Goal: Ask a question

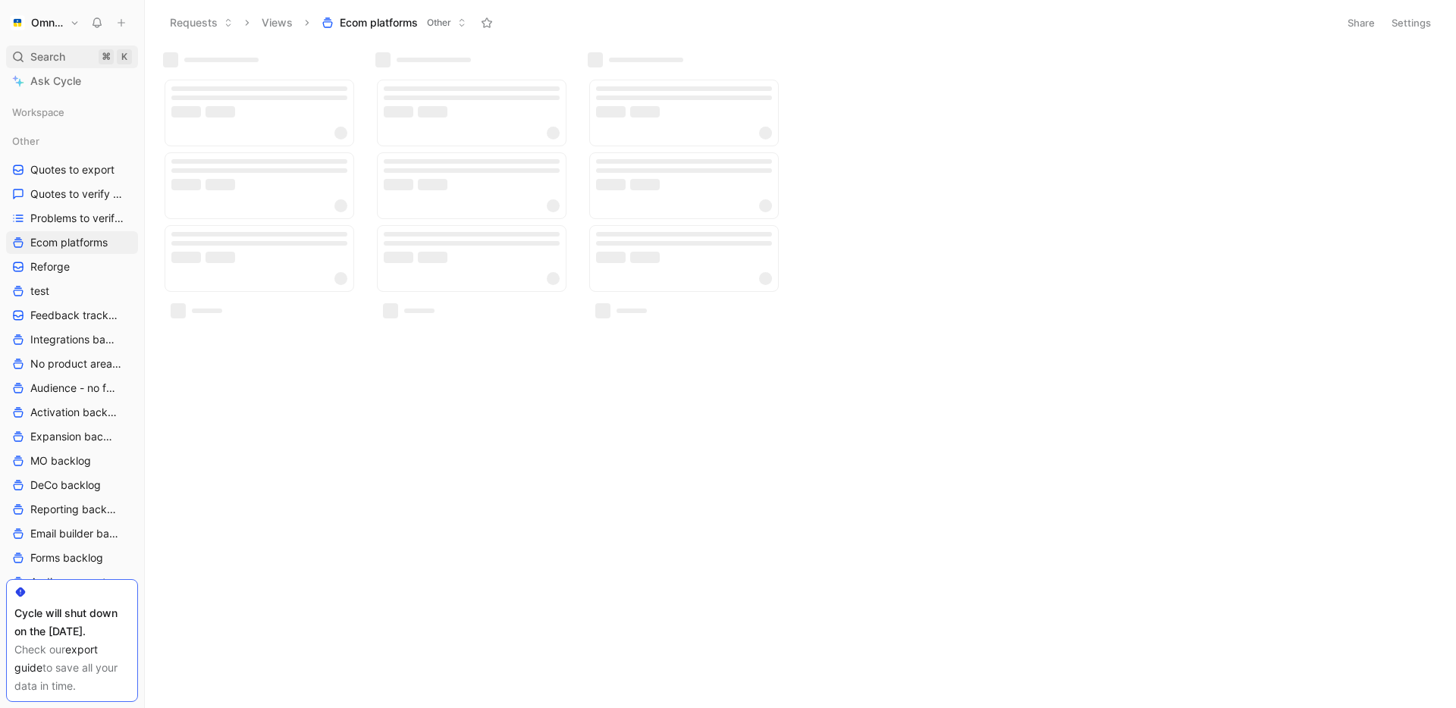
click at [73, 60] on div "Search ⌘ K" at bounding box center [72, 56] width 132 height 23
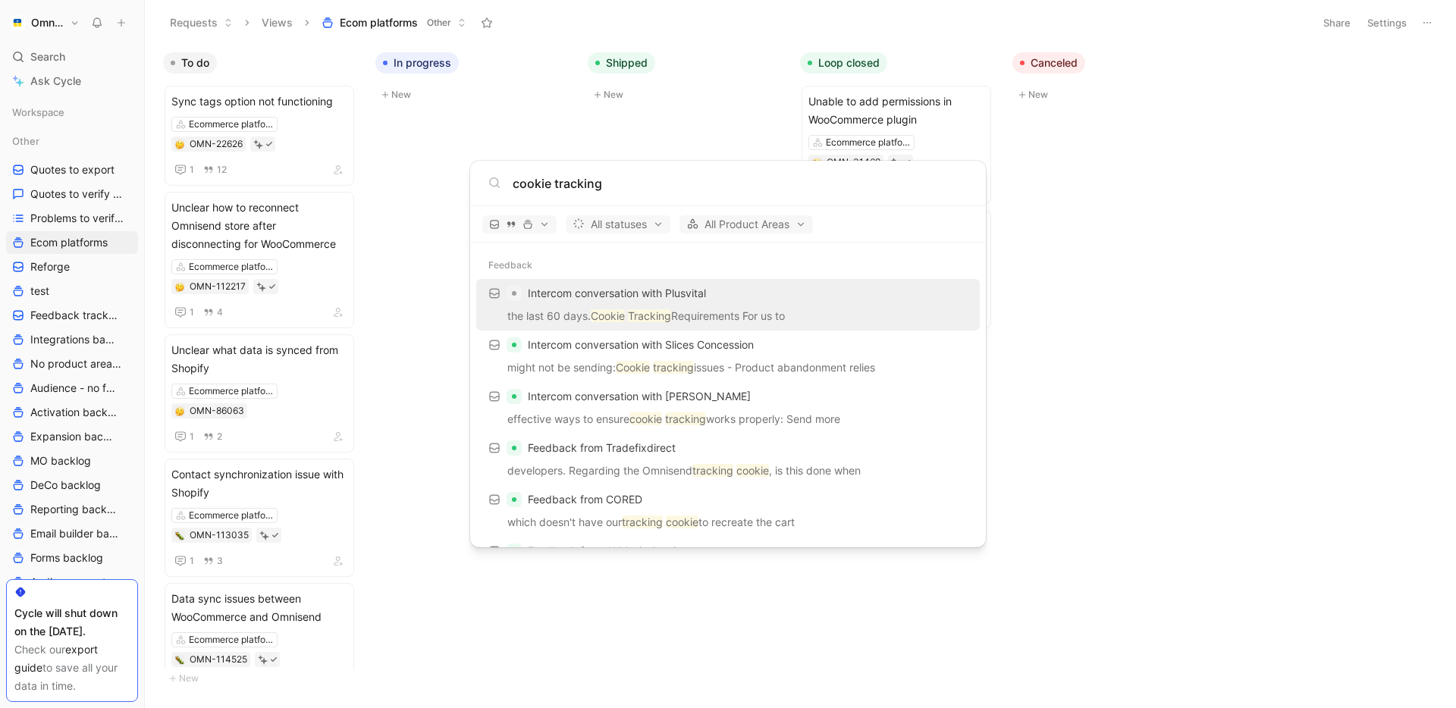
type input "cookie tracking"
click at [609, 293] on span "Intercom conversation with Plusvital" at bounding box center [617, 293] width 178 height 13
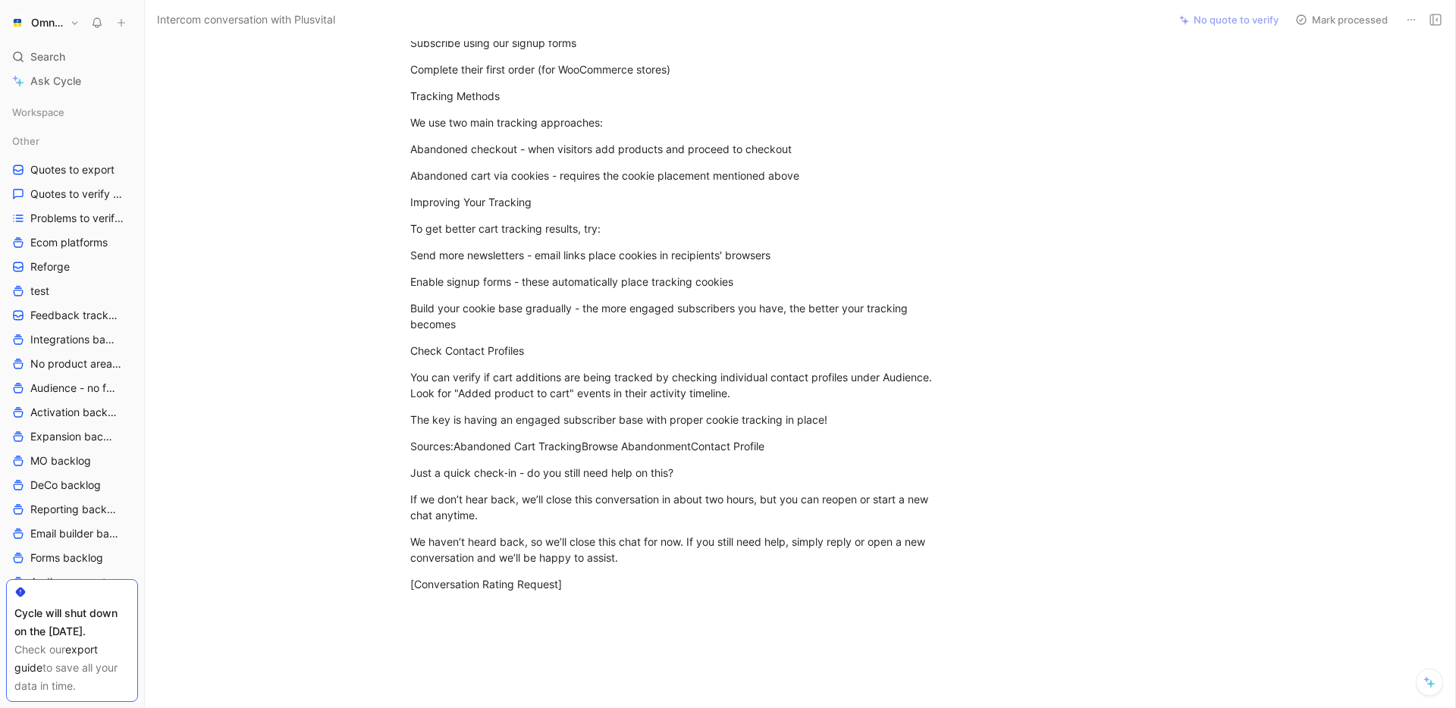
scroll to position [309, 0]
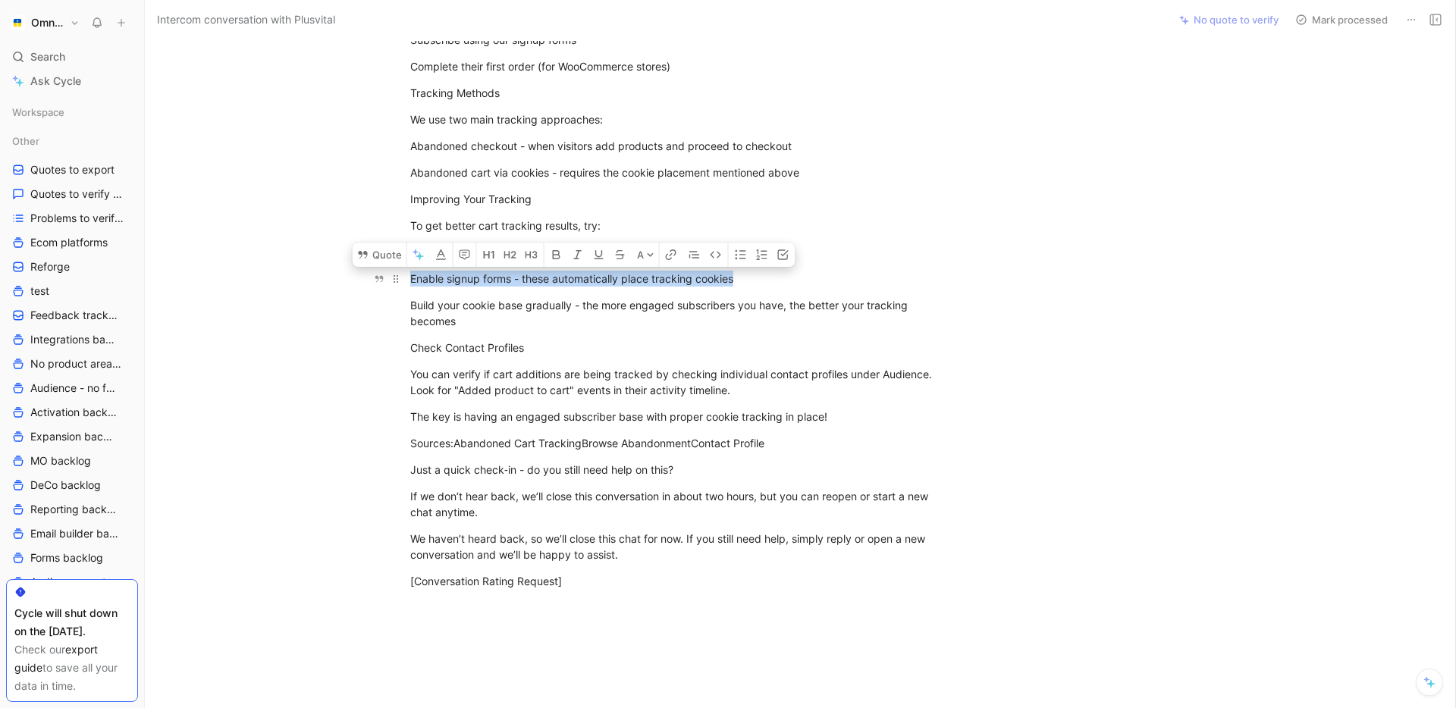
drag, startPoint x: 742, startPoint y: 283, endPoint x: 405, endPoint y: 281, distance: 337.4
click at [405, 281] on p "Enable signup forms - these automatically place tracking cookies" at bounding box center [672, 278] width 582 height 25
copy div "Enable signup forms - these automatically place tracking cookies"
click at [480, 324] on div "Build your cookie base gradually - the more engaged subscribers you have, the b…" at bounding box center [672, 313] width 525 height 32
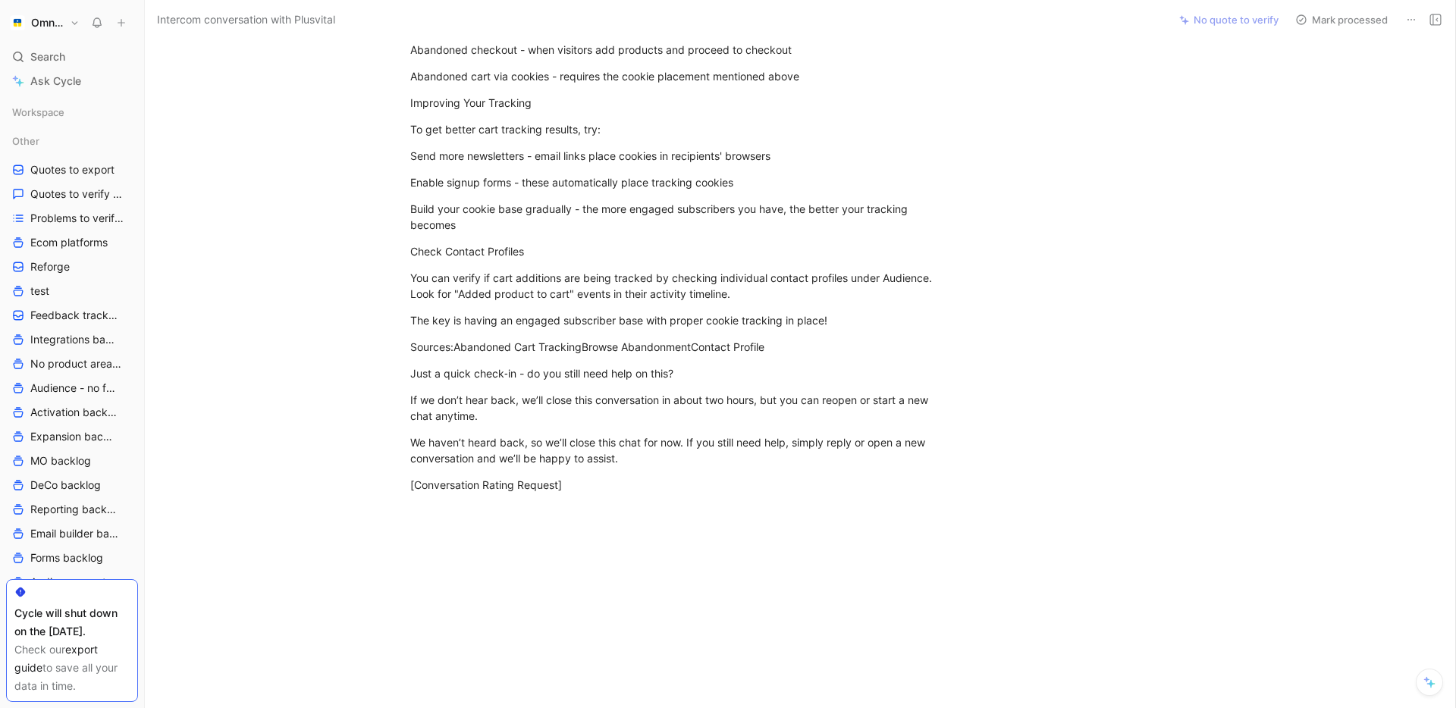
scroll to position [419, 0]
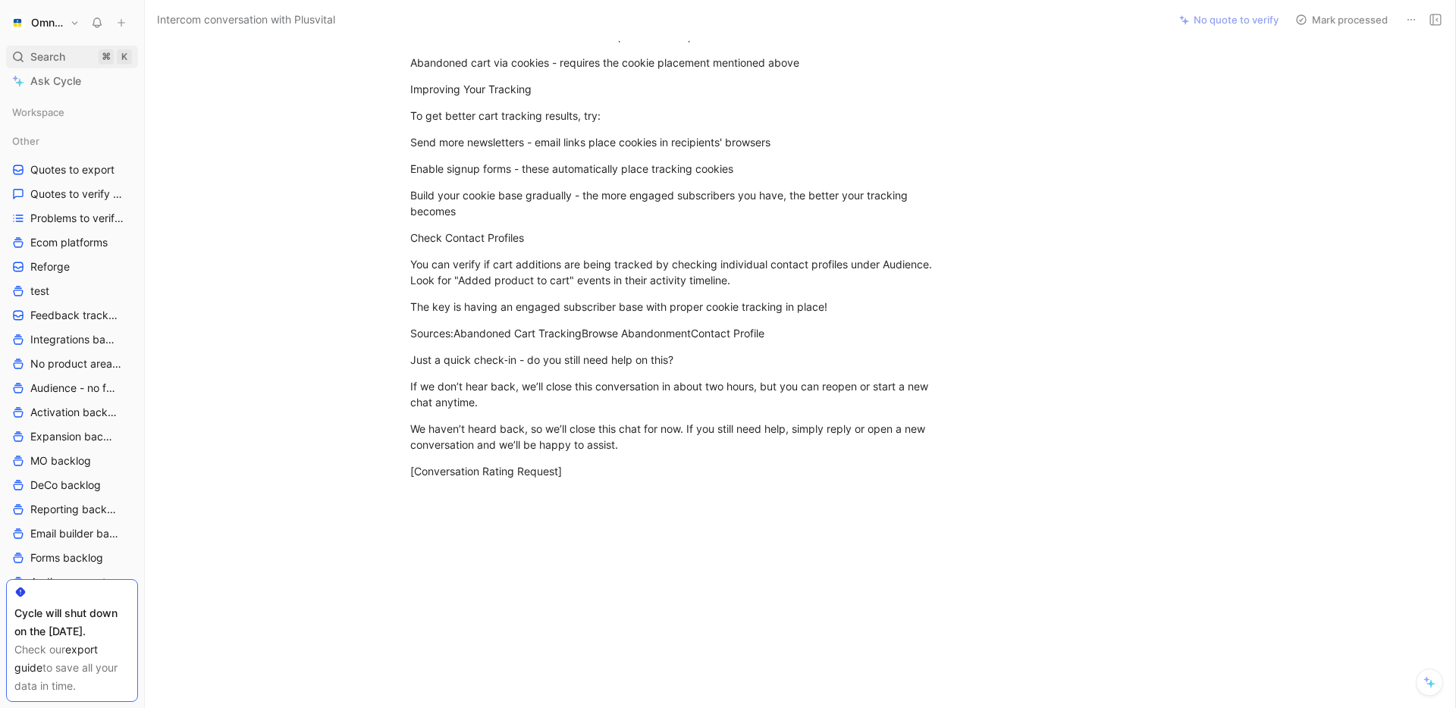
click at [52, 59] on span "Search" at bounding box center [47, 57] width 35 height 18
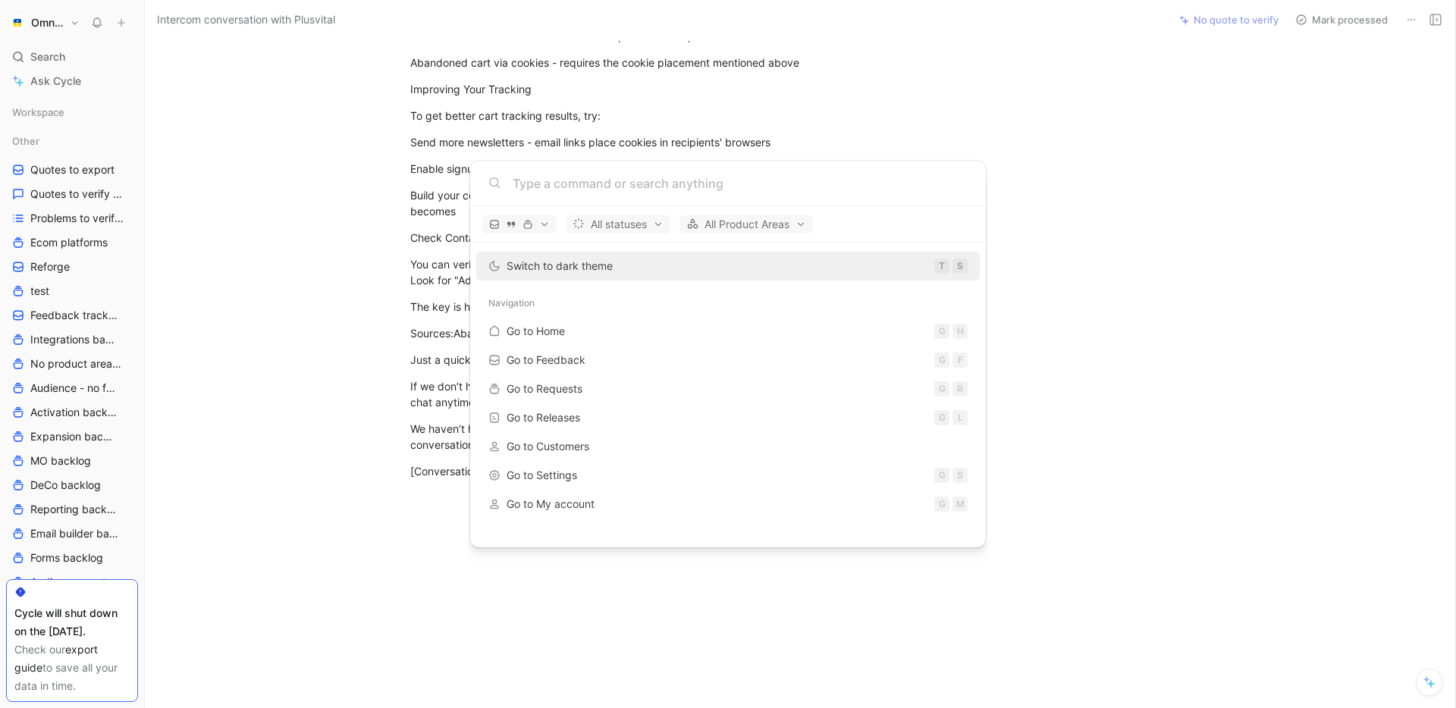
click at [74, 79] on body "Omnisend Search ⌘ K Ask Cycle Workspace Other Quotes to export Quotes to verify…" at bounding box center [728, 354] width 1456 height 708
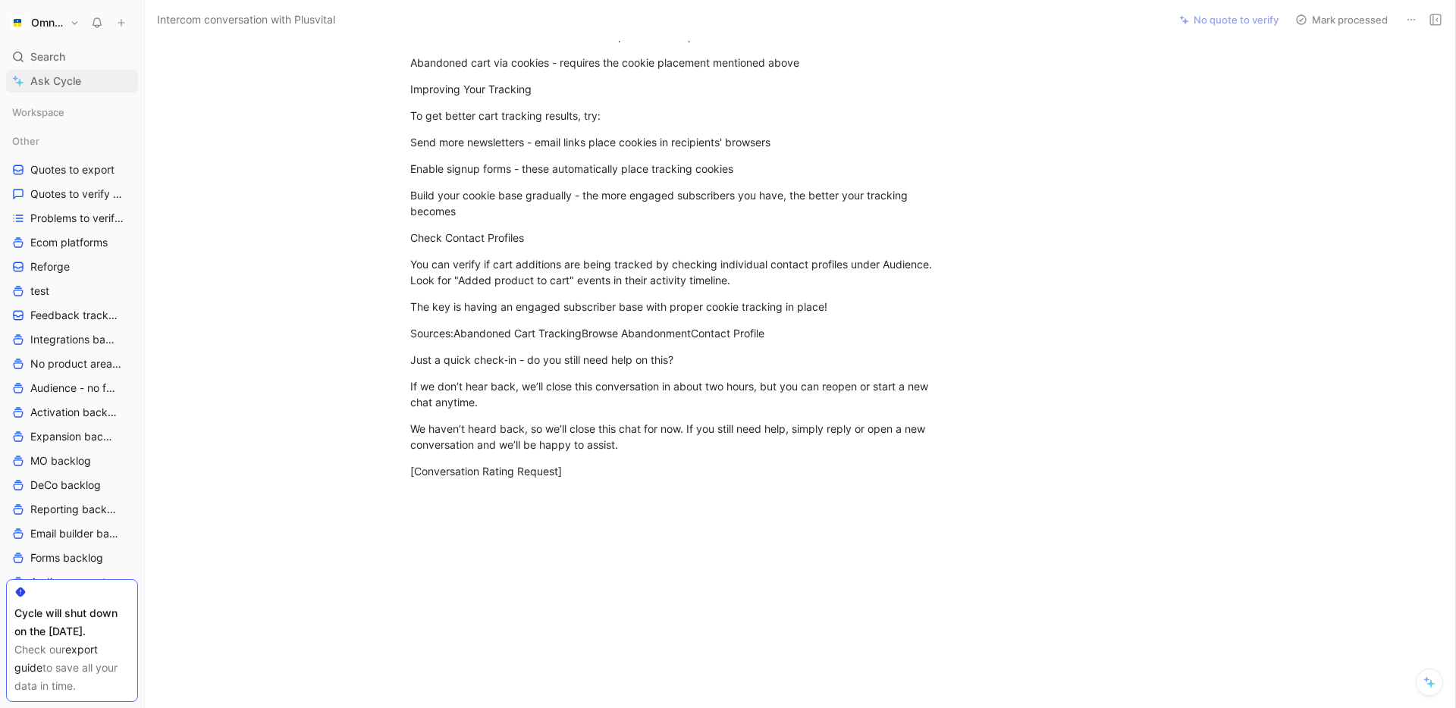
click at [66, 79] on span "Ask Cycle" at bounding box center [55, 81] width 51 height 18
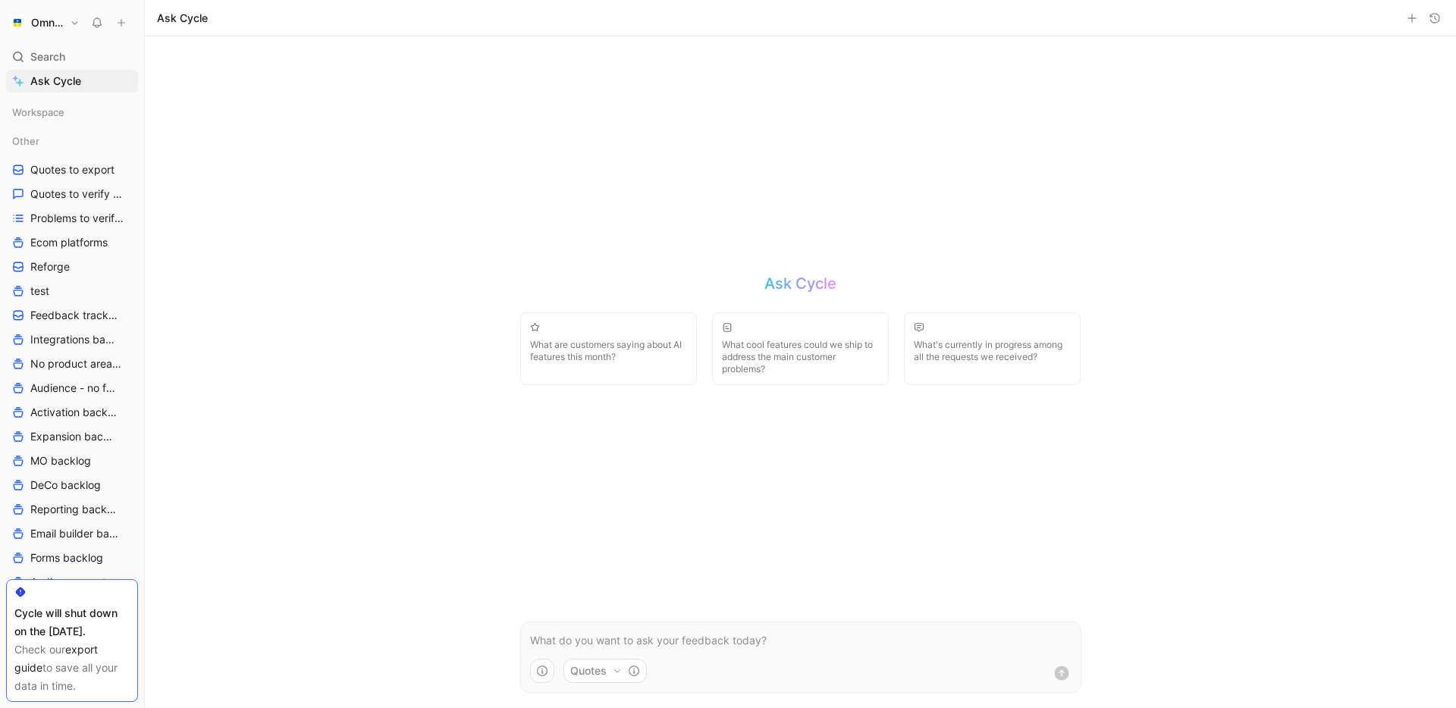
click at [609, 639] on p at bounding box center [800, 641] width 541 height 18
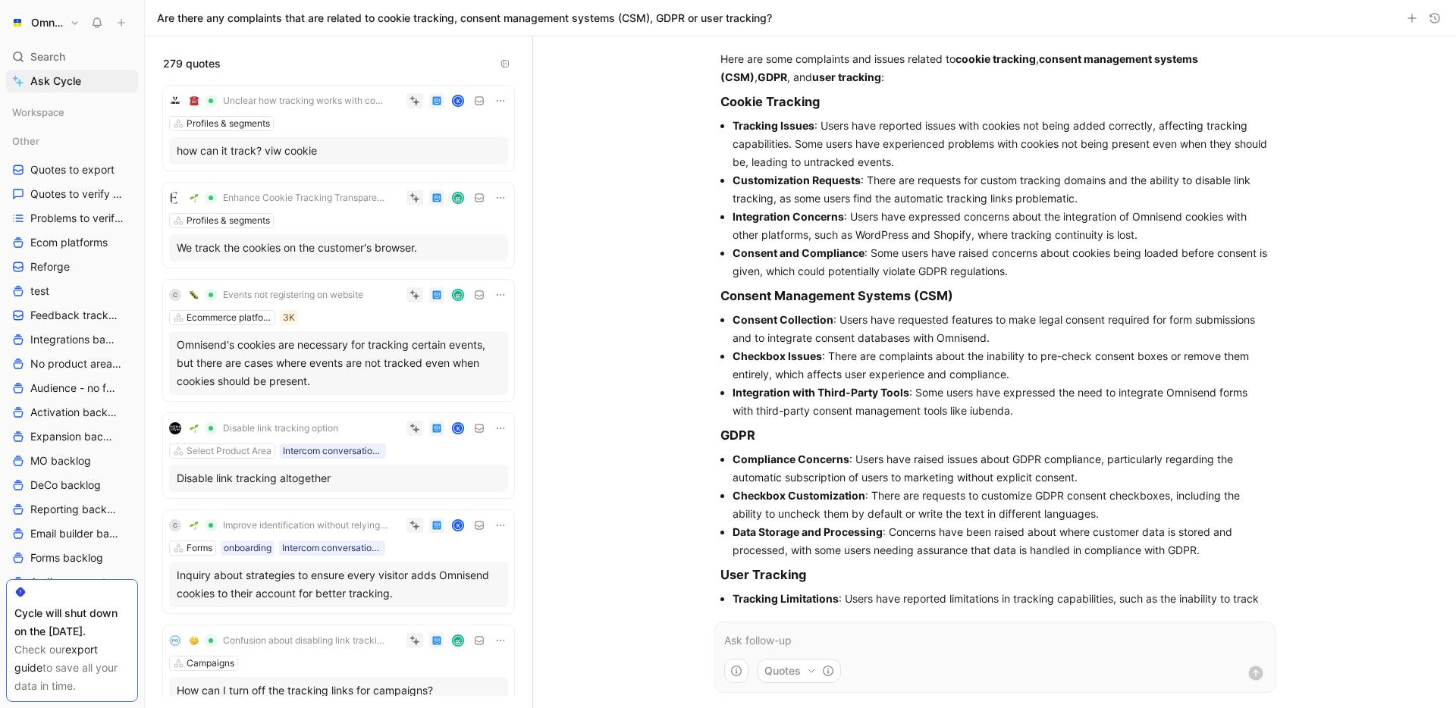
scroll to position [86, 0]
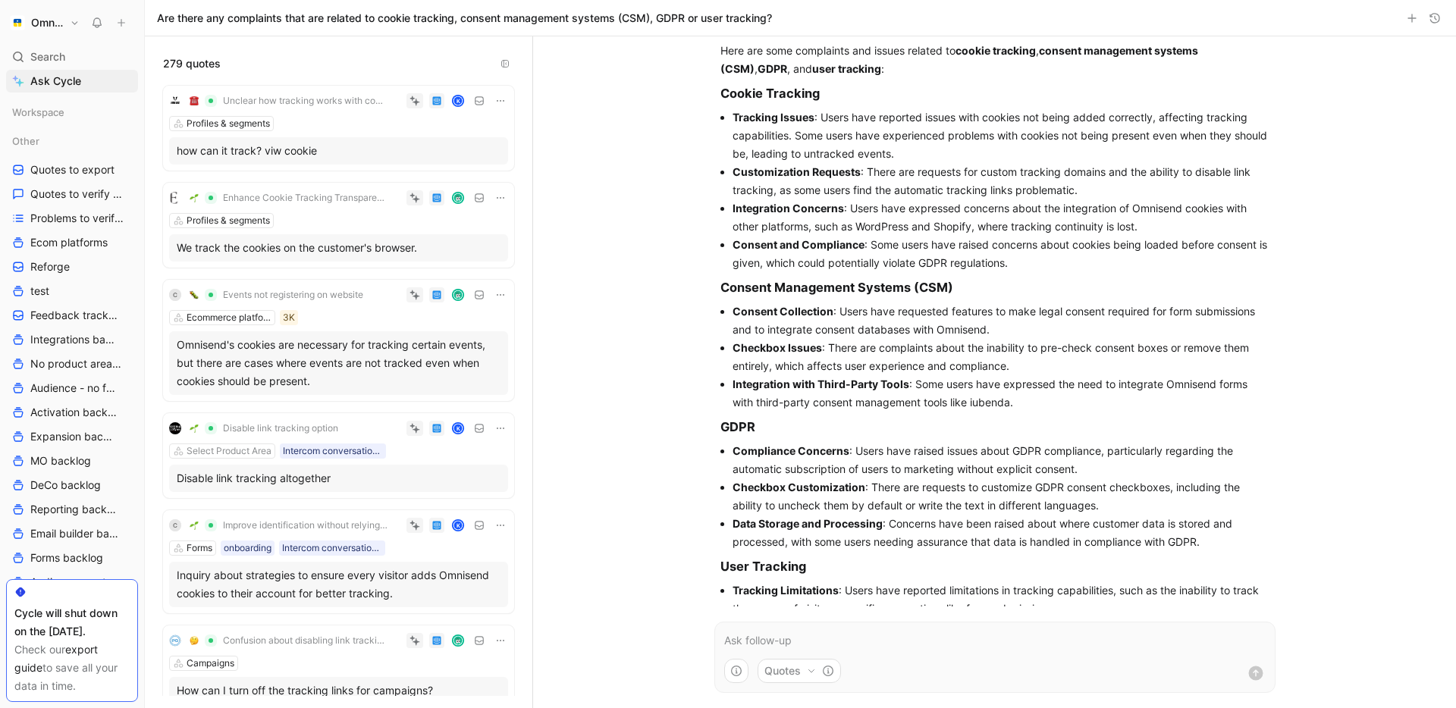
click at [770, 245] on strong "Consent and Compliance" at bounding box center [798, 244] width 132 height 13
click at [739, 246] on strong "Consent and Compliance" at bounding box center [798, 244] width 132 height 13
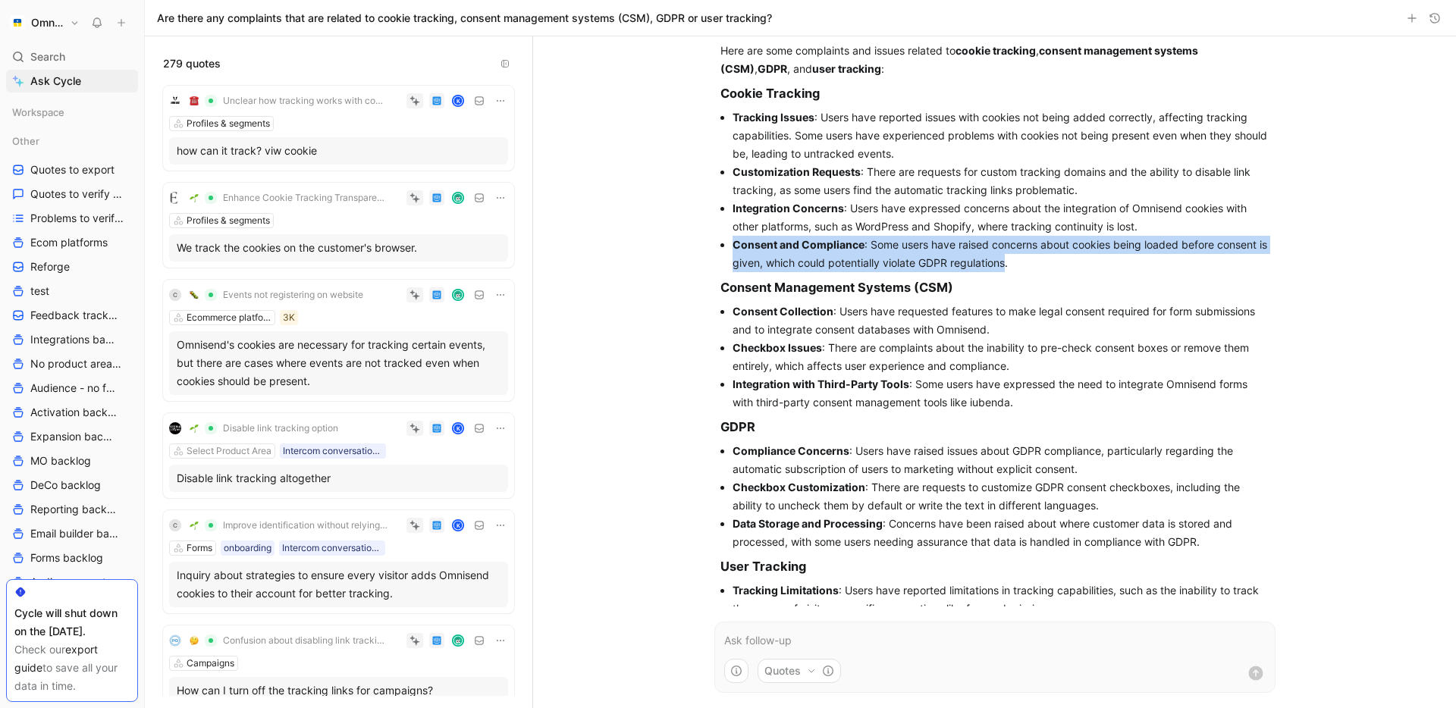
drag, startPoint x: 735, startPoint y: 245, endPoint x: 1019, endPoint y: 265, distance: 284.3
click at [1019, 265] on li "Consent and Compliance : Some users have raised concerns about cookies being lo…" at bounding box center [1000, 254] width 537 height 36
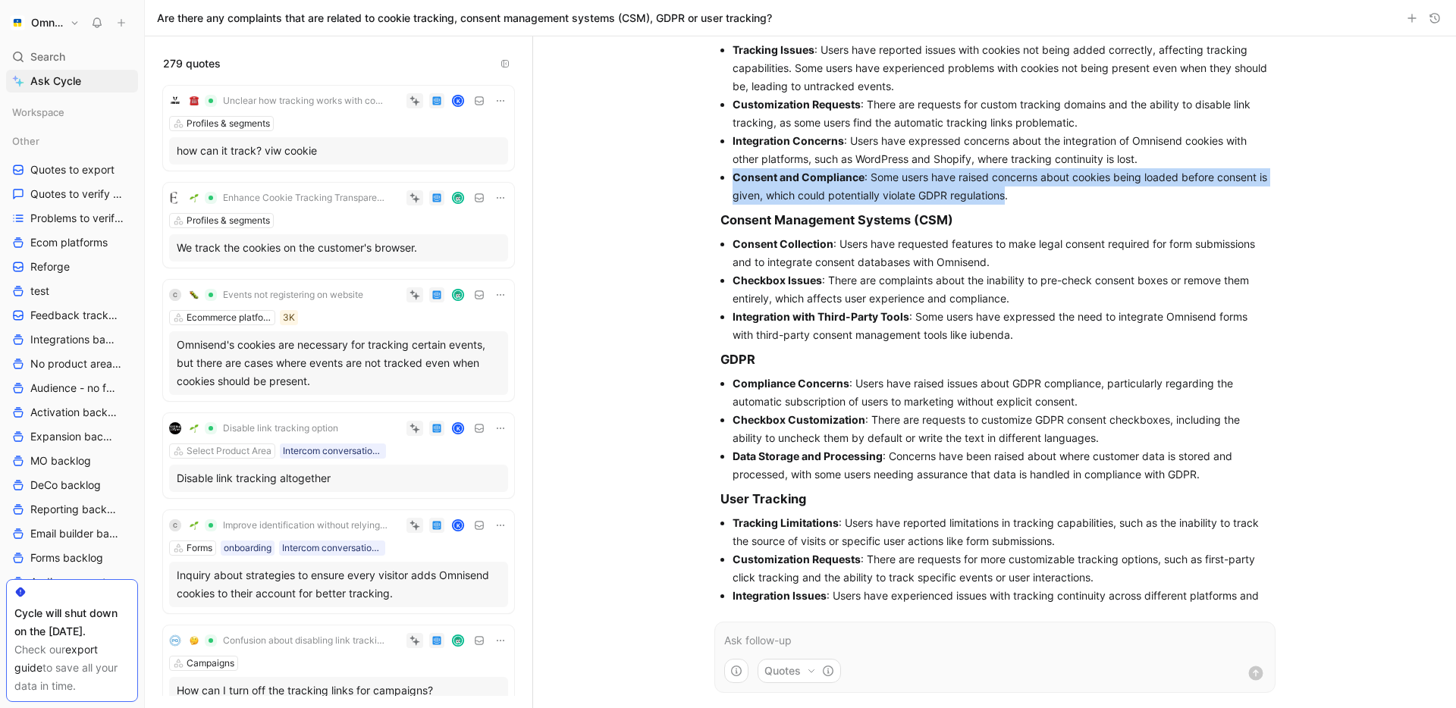
scroll to position [161, 0]
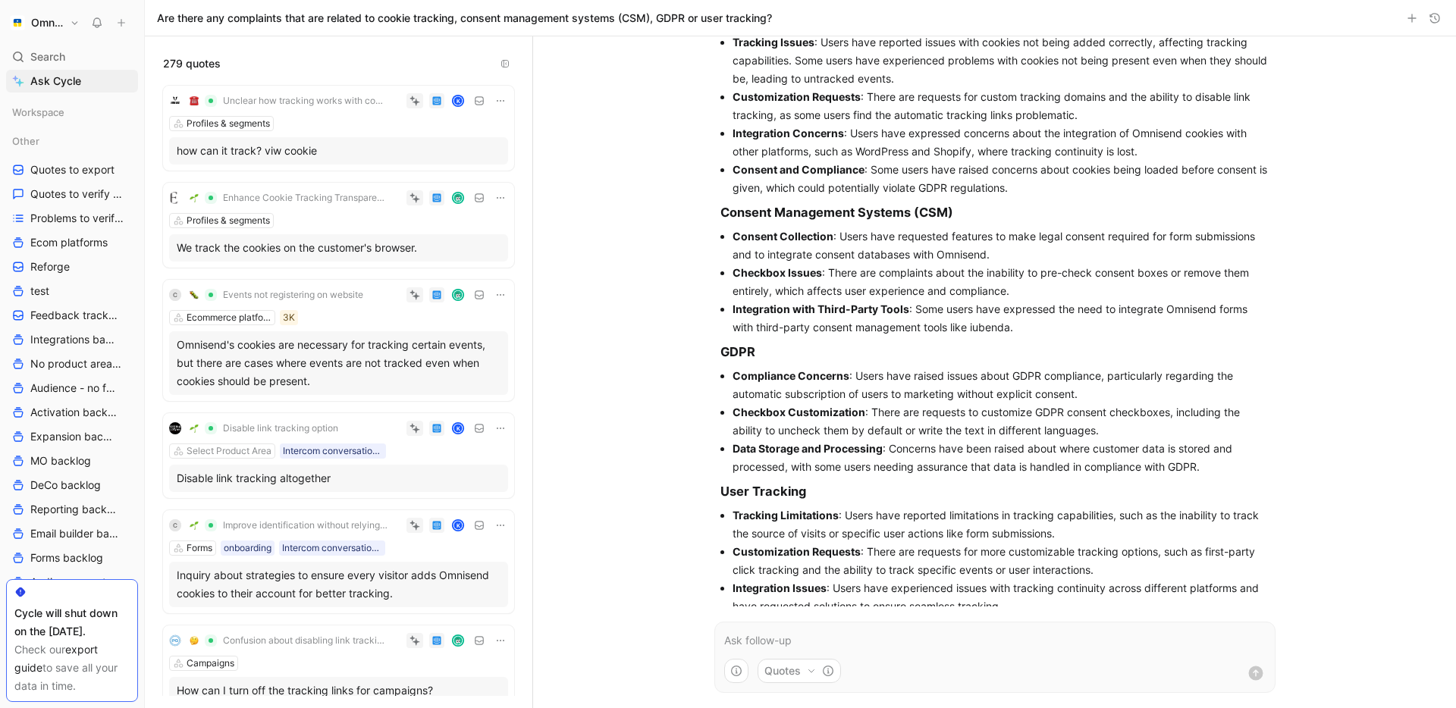
click at [995, 330] on li "Integration with Third-Party Tools : Some users have expressed the need to inte…" at bounding box center [1000, 318] width 537 height 36
copy li "iubenda"
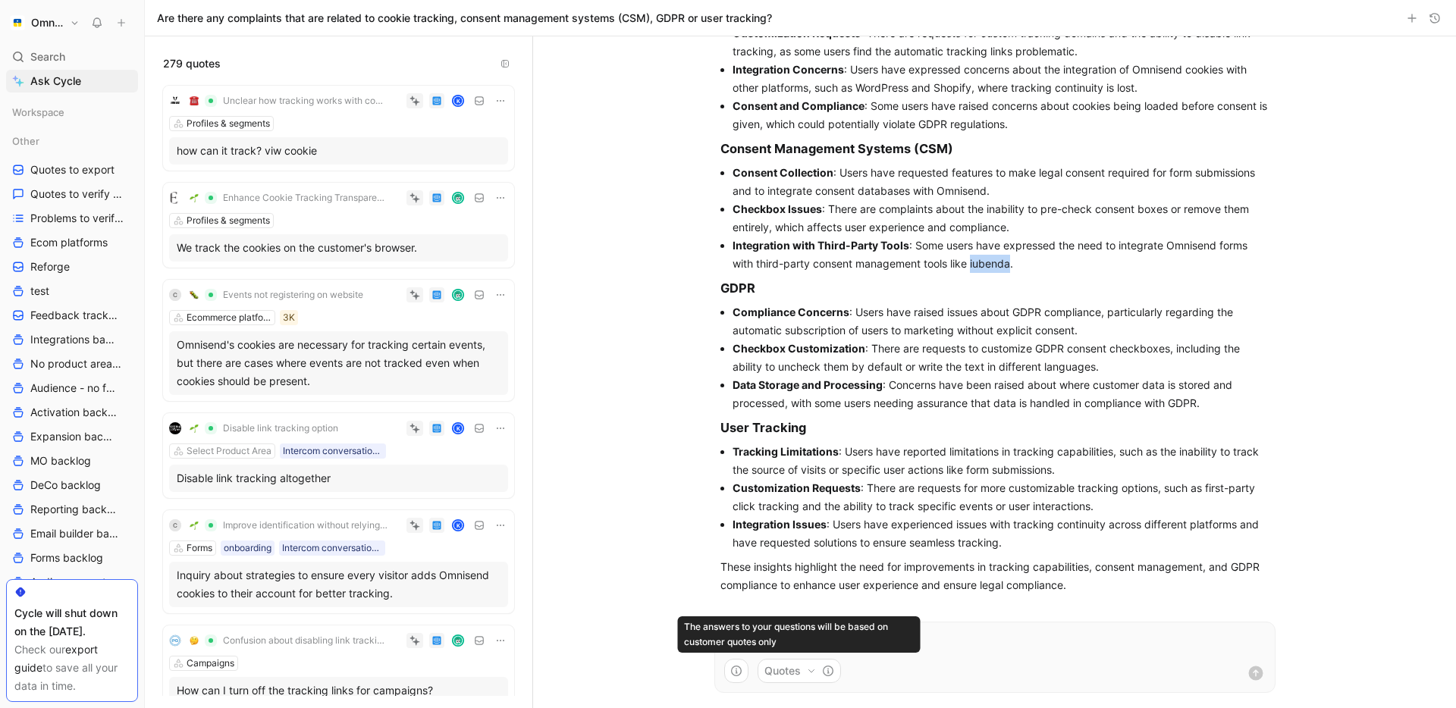
click at [808, 678] on button "Quotes" at bounding box center [798, 671] width 83 height 24
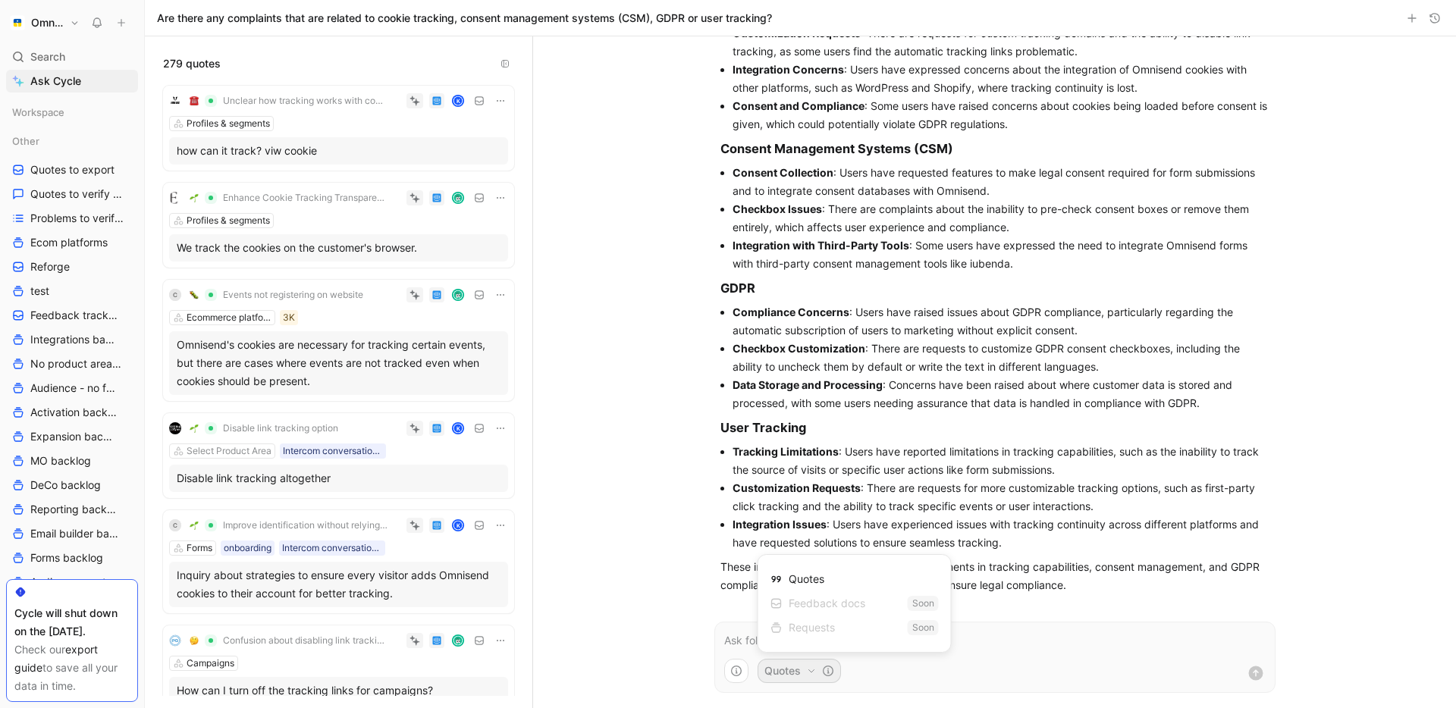
click at [730, 643] on html "Omnisend Search ⌘ K Ask Cycle Workspace Other Quotes to export Quotes to verify…" at bounding box center [728, 354] width 1456 height 708
click at [748, 644] on p at bounding box center [994, 641] width 541 height 18
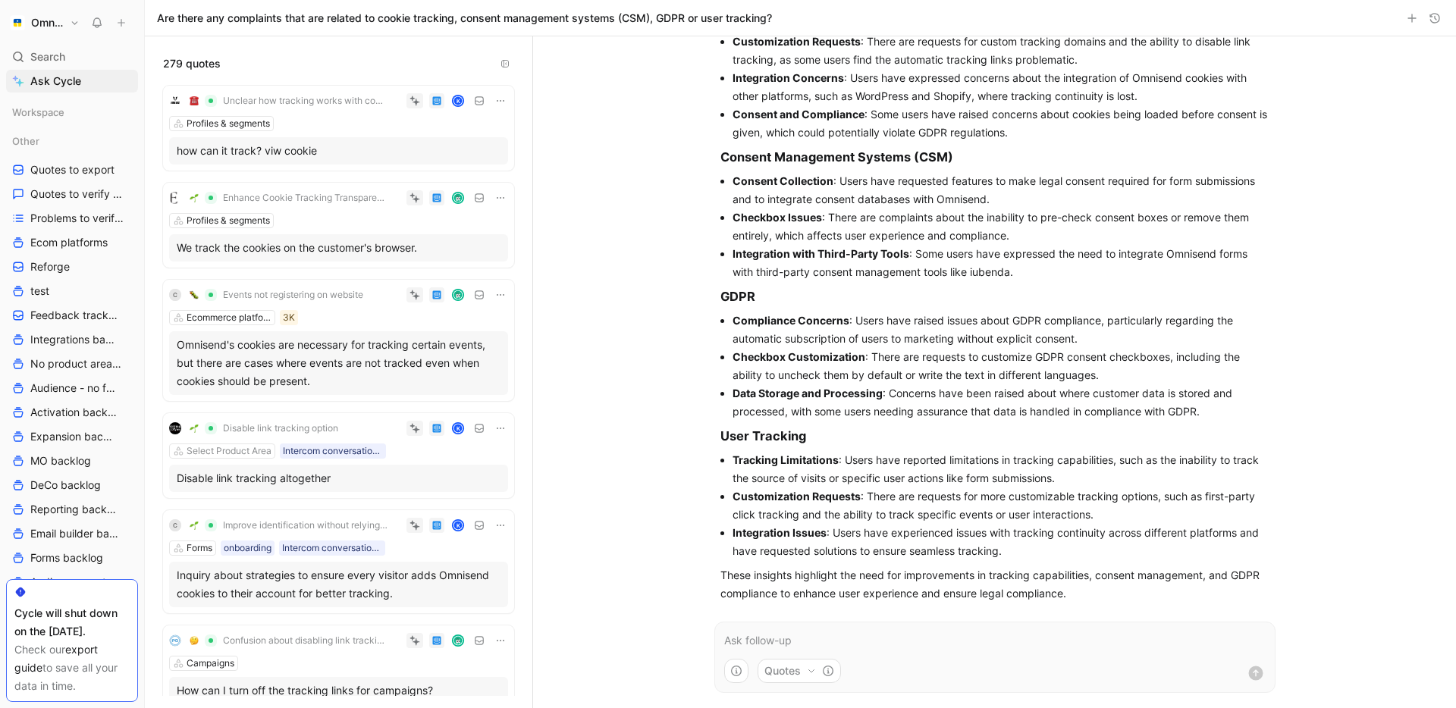
click at [760, 642] on p at bounding box center [994, 641] width 541 height 18
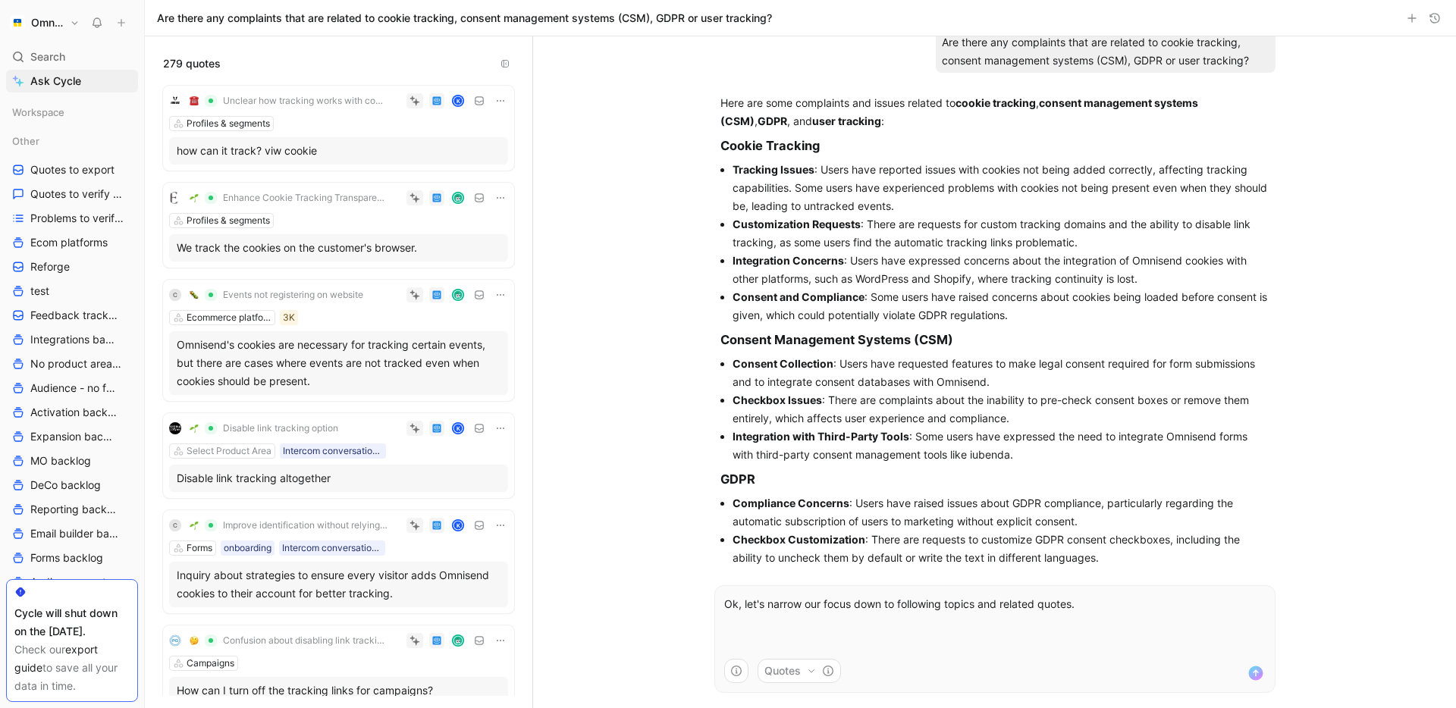
scroll to position [35, 0]
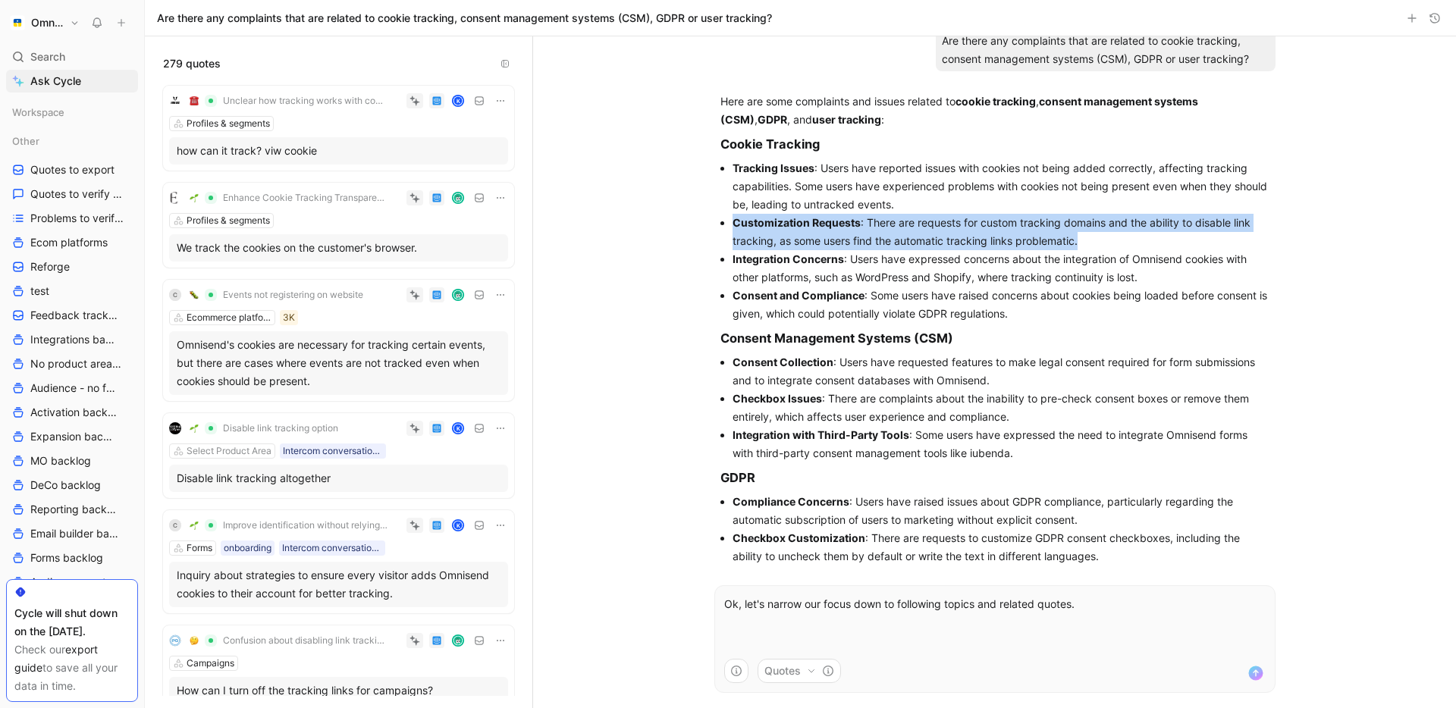
drag, startPoint x: 1085, startPoint y: 242, endPoint x: 717, endPoint y: 228, distance: 368.7
click at [717, 228] on div "Here are some complaints and issues related to cookie tracking , consent manage…" at bounding box center [994, 438] width 561 height 704
copy li "Customization Requests : There are requests for custom tracking domains and the…"
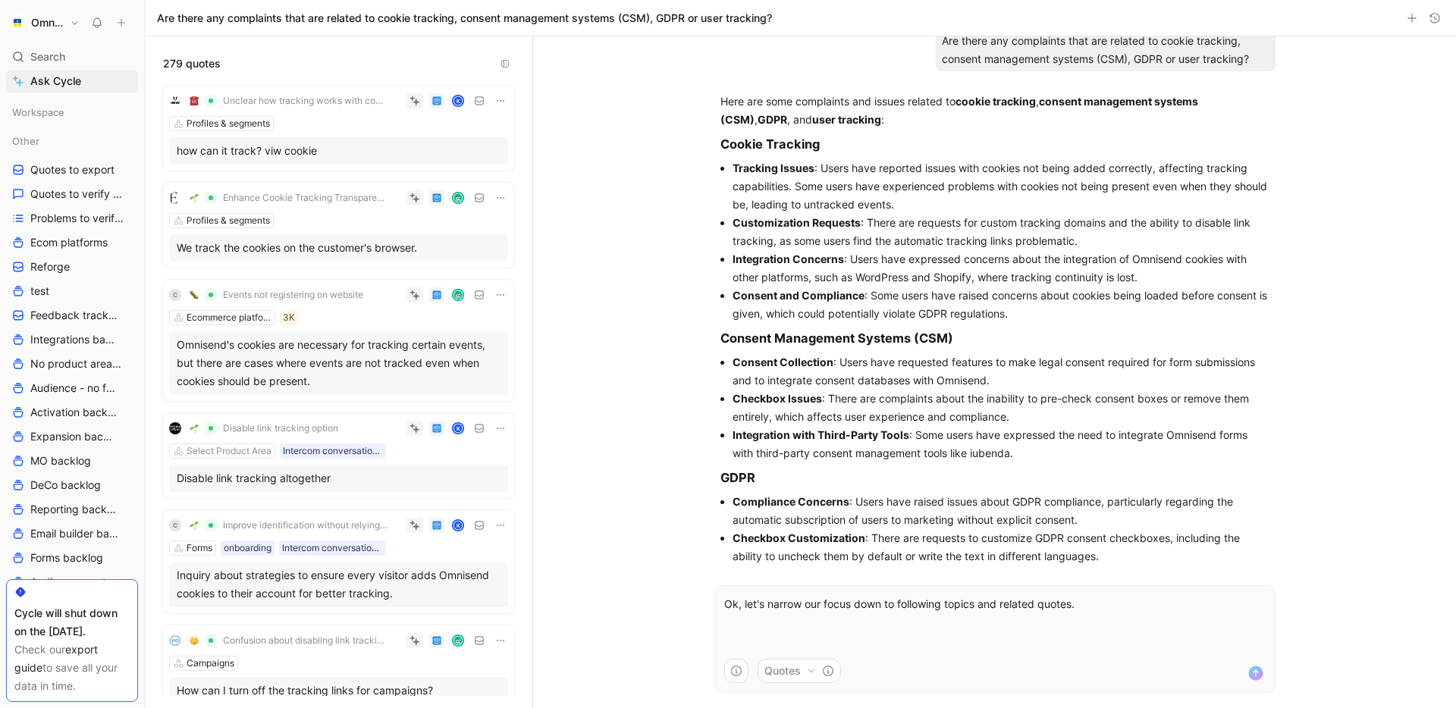
click at [801, 641] on p "Ok, let's narrow our focus down to following topics and related quotes." at bounding box center [994, 622] width 541 height 55
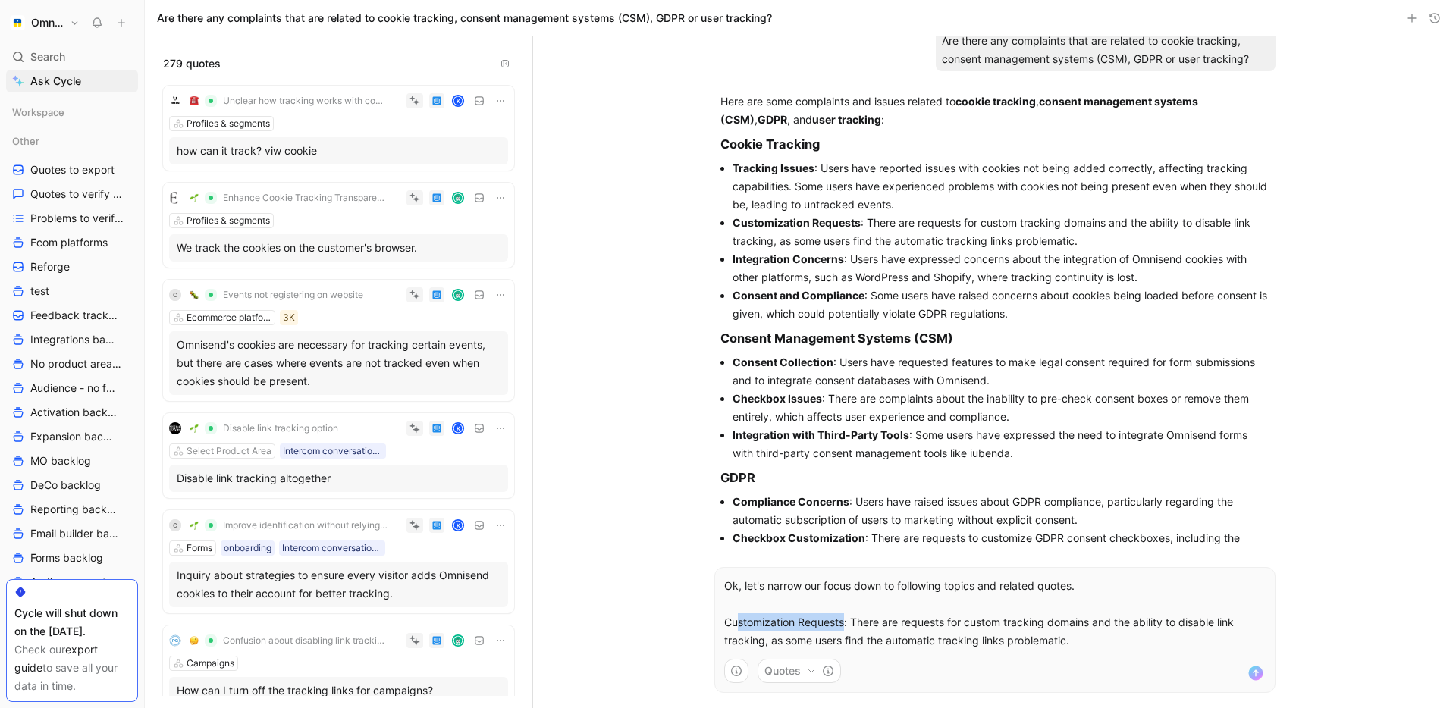
drag, startPoint x: 843, startPoint y: 625, endPoint x: 737, endPoint y: 625, distance: 106.2
click at [737, 625] on p "Ok, let's narrow our focus down to following topics and related quotes. Customi…" at bounding box center [994, 613] width 541 height 73
drag, startPoint x: 727, startPoint y: 625, endPoint x: 848, endPoint y: 625, distance: 121.3
click at [848, 625] on p "Ok, let's narrow our focus down to following topics and related quotes. Customi…" at bounding box center [994, 613] width 541 height 73
click at [824, 260] on strong "Integration Concerns" at bounding box center [787, 258] width 111 height 13
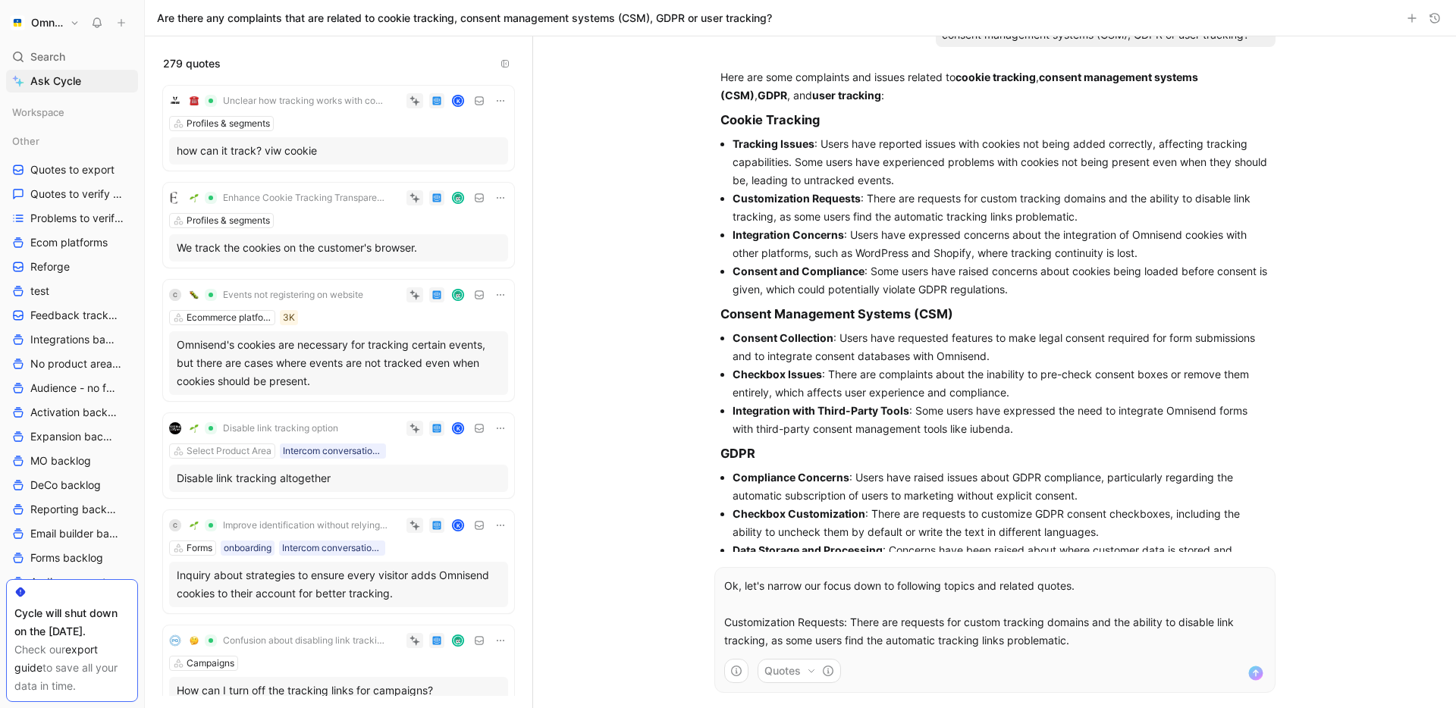
scroll to position [61, 0]
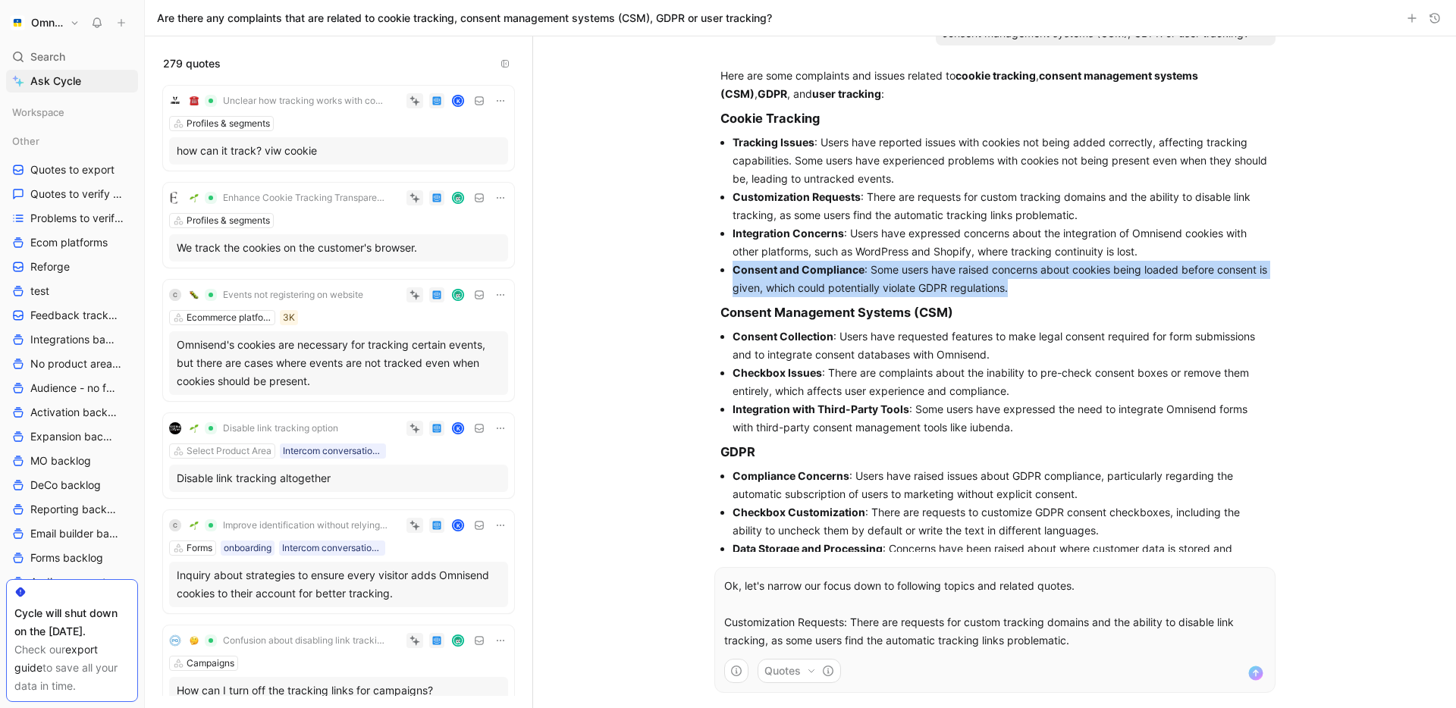
drag, startPoint x: 1036, startPoint y: 293, endPoint x: 734, endPoint y: 274, distance: 303.1
click at [734, 274] on li "Consent and Compliance : Some users have raised concerns about cookies being lo…" at bounding box center [1000, 279] width 537 height 36
copy li "Consent and Compliance : Some users have raised concerns about cookies being lo…"
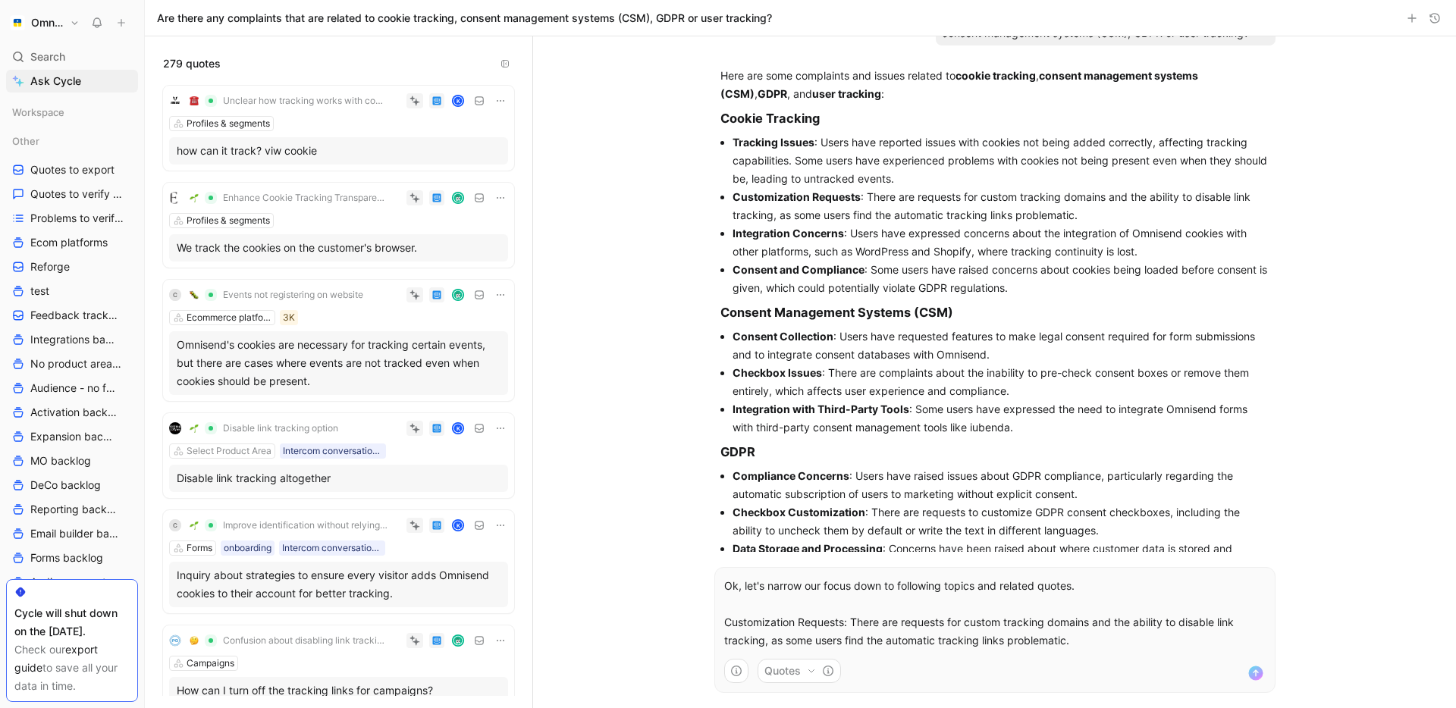
click at [1089, 641] on p "Ok, let's narrow our focus down to following topics and related quotes. Customi…" at bounding box center [994, 613] width 541 height 73
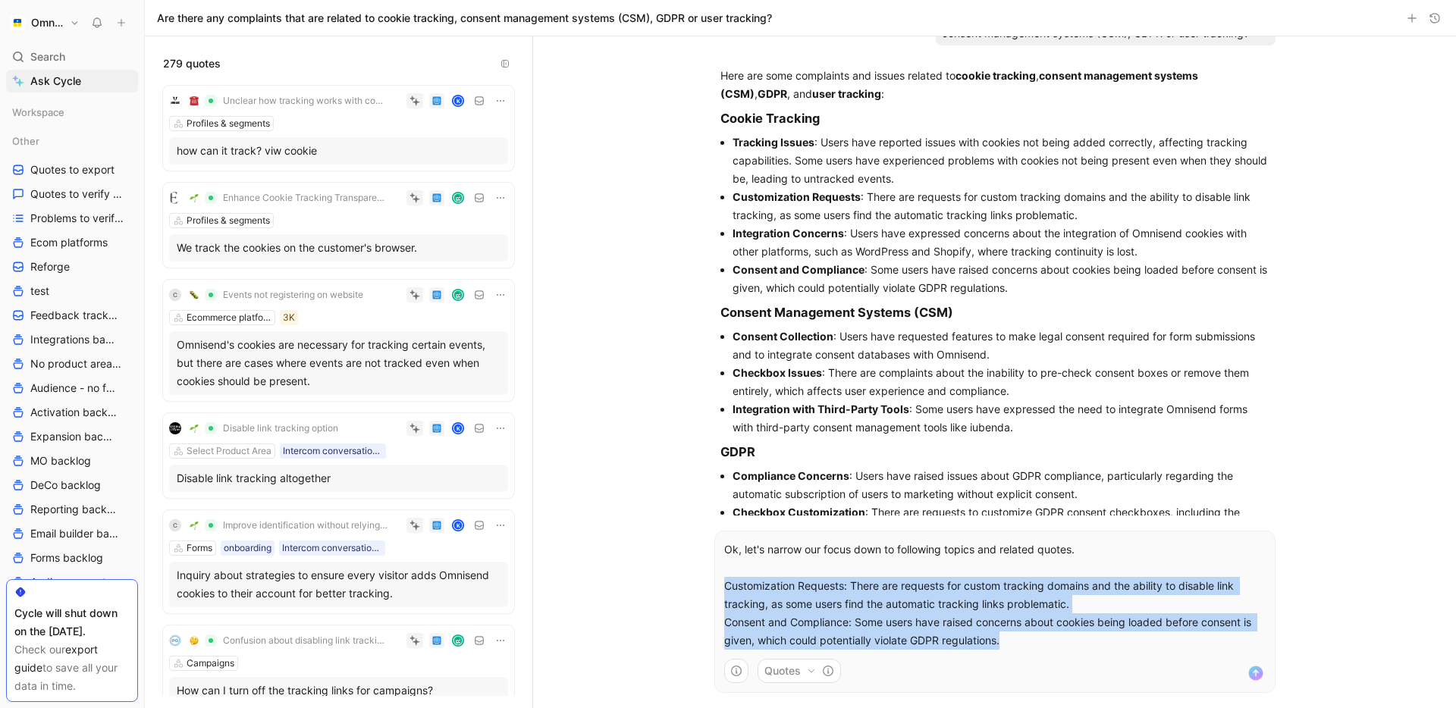
click at [1099, 604] on p "Ok, let's narrow our focus down to following topics and related quotes. Customi…" at bounding box center [994, 595] width 541 height 109
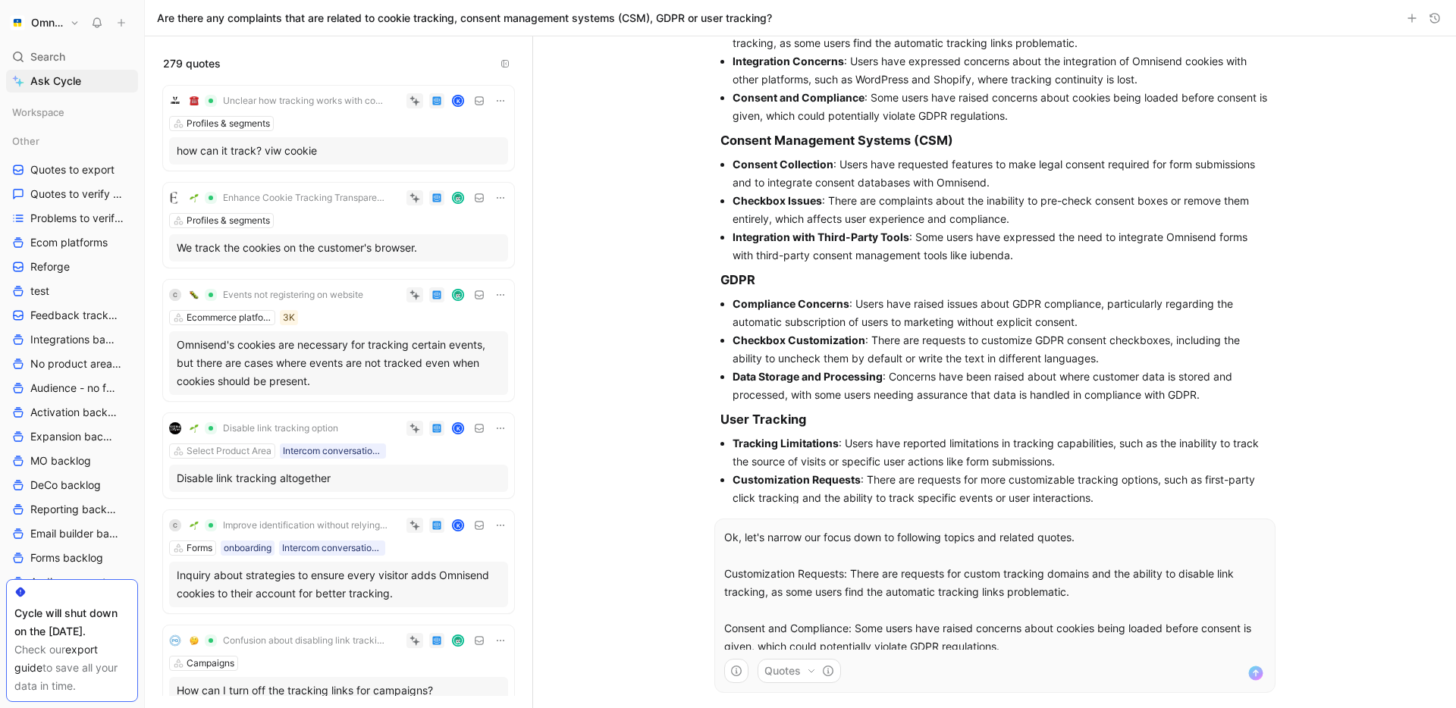
scroll to position [237, 0]
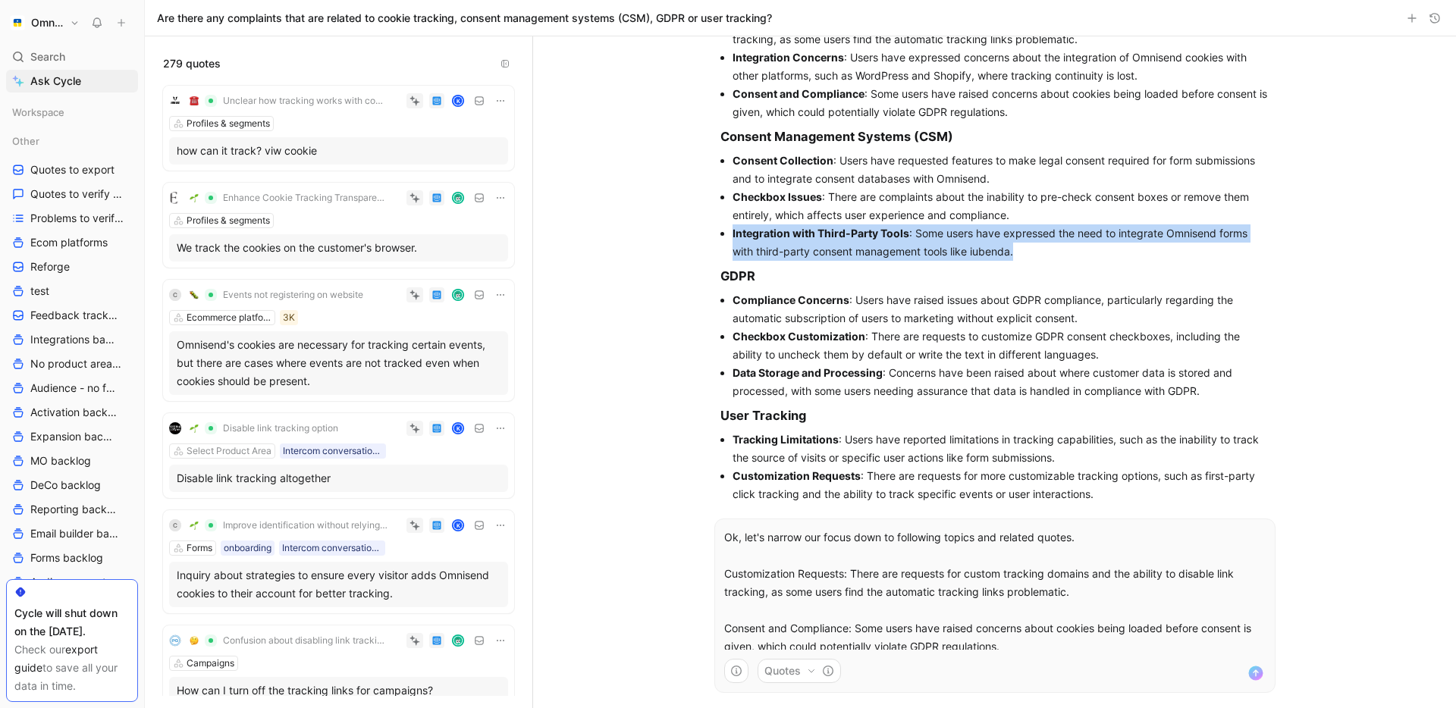
drag, startPoint x: 1030, startPoint y: 252, endPoint x: 730, endPoint y: 237, distance: 300.6
click at [730, 237] on ul "Consent Collection : Users have requested features to make legal consent requir…" at bounding box center [994, 206] width 549 height 109
copy li "Integration with Third-Party Tools : Some users have expressed the need to inte…"
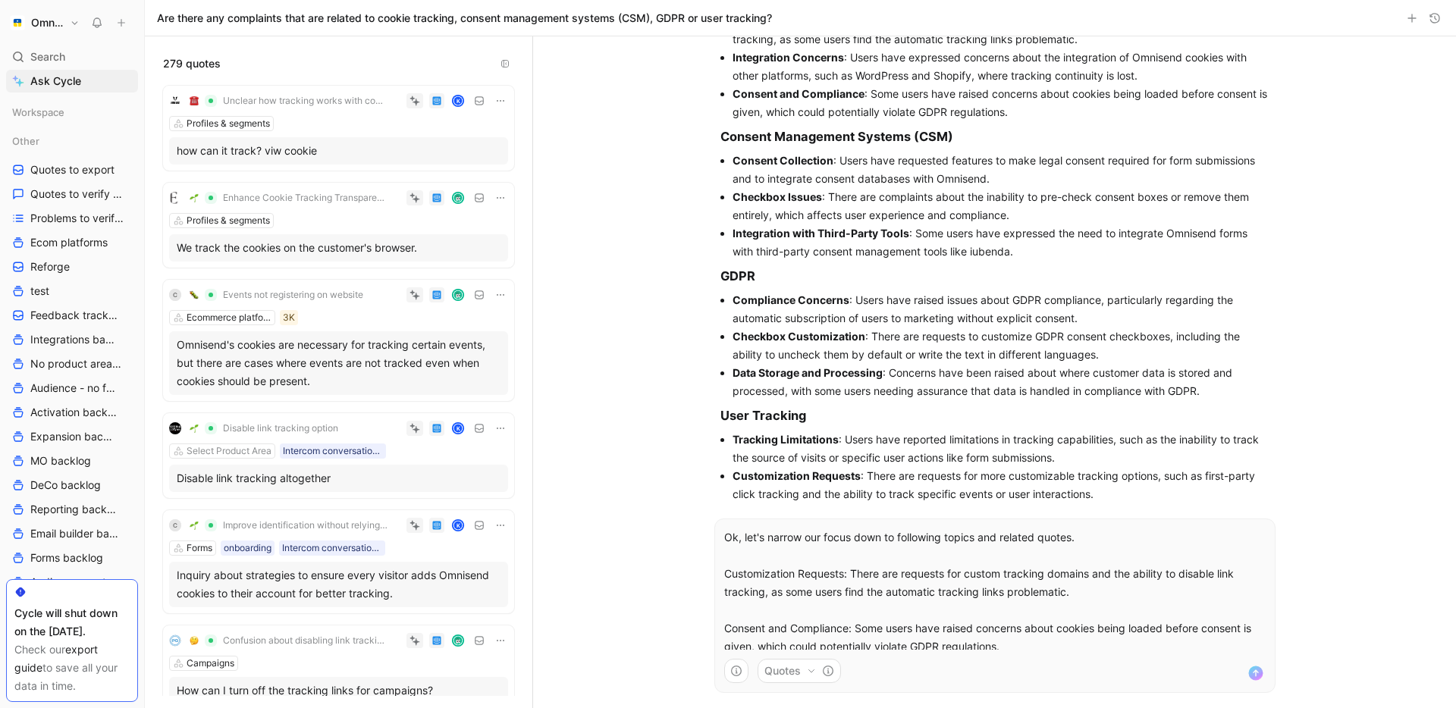
click at [937, 585] on p "Ok, let's narrow our focus down to following topics and related quotes. Customi…" at bounding box center [994, 591] width 541 height 127
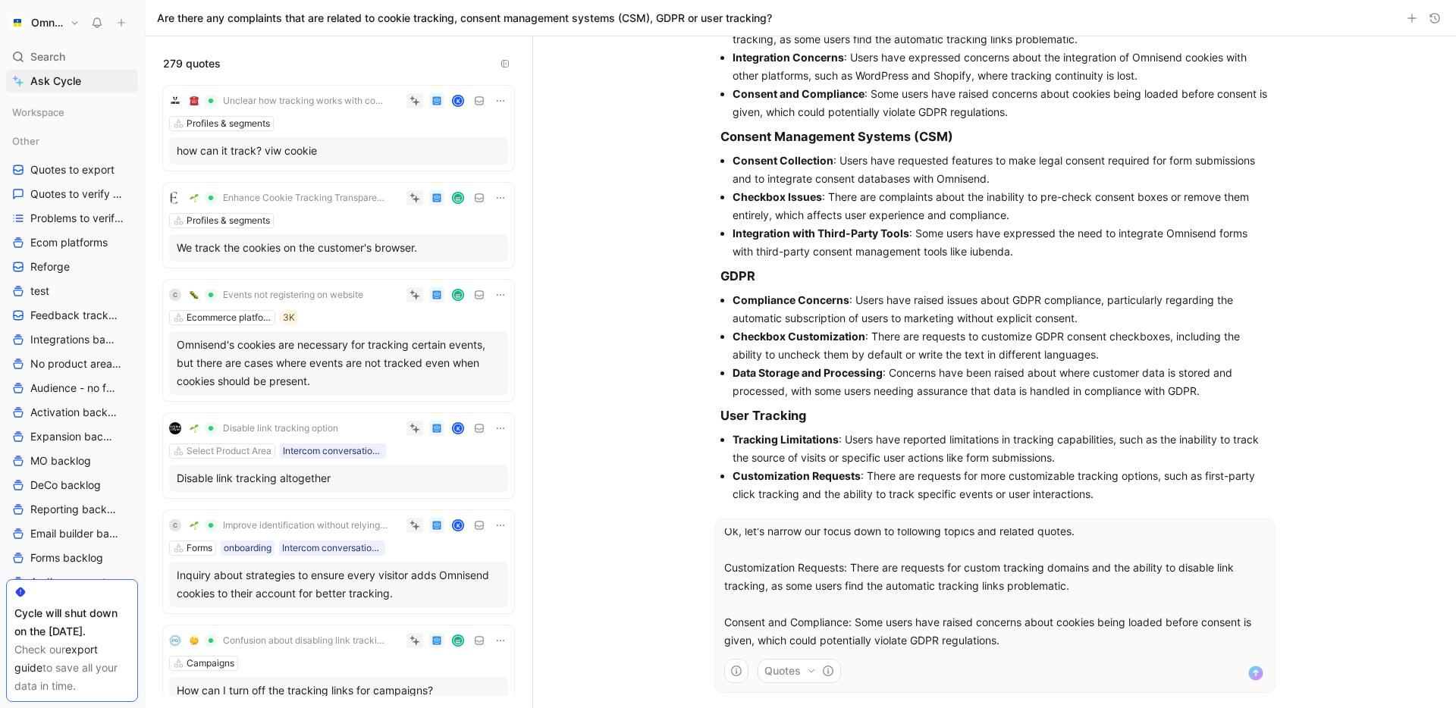
click at [1033, 632] on p "Ok, let's narrow our focus down to following topics and related quotes. Customi…" at bounding box center [994, 585] width 541 height 127
click at [1016, 636] on p "Ok, let's narrow our focus down to following topics and related quotes. Customi…" at bounding box center [994, 604] width 541 height 164
click at [964, 609] on p "Ok, let's narrow our focus down to following topics and related quotes. Customi…" at bounding box center [994, 631] width 541 height 218
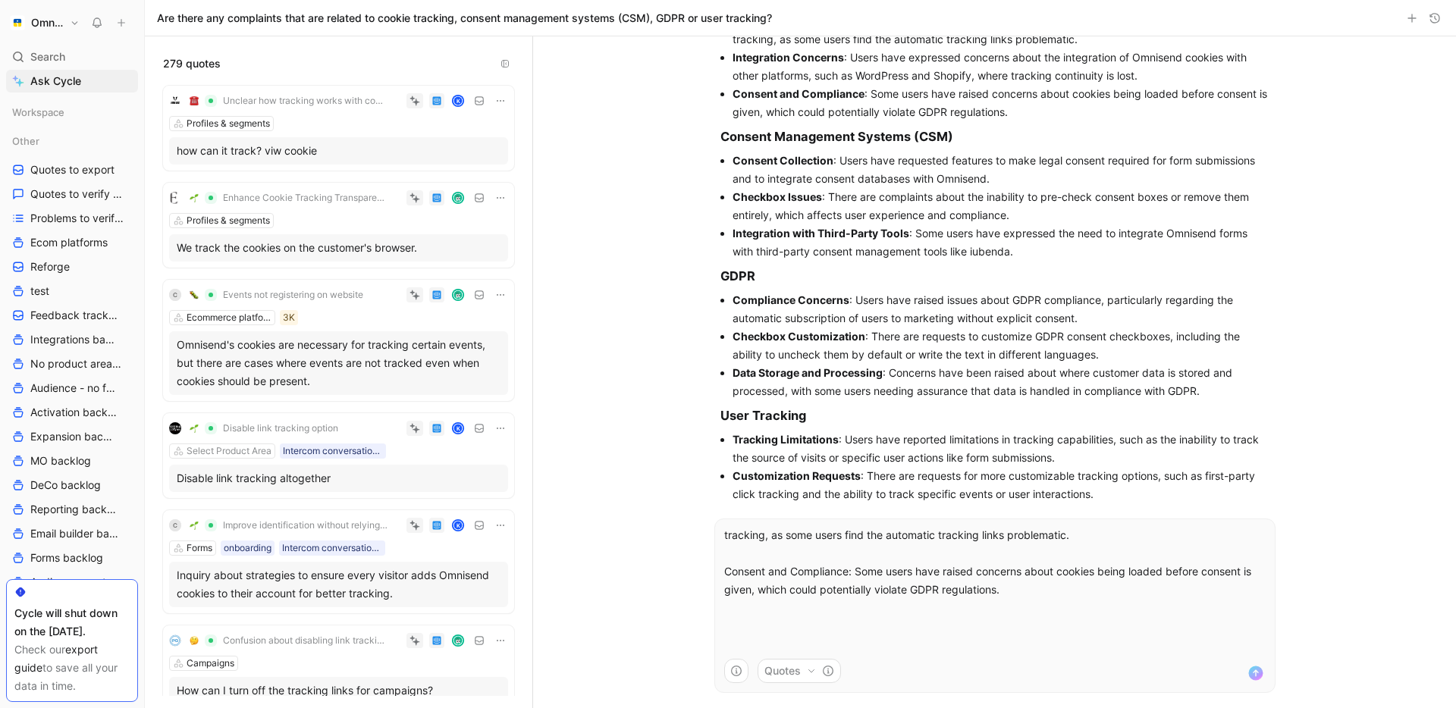
click at [974, 626] on p "Ok, let's narrow our focus down to following topics and related quotes. Customi…" at bounding box center [994, 581] width 541 height 218
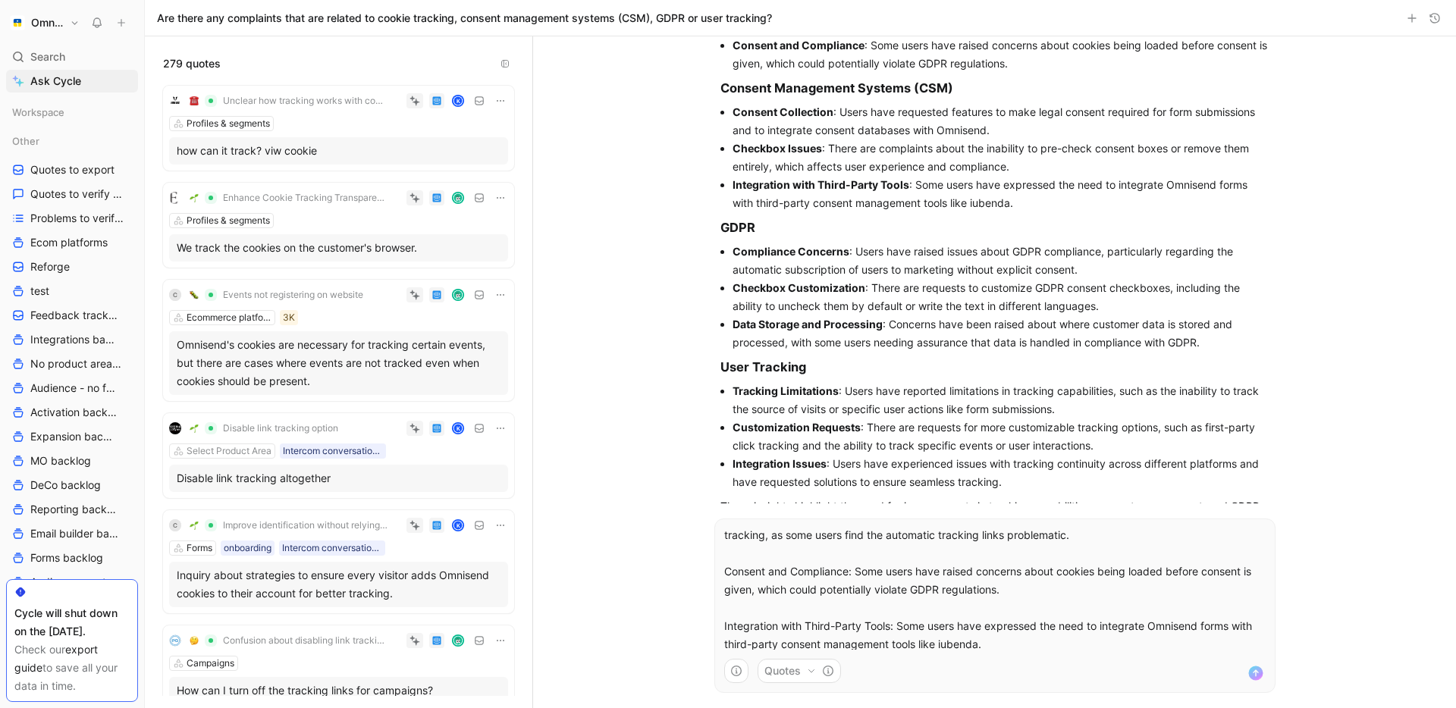
scroll to position [289, 0]
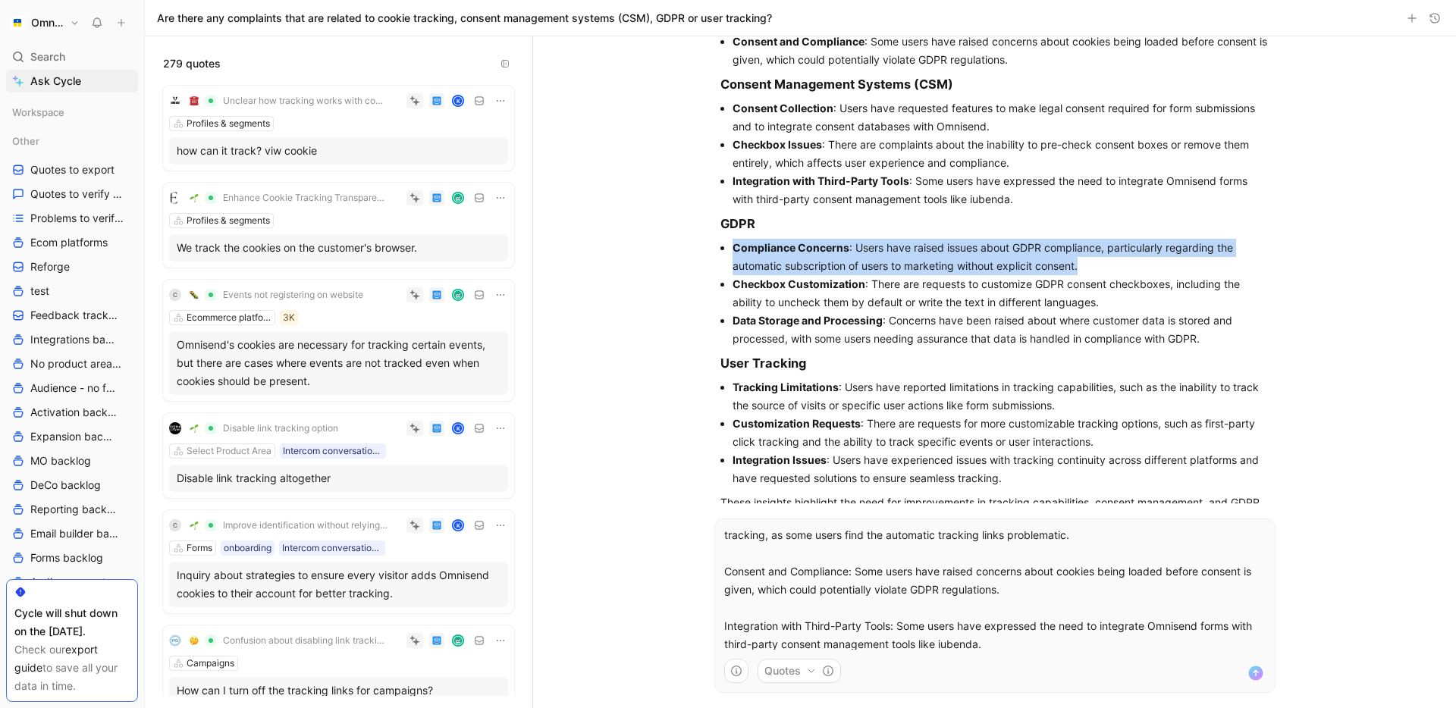
drag, startPoint x: 1084, startPoint y: 268, endPoint x: 684, endPoint y: 242, distance: 401.2
click at [684, 242] on div "Sep 18, 2025 Are there any complaints that are related to cookie tracking, cons…" at bounding box center [994, 372] width 923 height 672
copy li "Compliance Concerns : Users have raised issues about GDPR compliance, particula…"
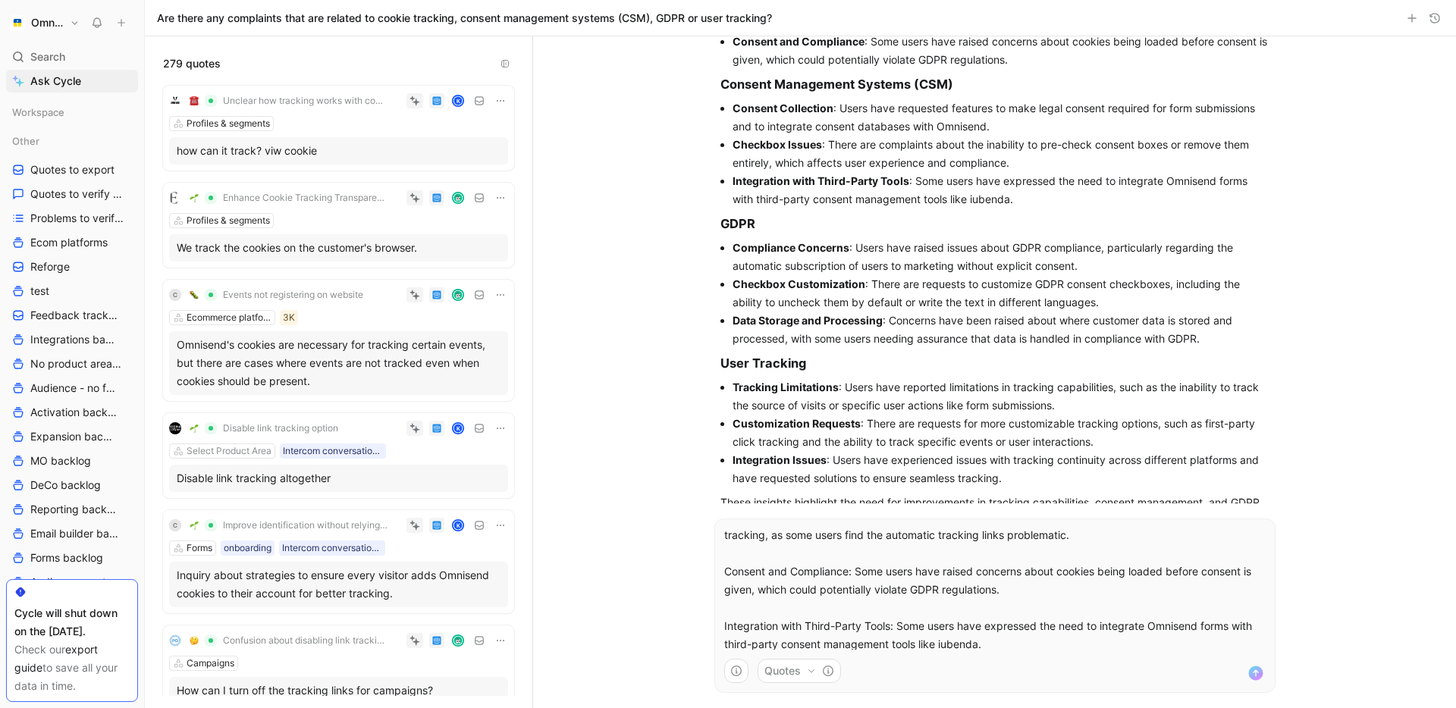
click at [932, 566] on p "Ok, let's narrow our focus down to following topics and related quotes. Customi…" at bounding box center [994, 590] width 541 height 237
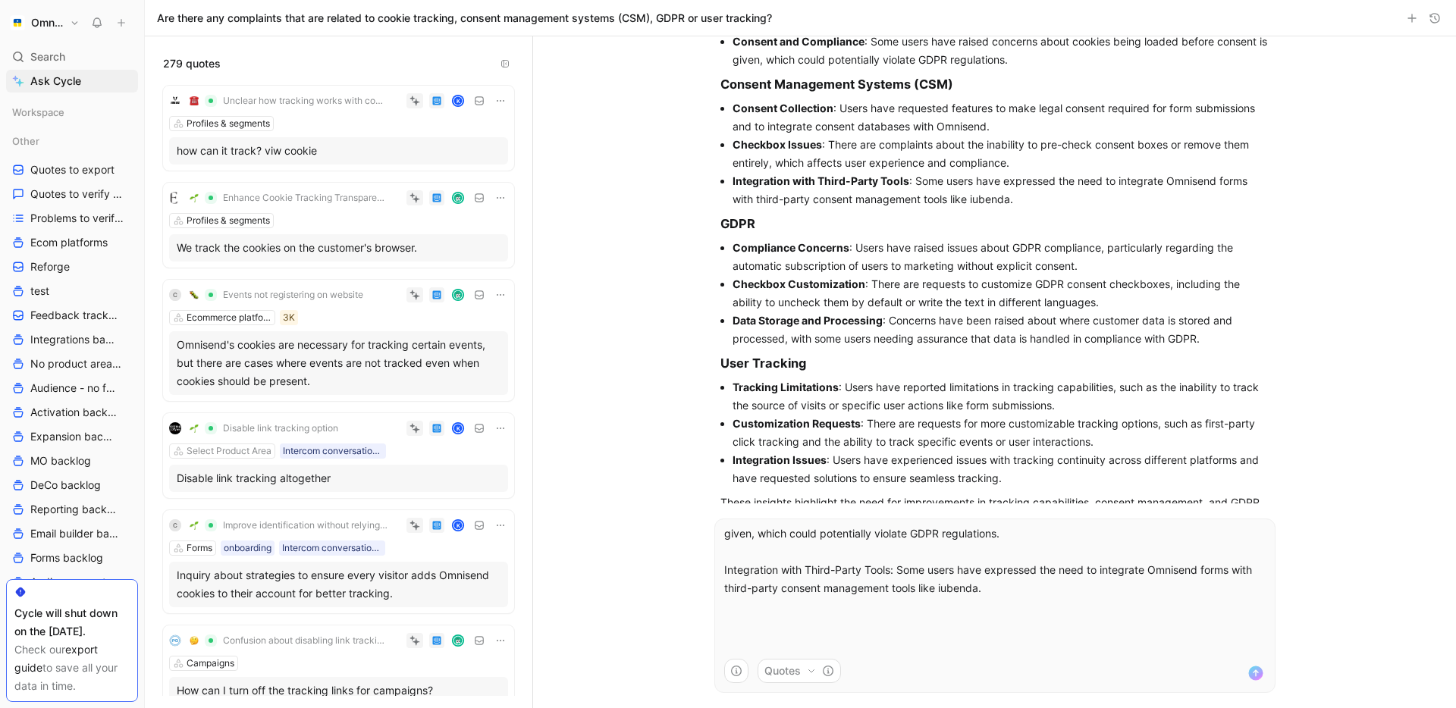
scroll to position [115, 0]
click at [877, 612] on p "Ok, let's narrow our focus down to following topics and related quotes. Customi…" at bounding box center [994, 531] width 541 height 237
click at [838, 620] on p "Ok, let's narrow our focus down to following topics and related quotes. Customi…" at bounding box center [994, 531] width 541 height 237
click at [896, 258] on li "Compliance Concerns : Users have raised issues about GDPR compliance, particula…" at bounding box center [1000, 257] width 537 height 36
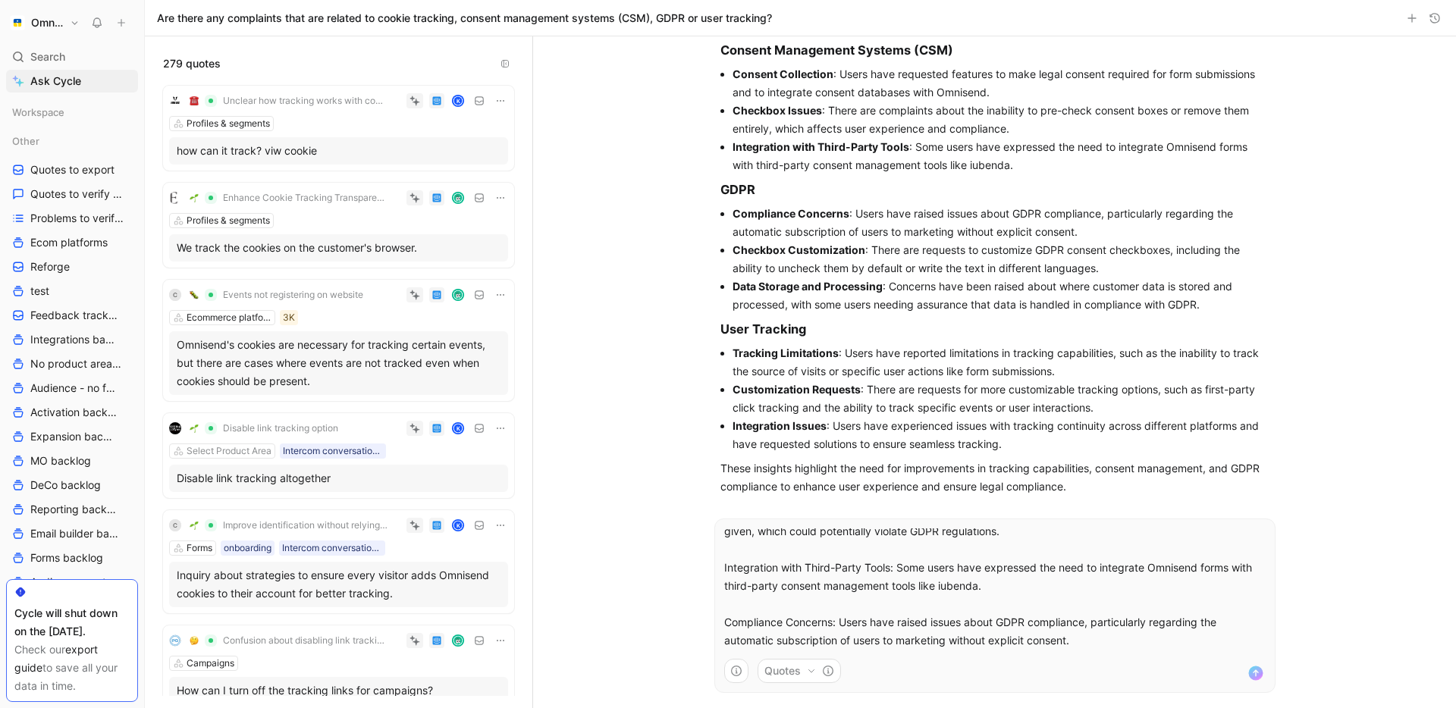
scroll to position [328, 0]
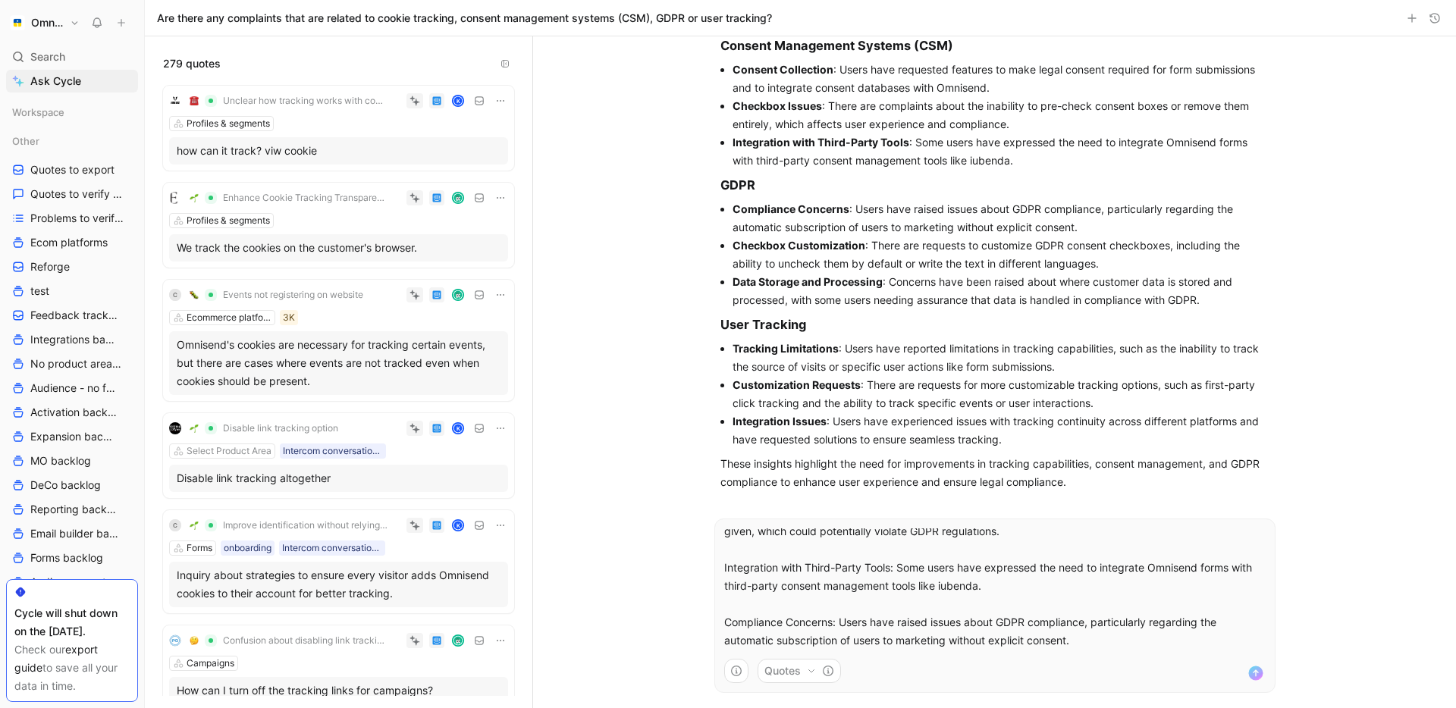
click at [1082, 641] on p "Ok, let's narrow our focus down to following topics and related quotes. Customi…" at bounding box center [994, 540] width 541 height 255
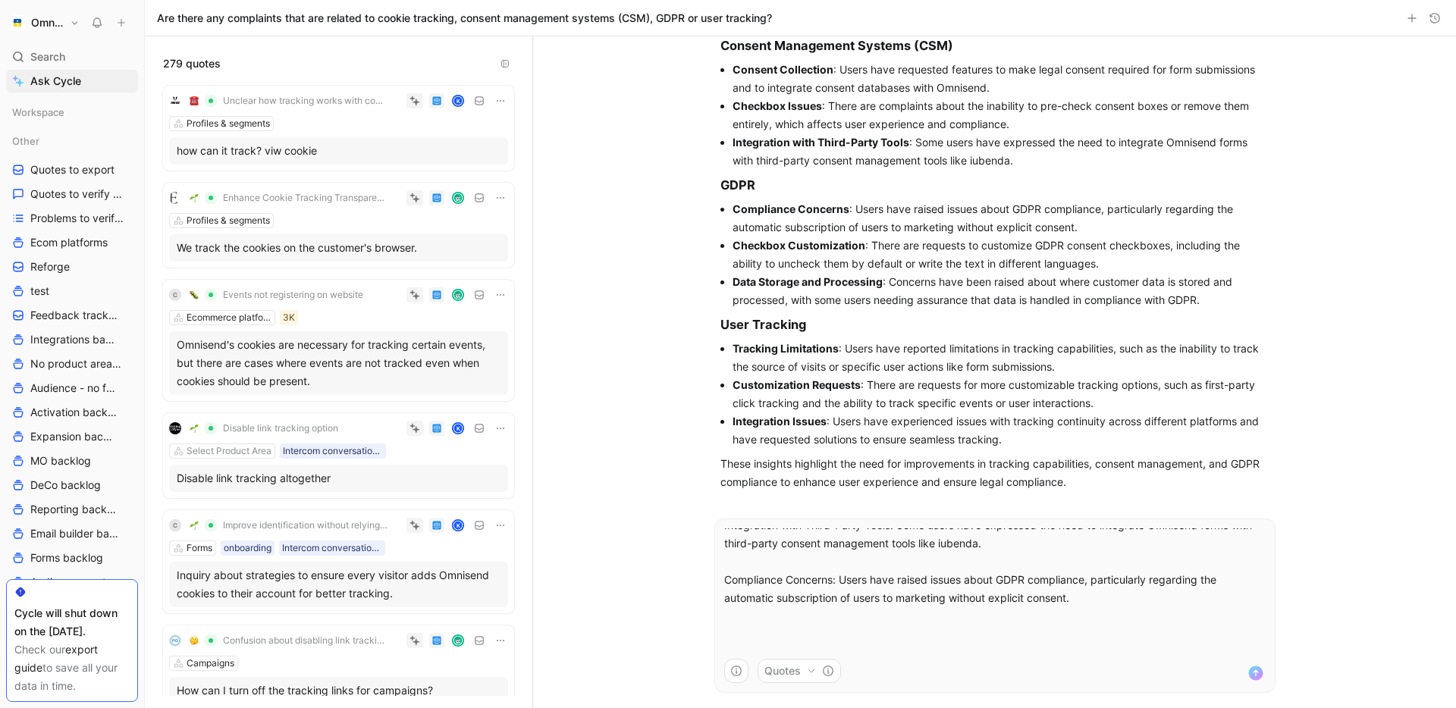
scroll to position [170, 0]
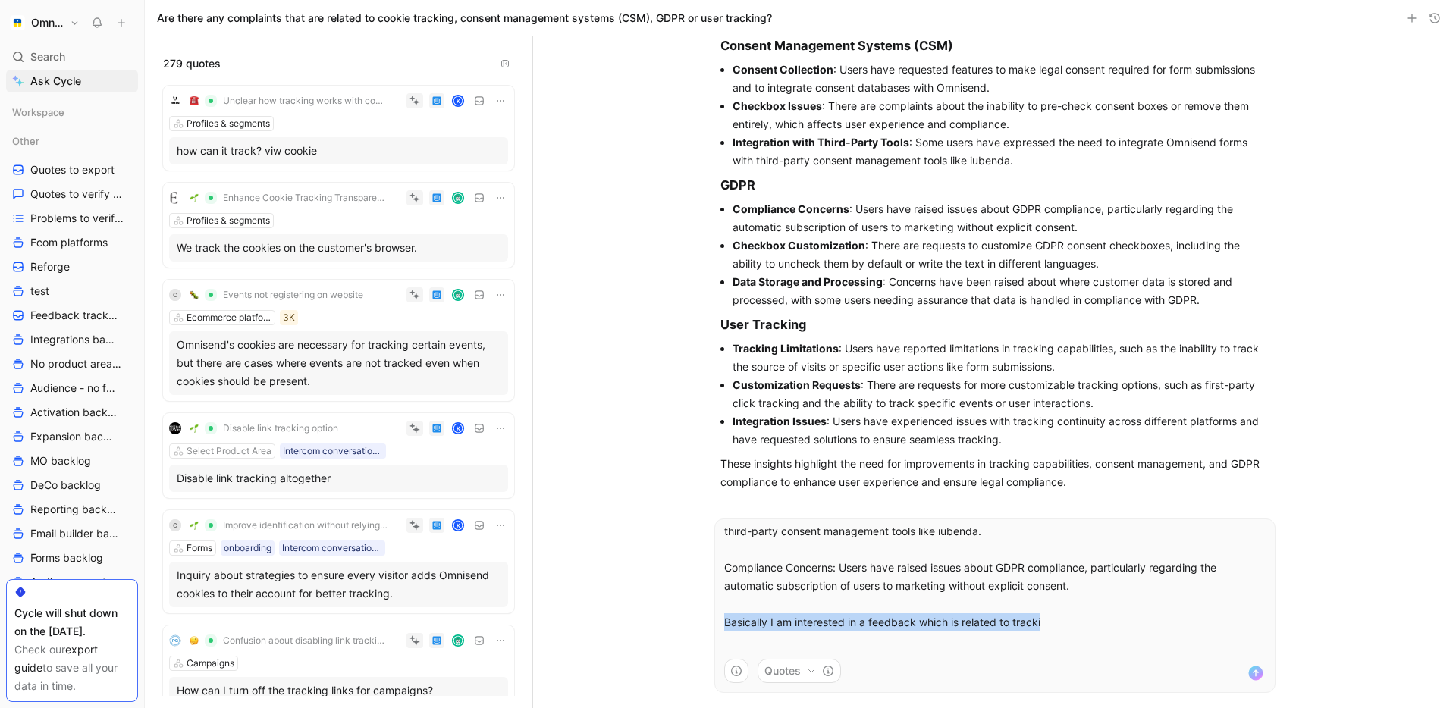
drag, startPoint x: 1046, startPoint y: 628, endPoint x: 670, endPoint y: 623, distance: 375.3
click at [668, 625] on div "Sep 18, 2025 Are there any complaints that are related to cookie tracking, cons…" at bounding box center [994, 372] width 923 height 672
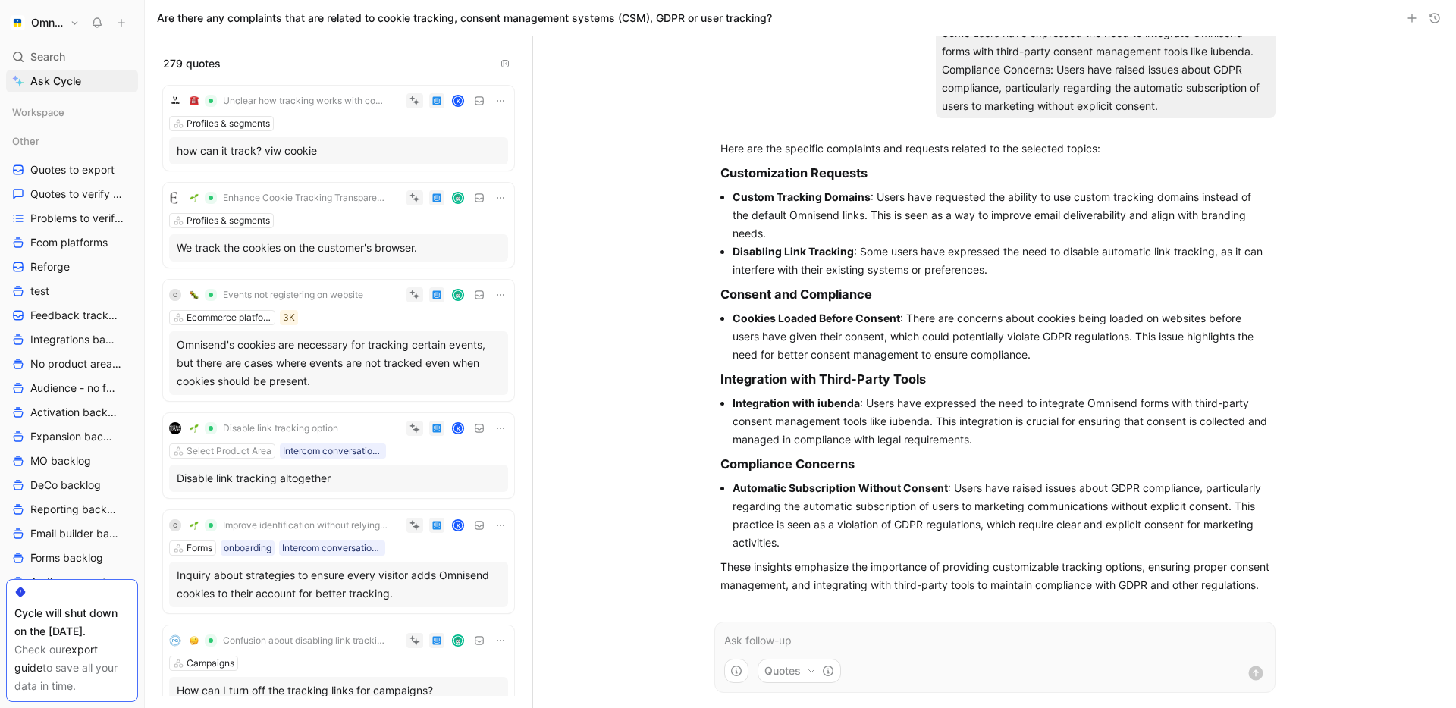
scroll to position [992, 0]
click at [797, 312] on strong "Cookies Loaded Before Consent" at bounding box center [816, 318] width 168 height 13
copy strong "Loaded"
click at [320, 58] on div "279 quotes" at bounding box center [338, 54] width 387 height 36
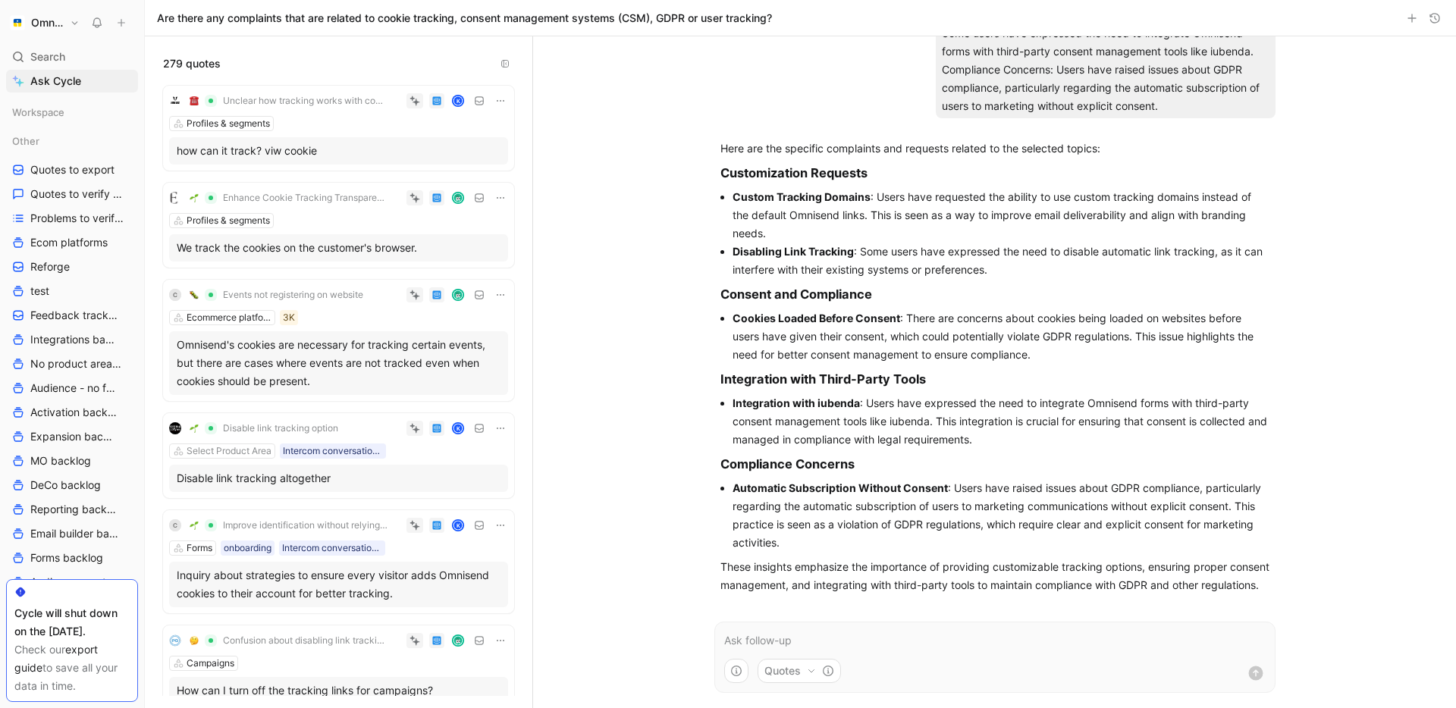
click at [502, 100] on icon at bounding box center [500, 101] width 12 height 12
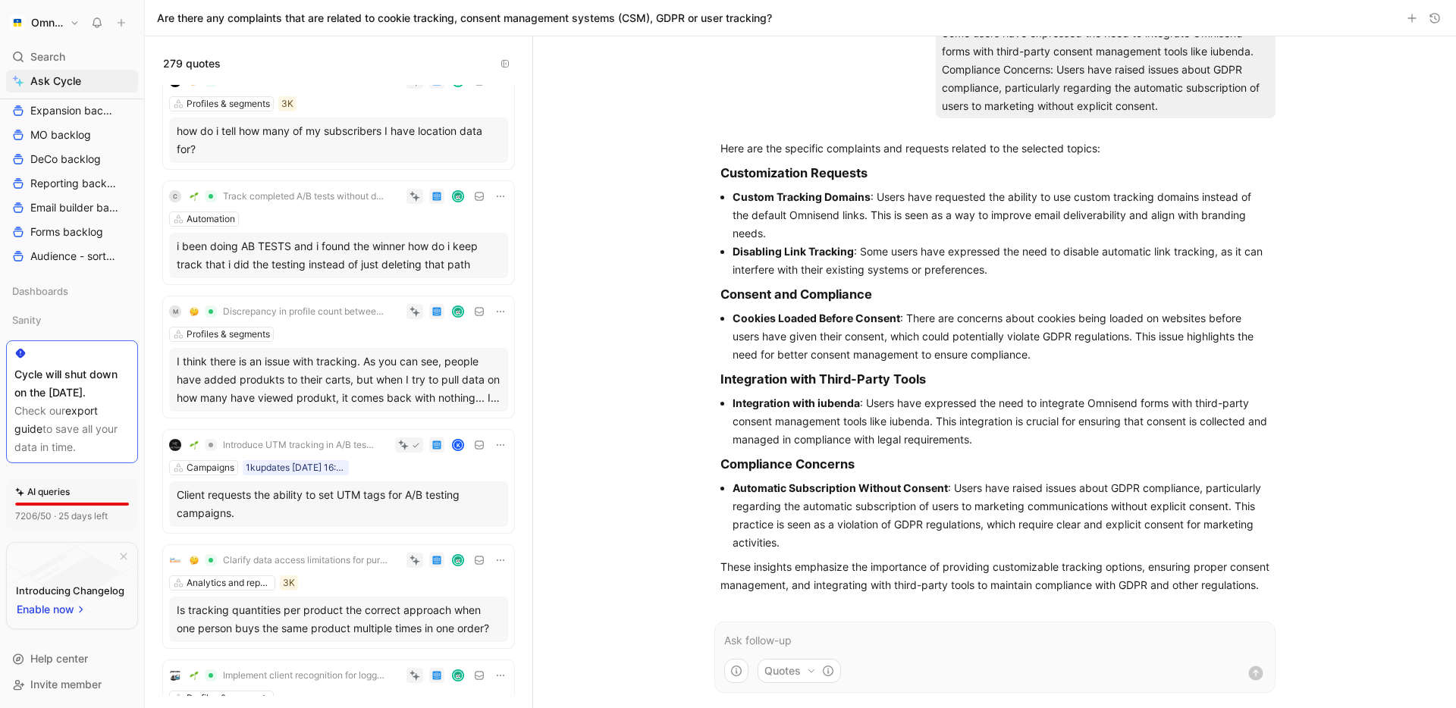
scroll to position [28407, 0]
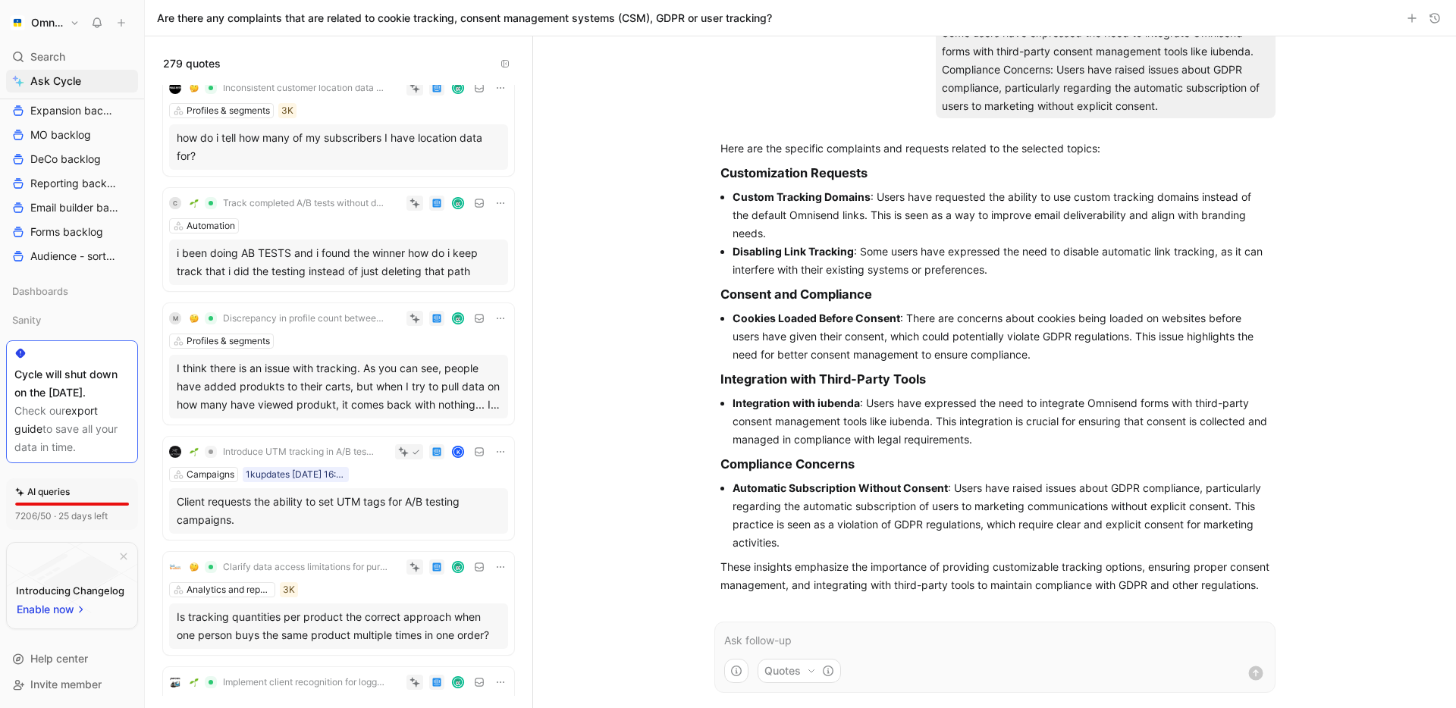
drag, startPoint x: 720, startPoint y: 274, endPoint x: 1037, endPoint y: 331, distance: 322.7
click at [1037, 331] on div "Here are the specific complaints and requests related to the selected topics: C…" at bounding box center [994, 367] width 549 height 455
copy div "Consent and Compliance Cookies Loaded Before Consent : There are concerns about…"
click at [872, 321] on li "Cookies Loaded Before Consent : There are concerns about cookies being loaded o…" at bounding box center [1000, 336] width 537 height 55
drag, startPoint x: 714, startPoint y: 278, endPoint x: 1055, endPoint y: 422, distance: 370.0
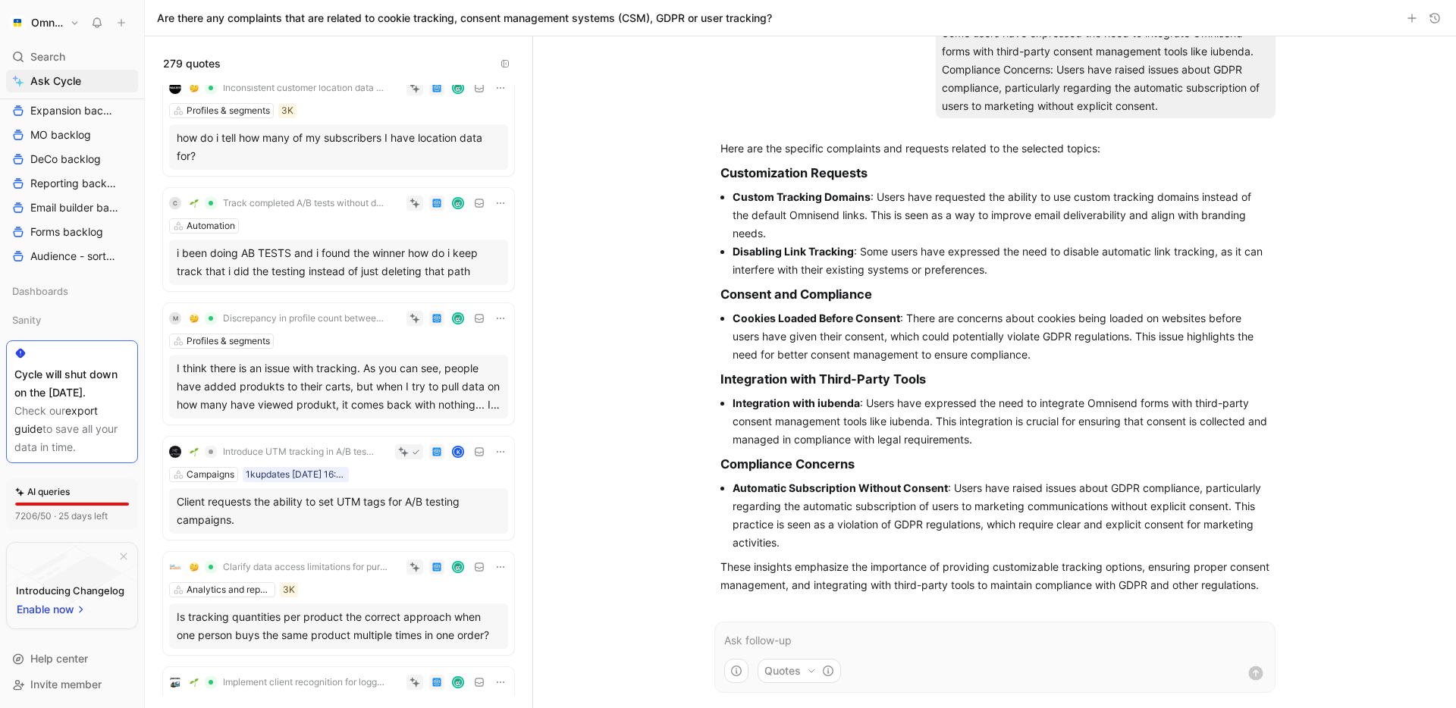
click at [1055, 422] on div "Here are the specific complaints and requests related to the selected topics: C…" at bounding box center [994, 366] width 561 height 467
copy div "Consent and Compliance Cookies Loaded Before Consent : There are concerns about…"
click at [65, 77] on span "Ask Cycle" at bounding box center [55, 81] width 51 height 18
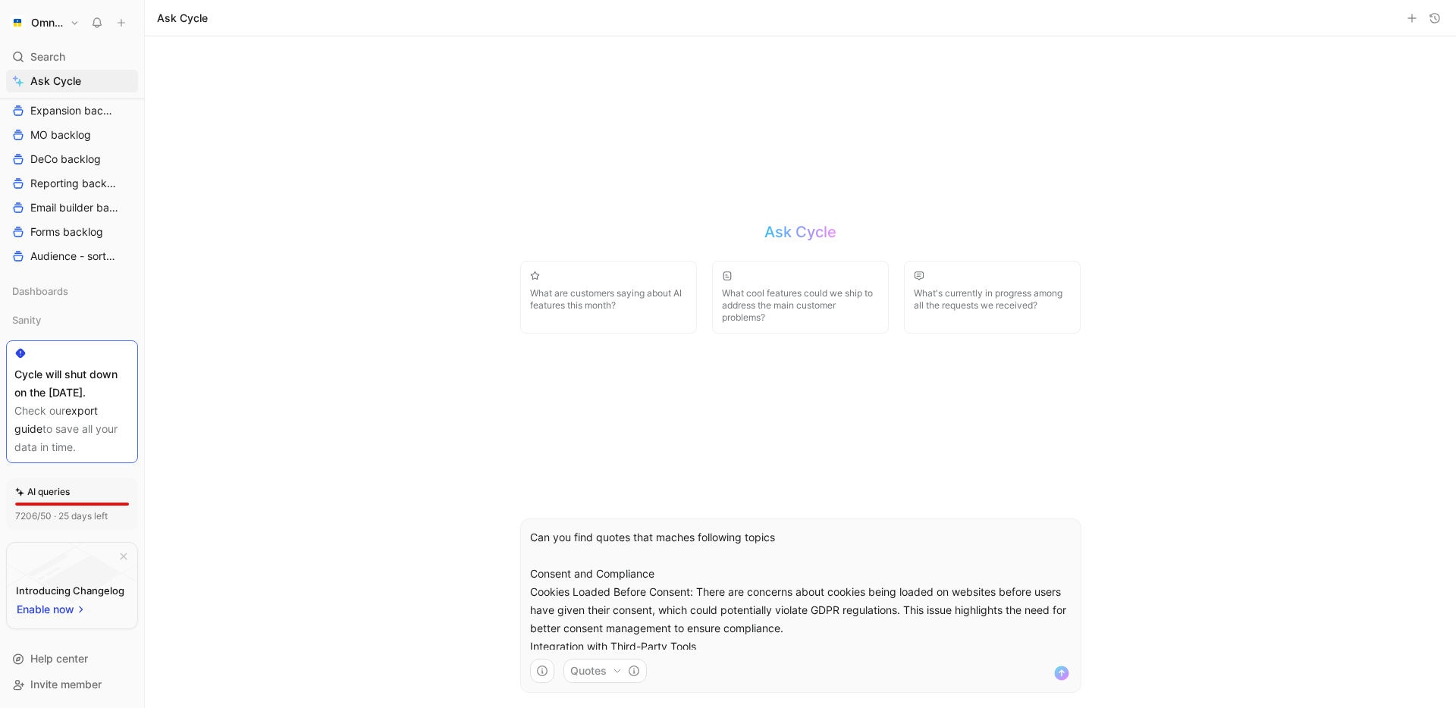
click at [674, 579] on p "Can you find quotes that maches following topics Consent and Compliance" at bounding box center [800, 555] width 541 height 55
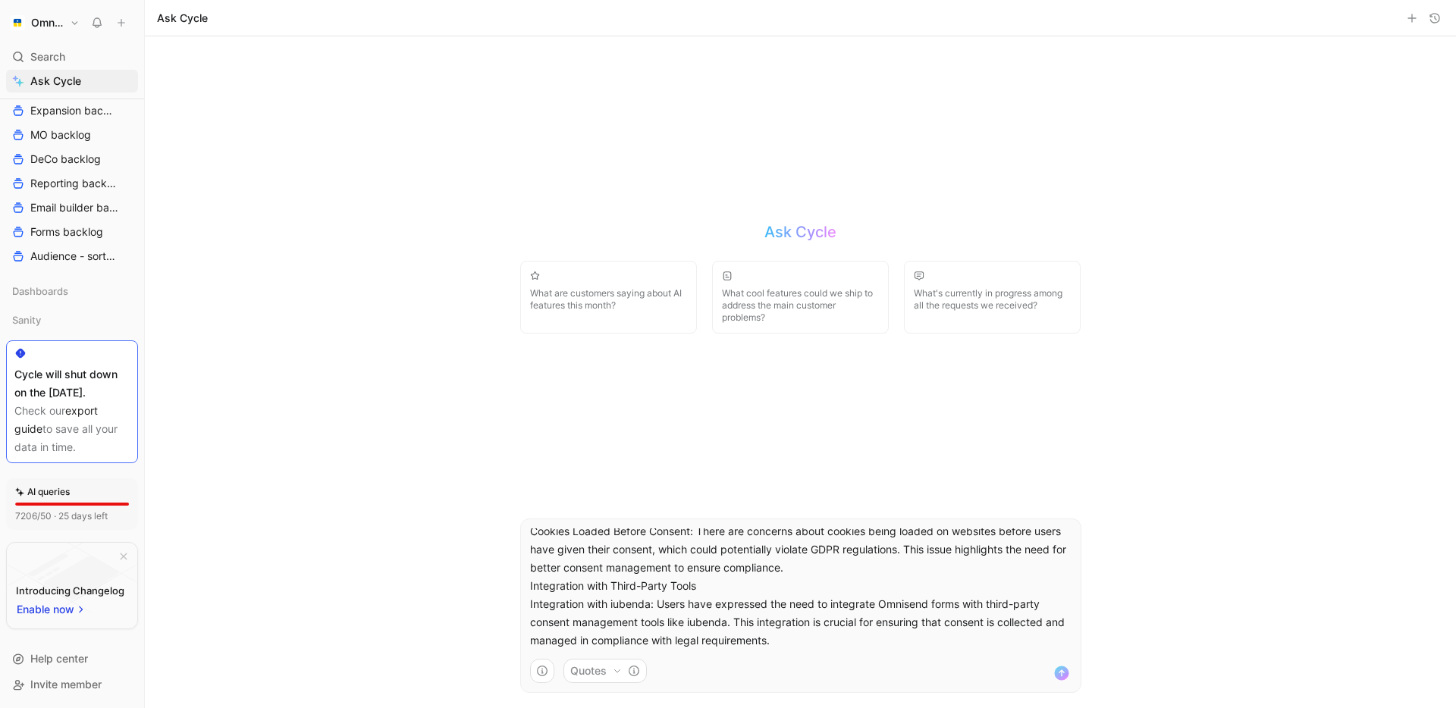
click at [723, 584] on p "Integration with Third-Party Tools" at bounding box center [800, 586] width 541 height 18
click at [528, 591] on div "Can you find quotes that maches following topics Consent and Compliance Cookies…" at bounding box center [801, 588] width 560 height 121
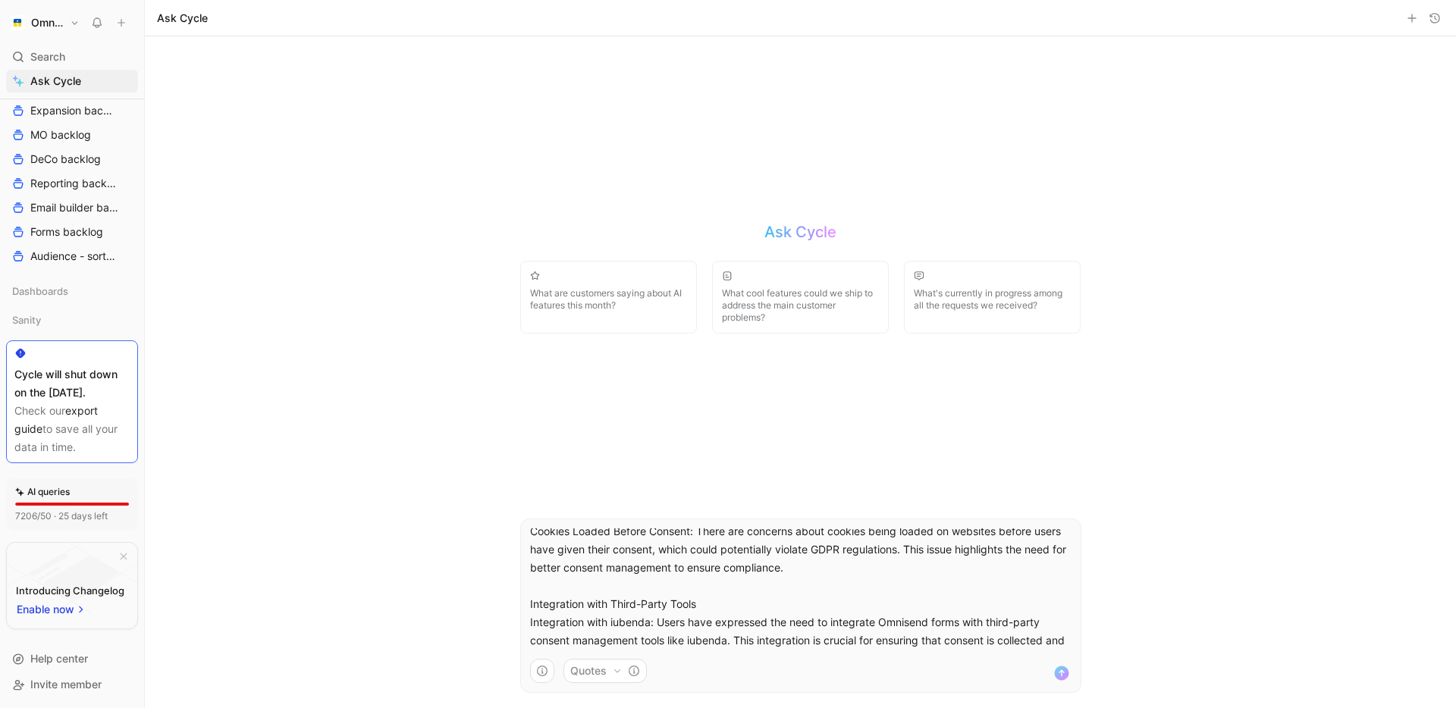
scroll to position [0, 0]
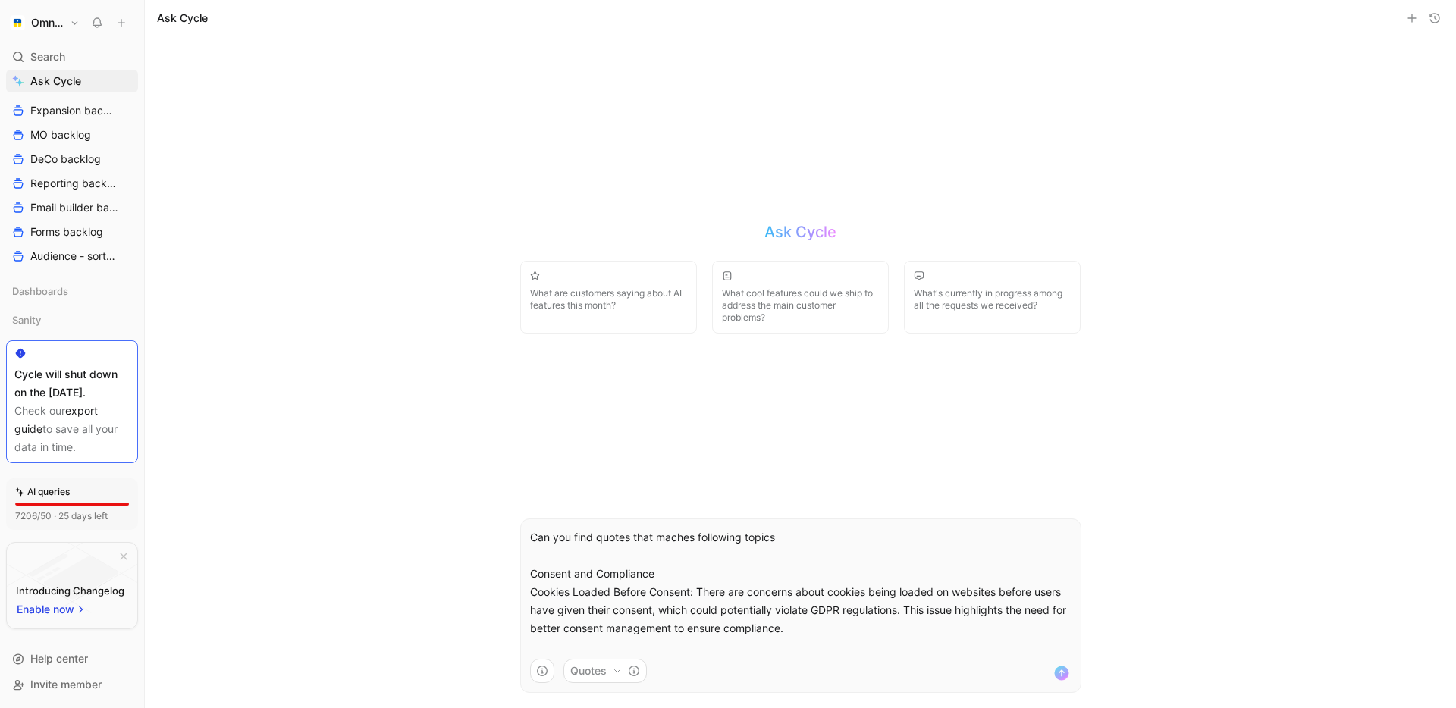
drag, startPoint x: 678, startPoint y: 577, endPoint x: 409, endPoint y: 576, distance: 269.2
click at [409, 577] on div "Ask Cycle What are customers saying about AI features this month? What cool fea…" at bounding box center [800, 372] width 1311 height 672
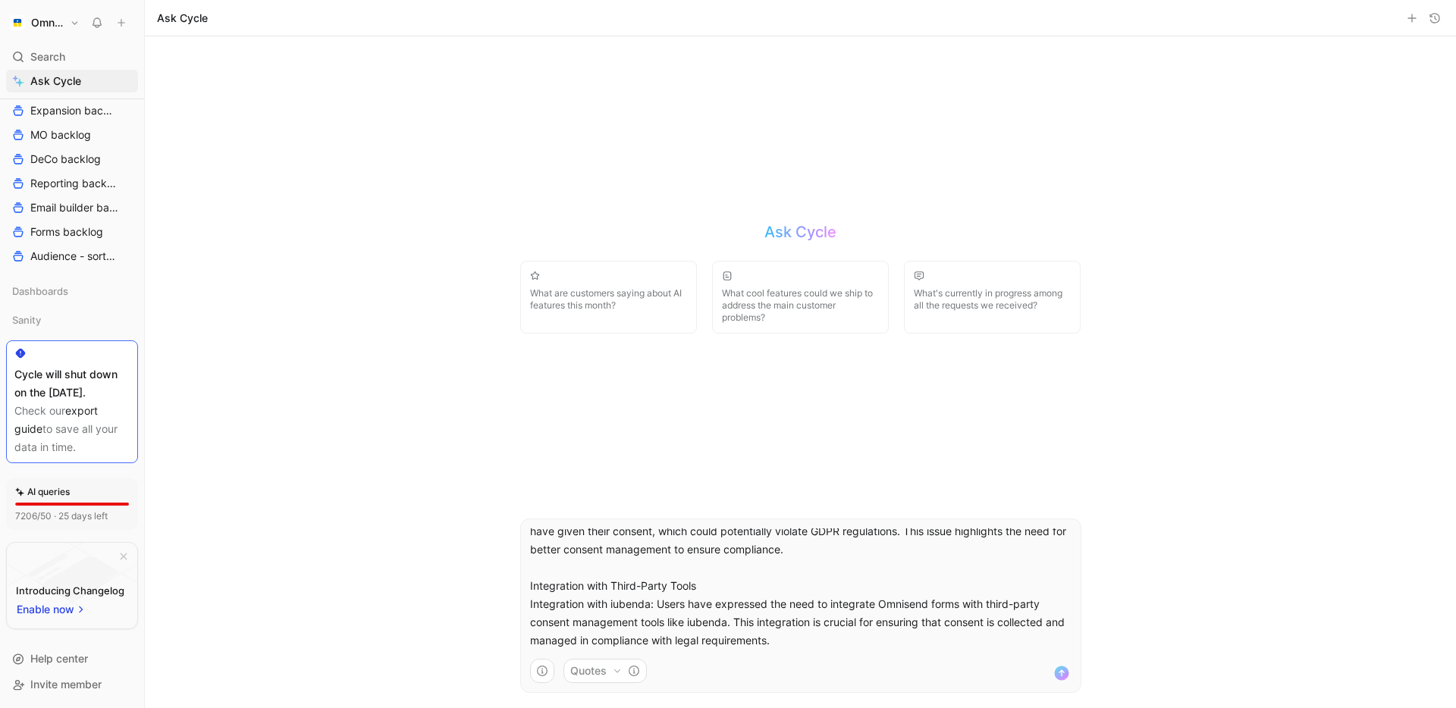
drag, startPoint x: 705, startPoint y: 582, endPoint x: 444, endPoint y: 583, distance: 260.8
click at [444, 583] on div "Ask Cycle What are customers saying about AI features this month? What cool fea…" at bounding box center [800, 372] width 1311 height 672
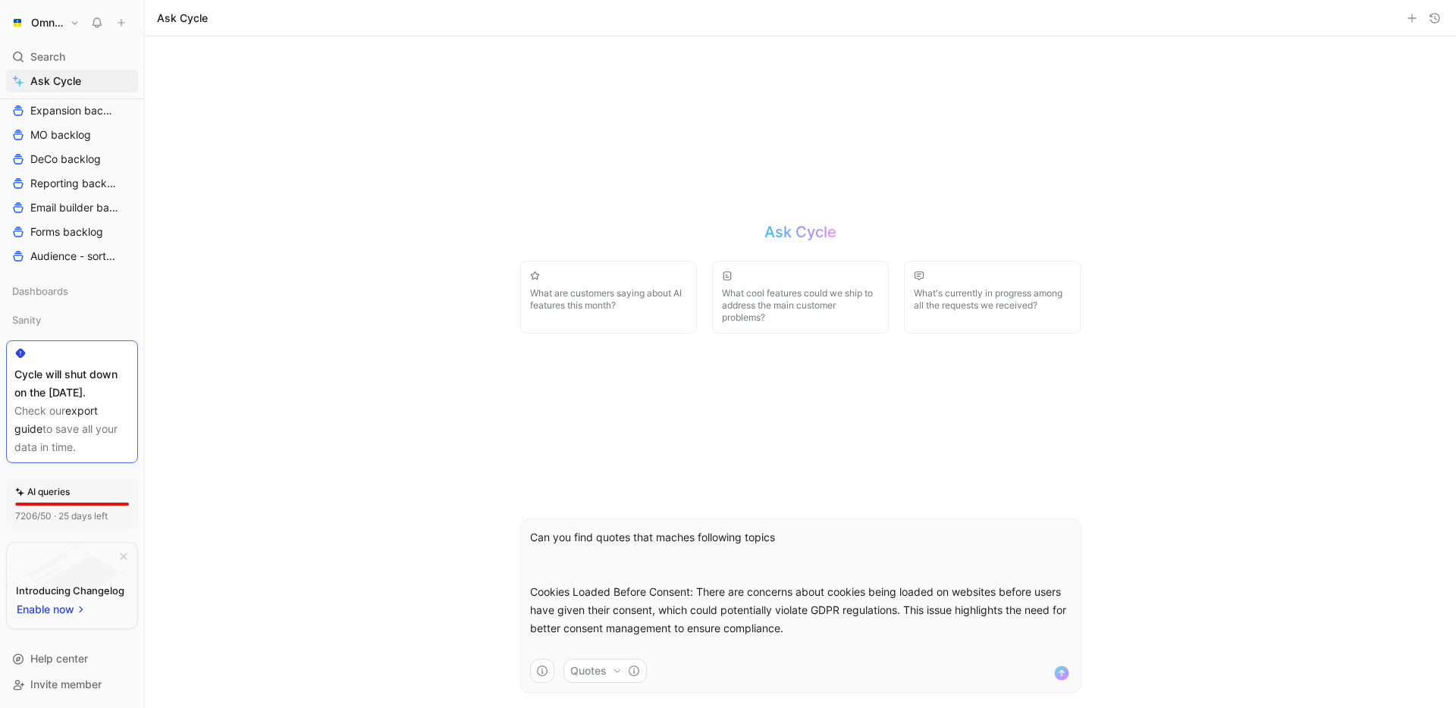
click at [666, 544] on p "Can you find quotes that maches following topics" at bounding box center [800, 555] width 541 height 55
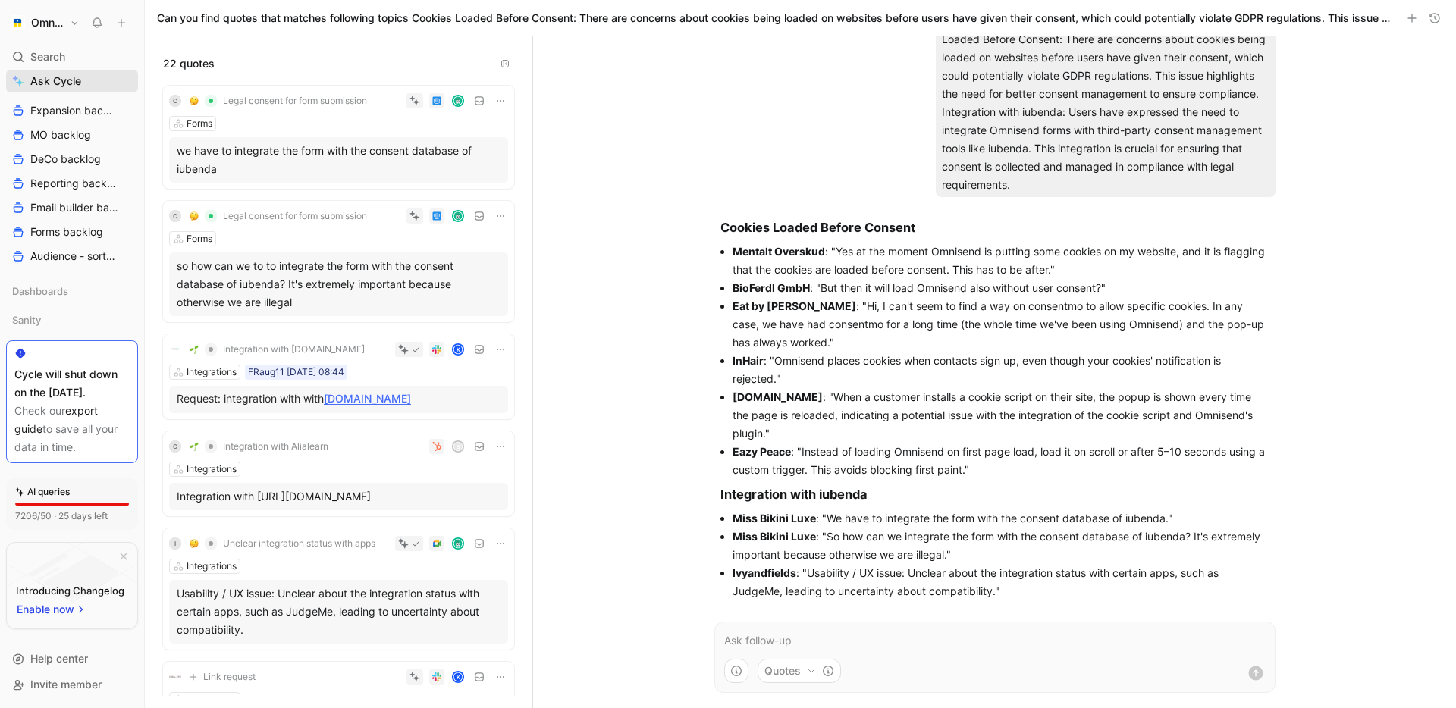
click at [75, 86] on span "Ask Cycle" at bounding box center [55, 81] width 51 height 18
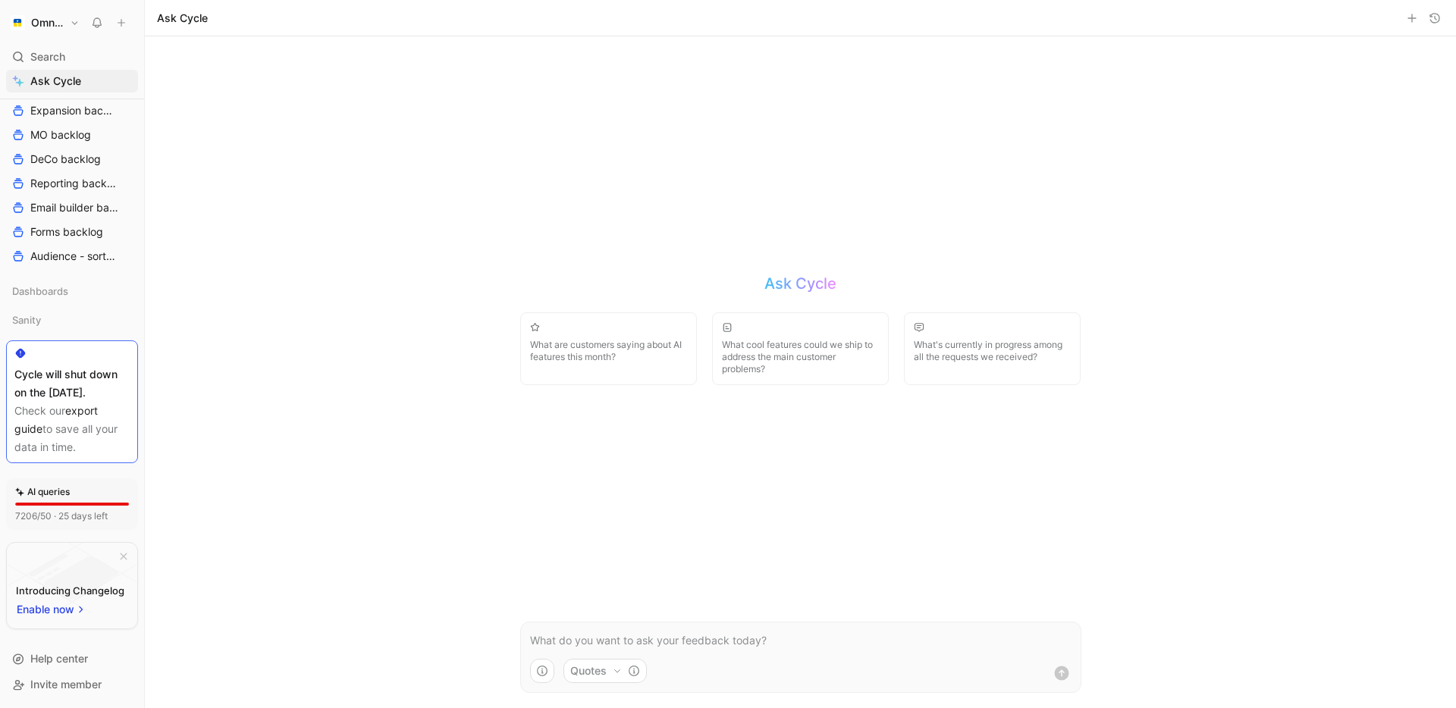
click at [670, 626] on form "Quotes" at bounding box center [800, 657] width 561 height 71
click at [668, 631] on form "Quotes" at bounding box center [800, 657] width 561 height 71
click at [654, 644] on p at bounding box center [800, 641] width 541 height 18
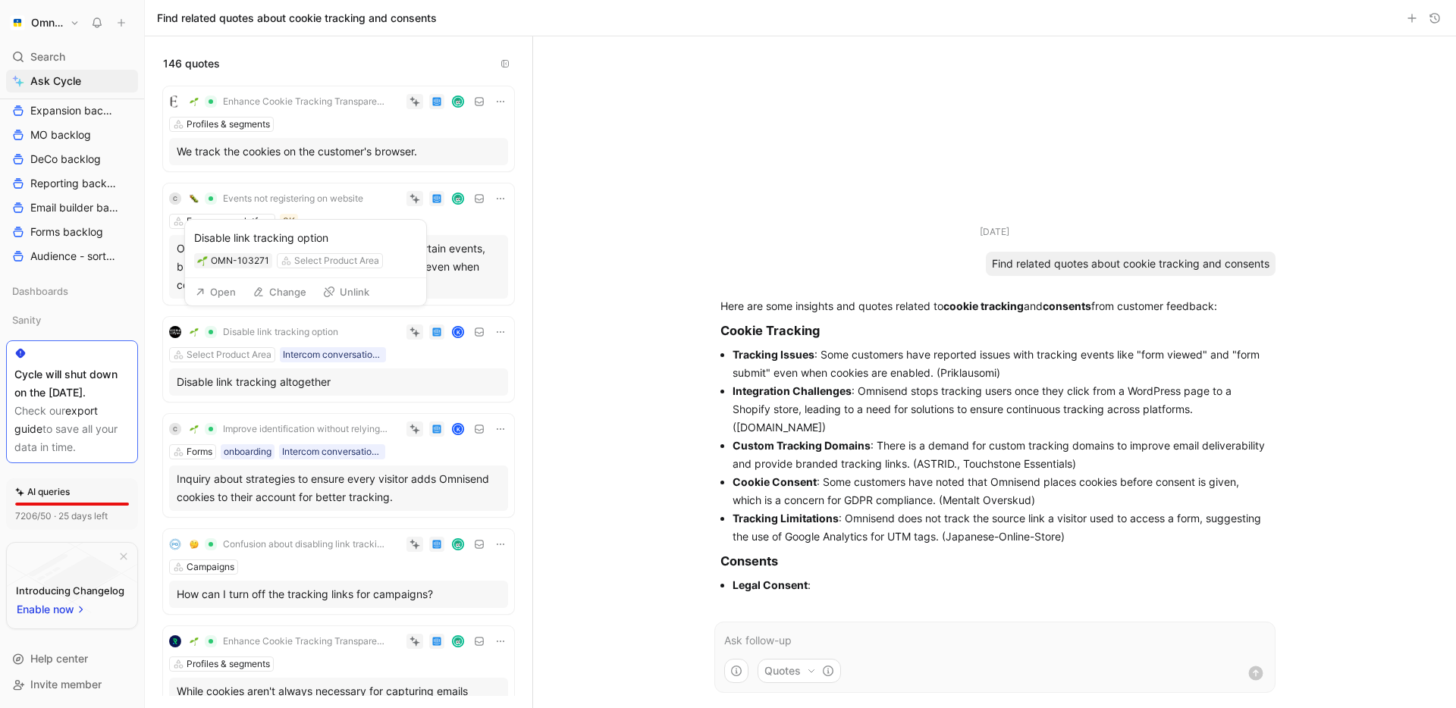
scroll to position [104, 0]
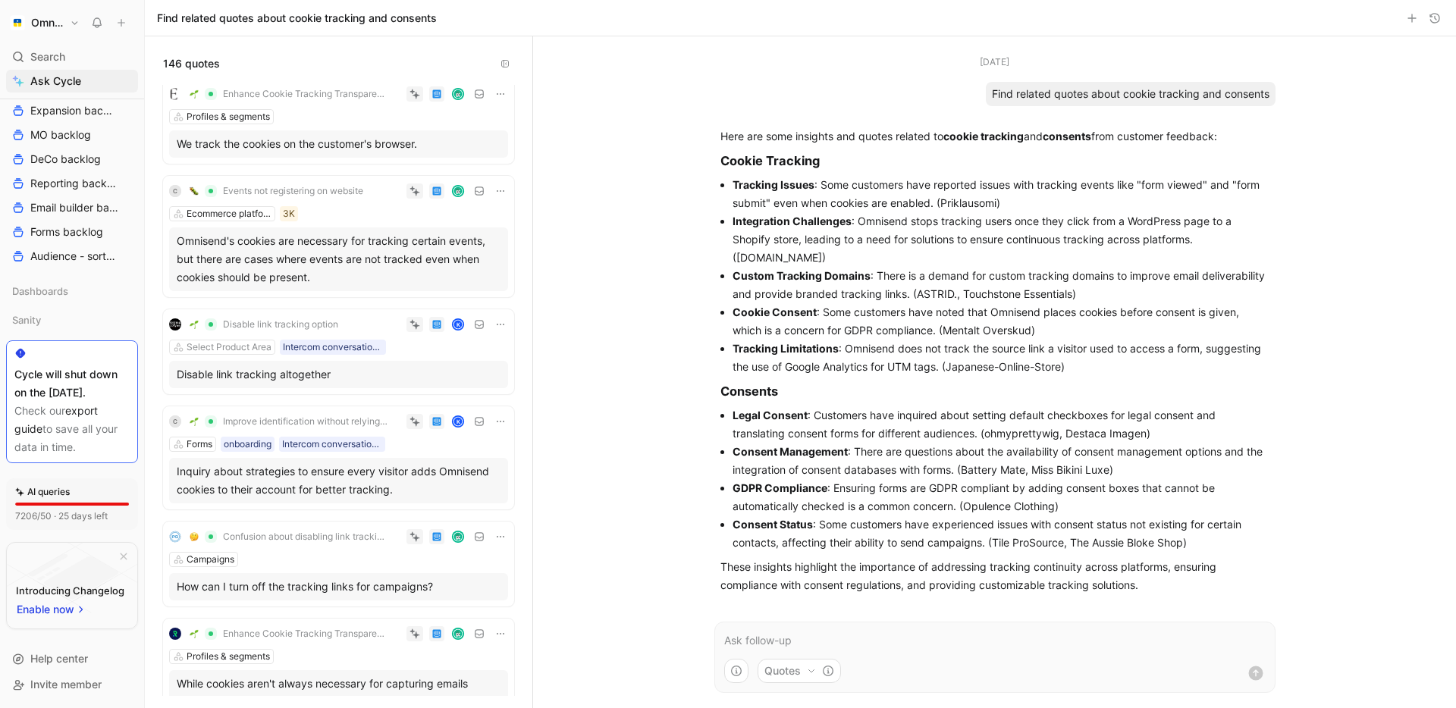
click at [966, 328] on li "Cookie Consent : Some customers have noted that Omnisend places cookies before …" at bounding box center [1000, 321] width 537 height 36
copy li "Mentalt"
click at [534, 132] on div "Sep 18, 2025 Find related quotes about cookie tracking and consents Here are so…" at bounding box center [994, 372] width 923 height 672
click at [523, 132] on div "Unclear how tracking works with cookies K Profiles & segments how can it track?…" at bounding box center [338, 390] width 387 height 611
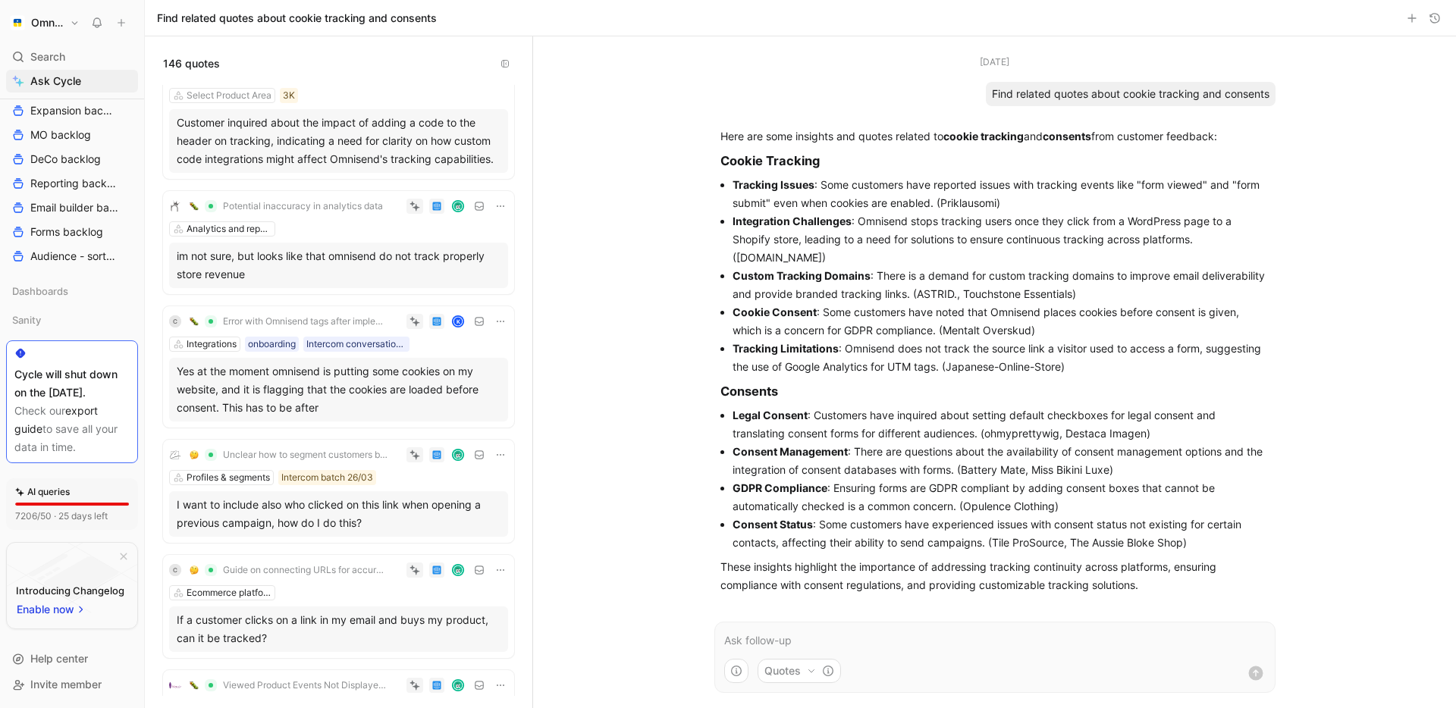
scroll to position [4815, 0]
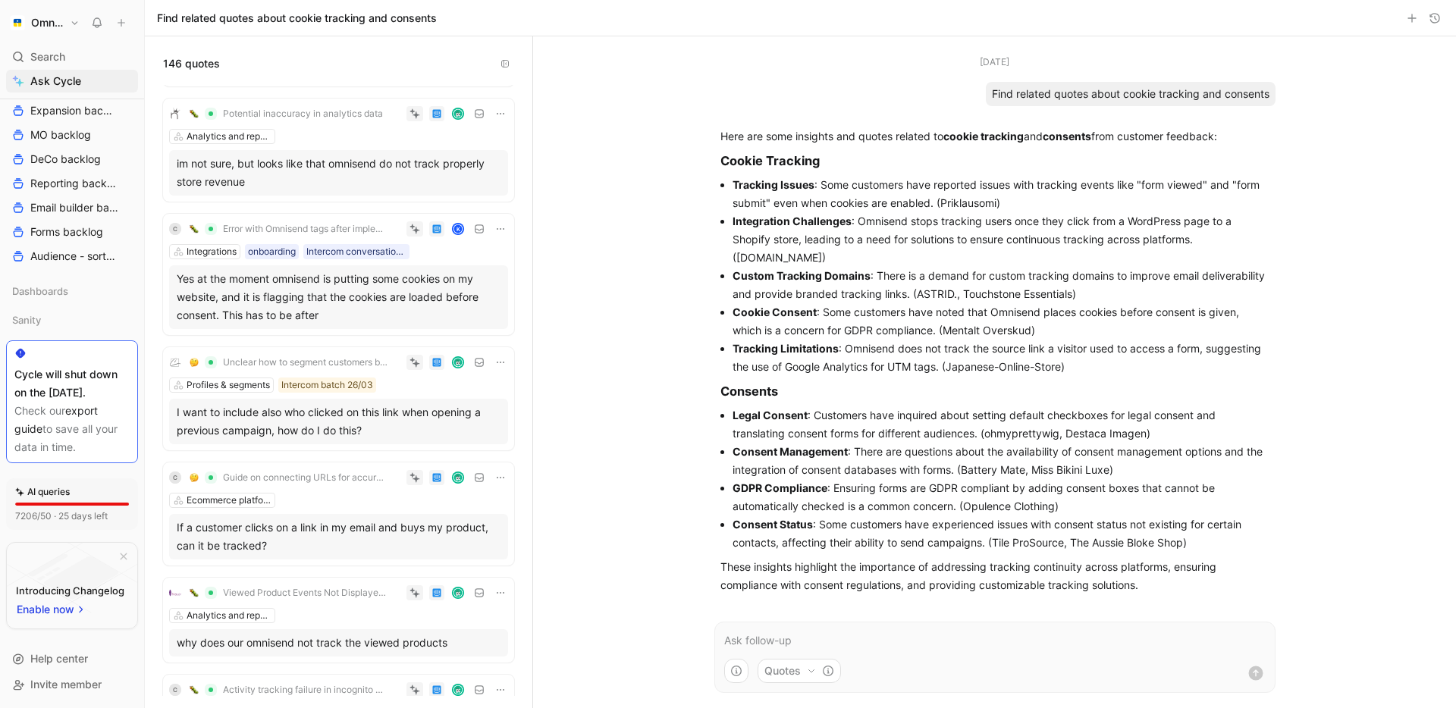
click at [1018, 343] on li "Tracking Limitations : Omnisend does not track the source link a visitor used t…" at bounding box center [1000, 358] width 537 height 36
drag, startPoint x: 1034, startPoint y: 331, endPoint x: 945, endPoint y: 331, distance: 89.5
click at [945, 331] on li "Cookie Consent : Some customers have noted that Omnisend places cookies before …" at bounding box center [1000, 321] width 537 height 36
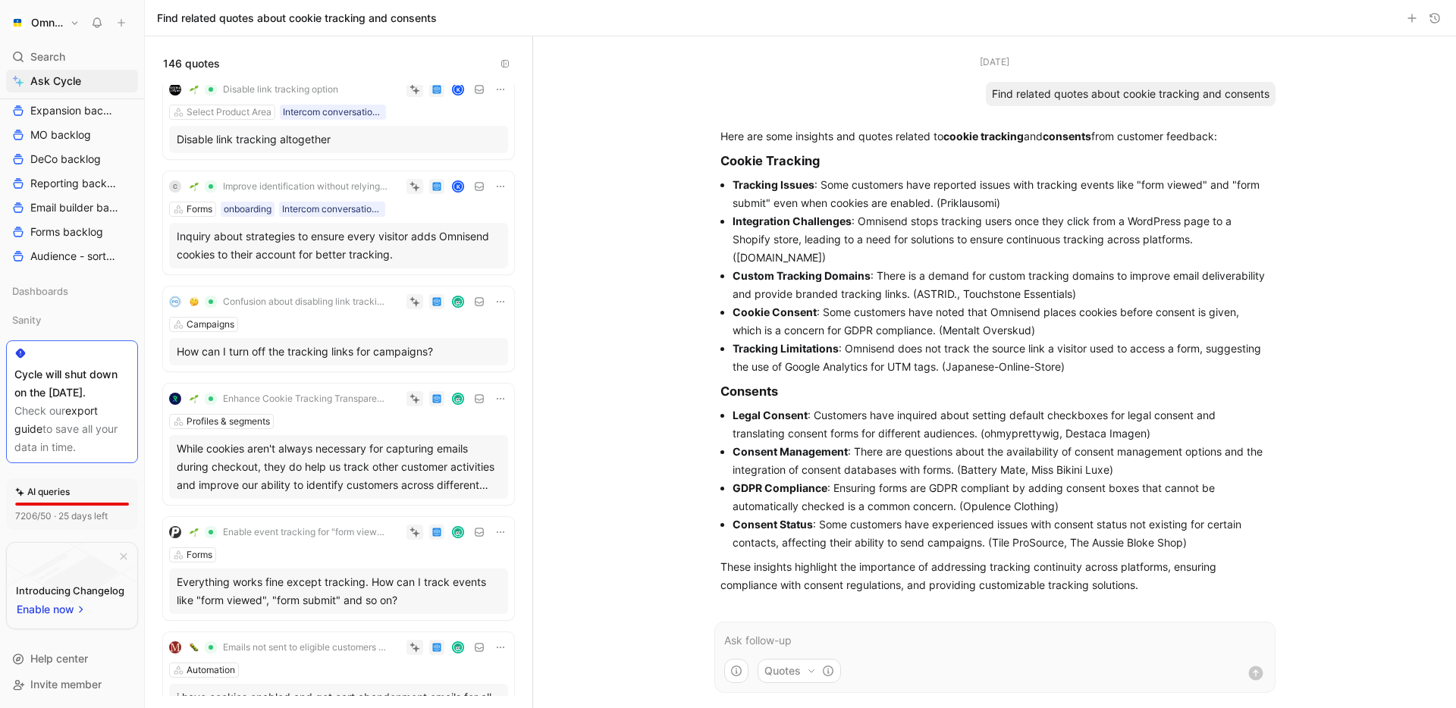
scroll to position [0, 0]
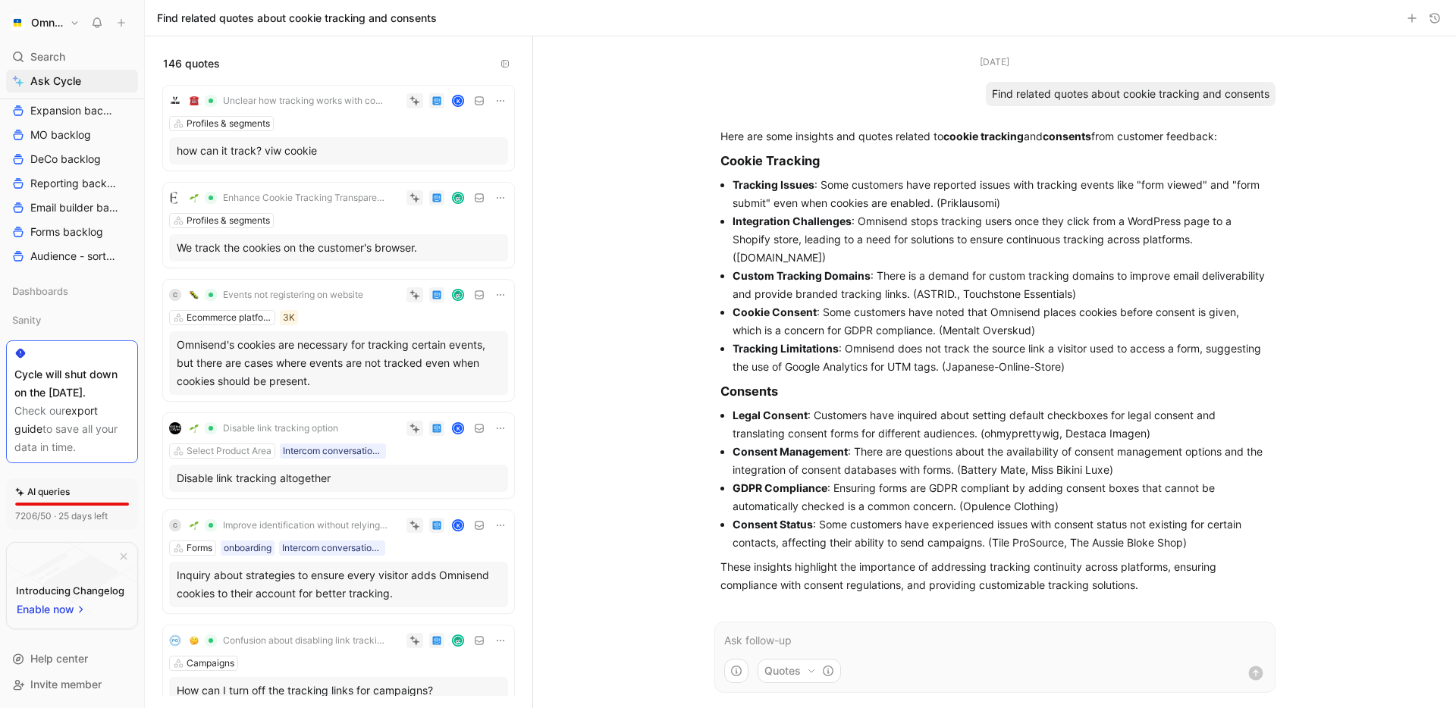
click at [1008, 331] on li "Cookie Consent : Some customers have noted that Omnisend places cookies before …" at bounding box center [1000, 321] width 537 height 36
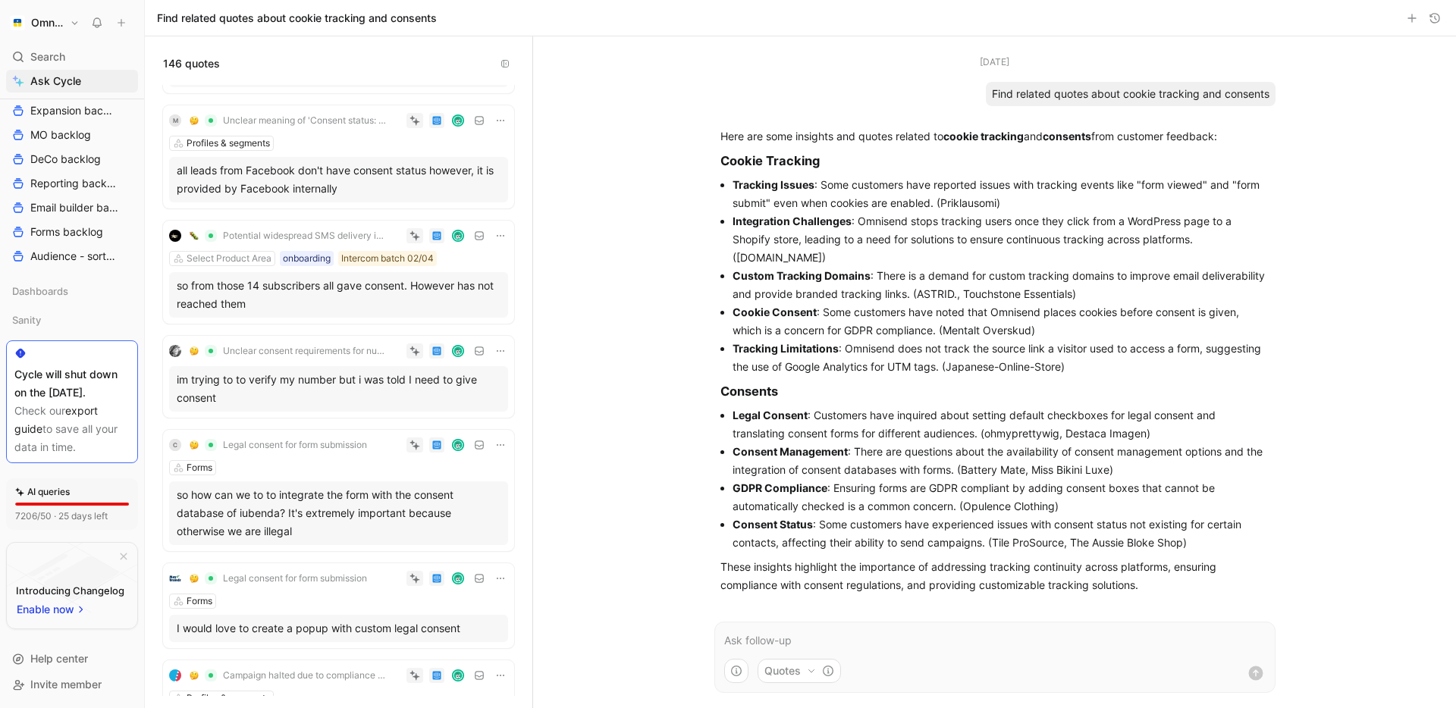
scroll to position [13403, 0]
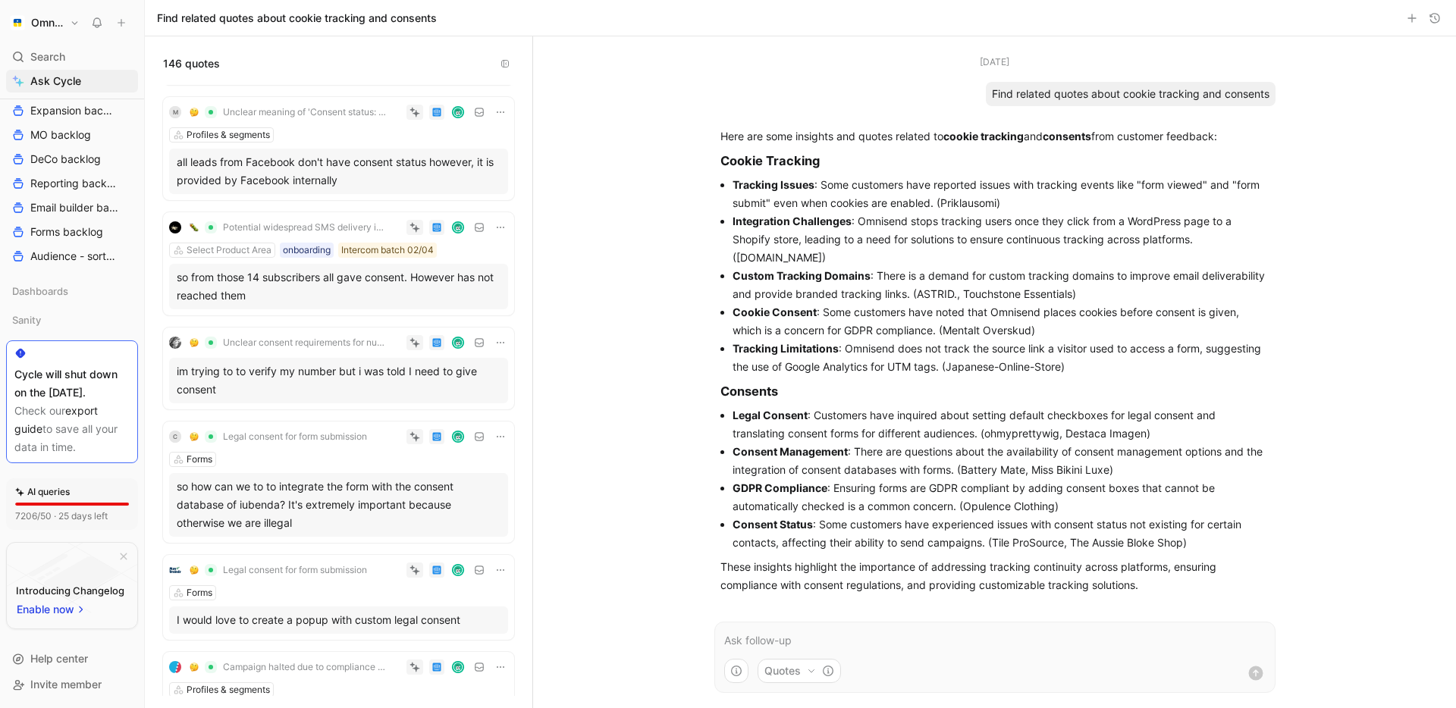
drag, startPoint x: 945, startPoint y: 331, endPoint x: 1030, endPoint y: 331, distance: 84.9
click at [1030, 331] on li "Cookie Consent : Some customers have noted that Omnisend places cookies before …" at bounding box center [1000, 321] width 537 height 36
click at [826, 318] on li "Cookie Consent : Some customers have noted that Omnisend places cookies before …" at bounding box center [1000, 321] width 537 height 36
drag, startPoint x: 823, startPoint y: 312, endPoint x: 937, endPoint y: 331, distance: 116.0
click at [937, 331] on li "Cookie Consent : Some customers have noted that Omnisend places cookies before …" at bounding box center [1000, 321] width 537 height 36
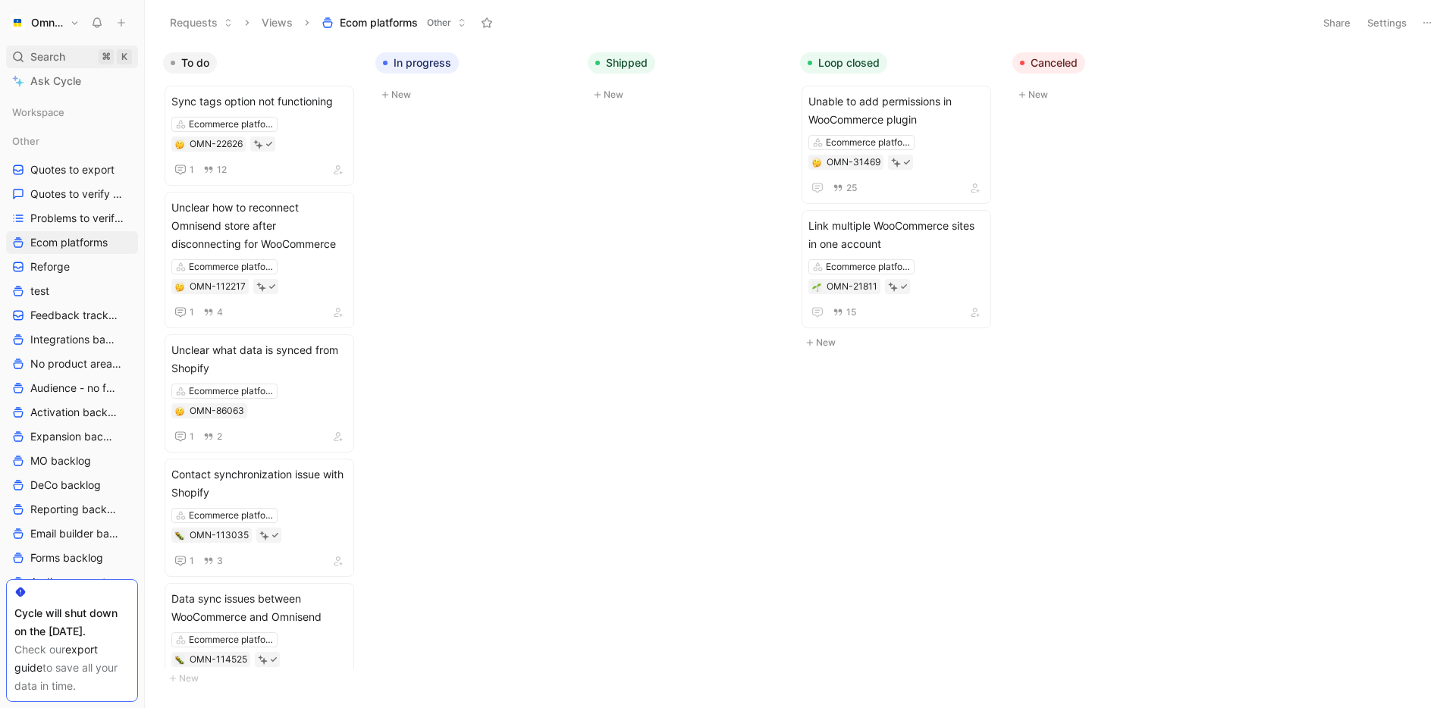
click at [58, 55] on span "Search" at bounding box center [47, 57] width 35 height 18
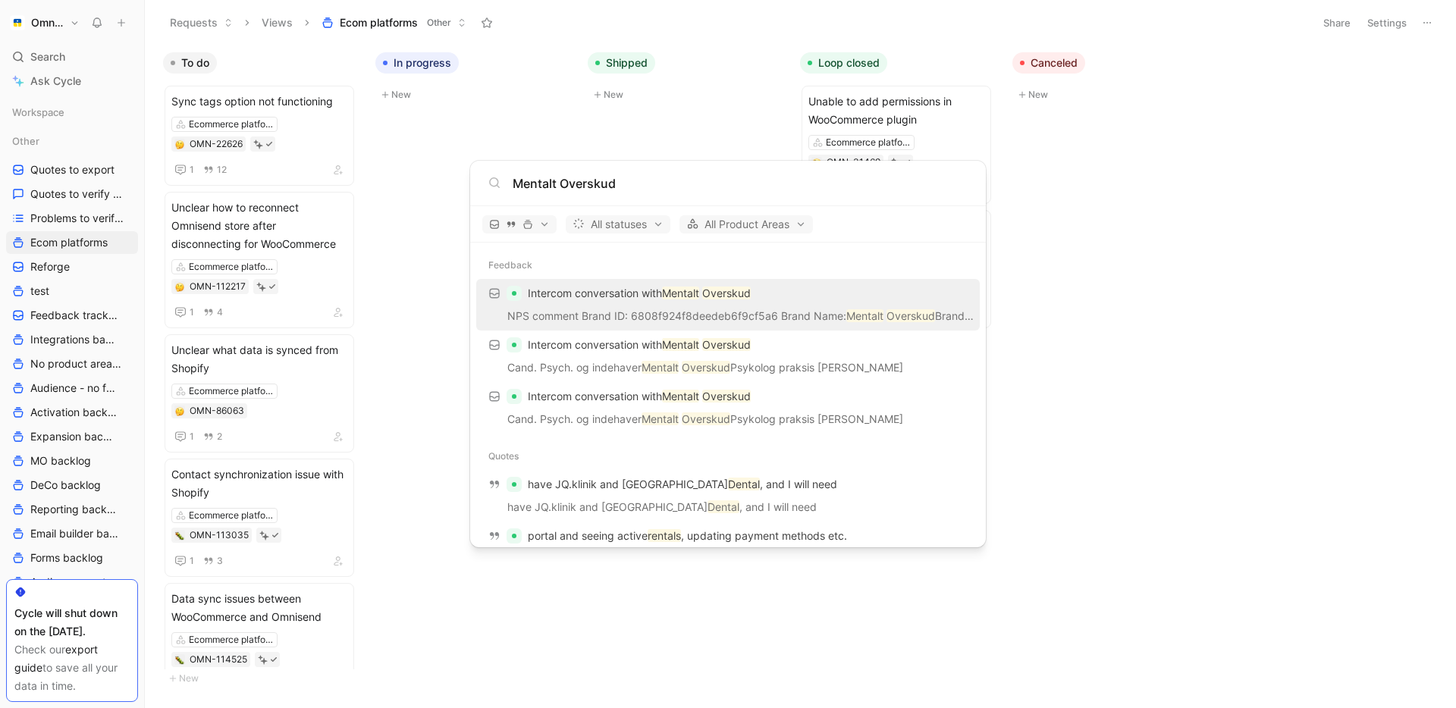
type input "Mentalt Overskud"
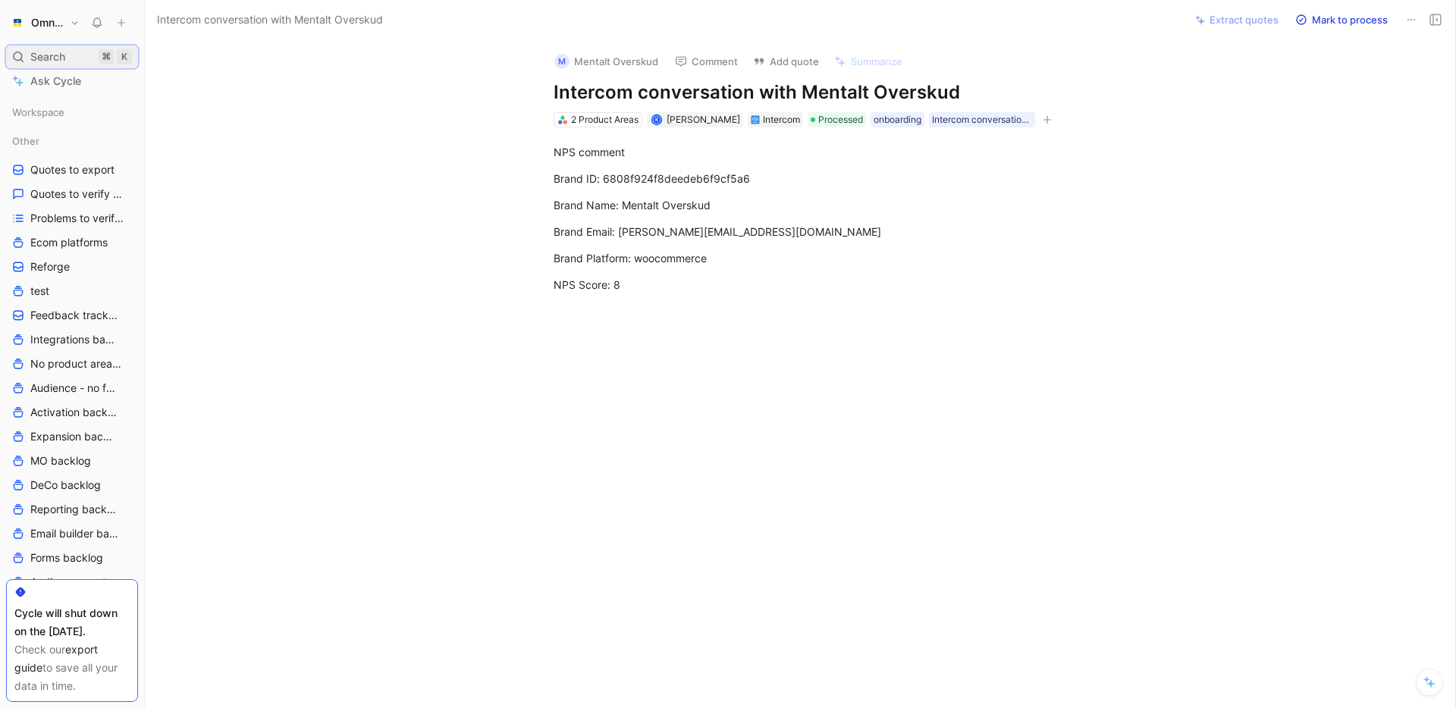
click at [69, 57] on div "Search ⌘ K" at bounding box center [72, 56] width 132 height 23
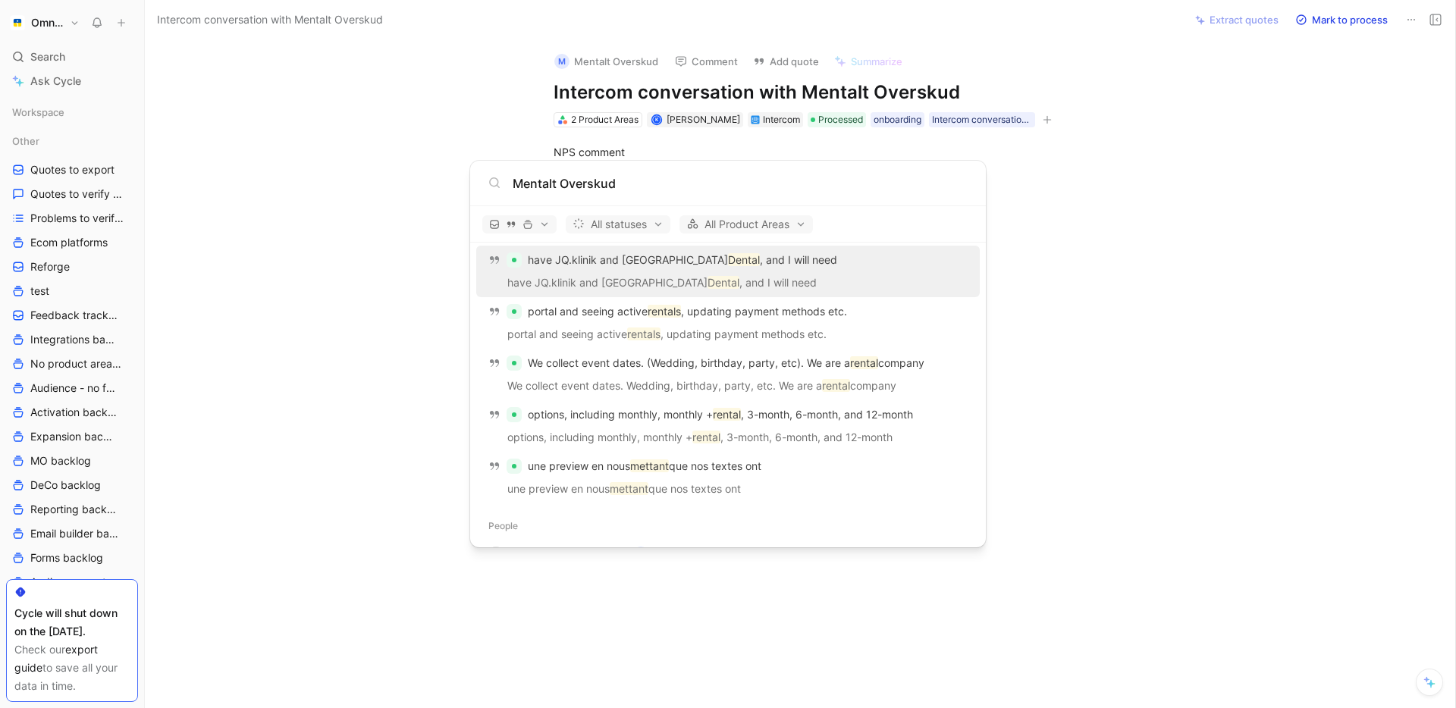
scroll to position [230, 0]
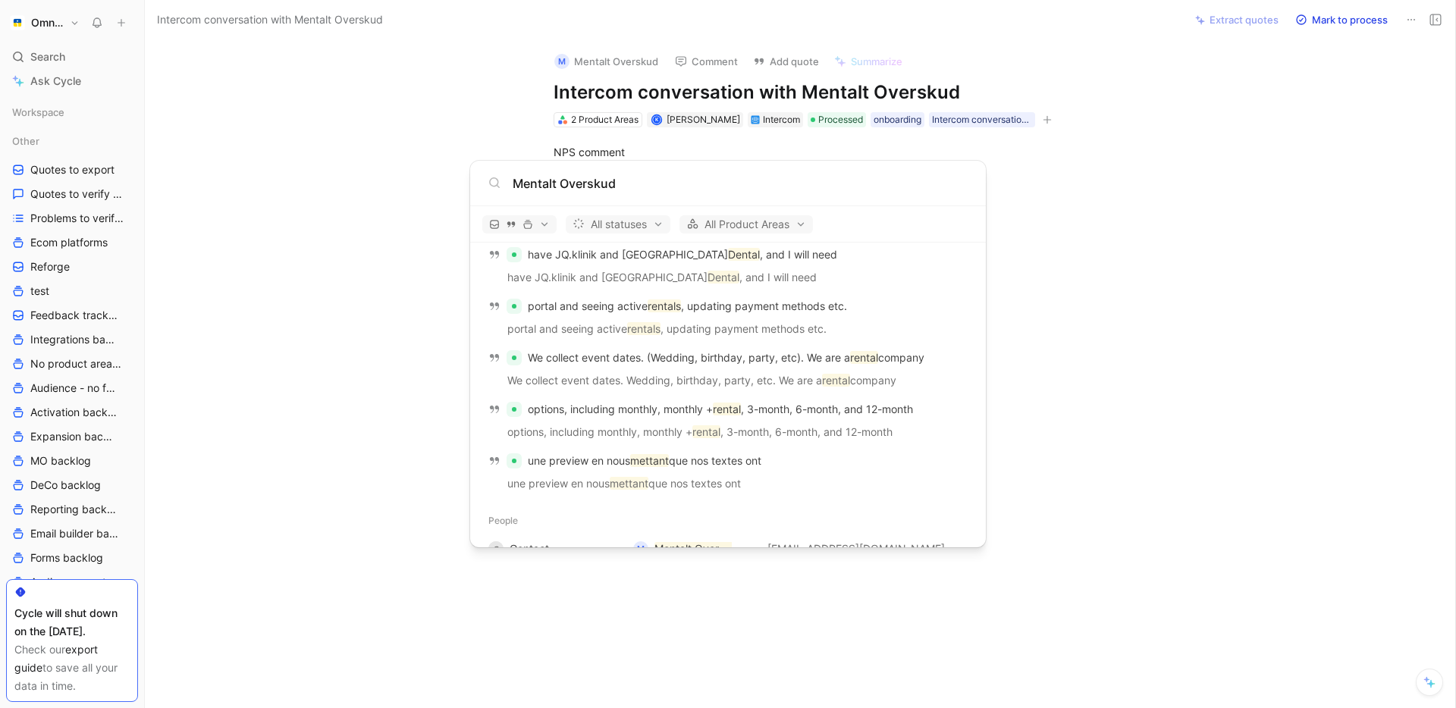
click at [647, 189] on input "Mentalt Overskud" at bounding box center [740, 183] width 455 height 18
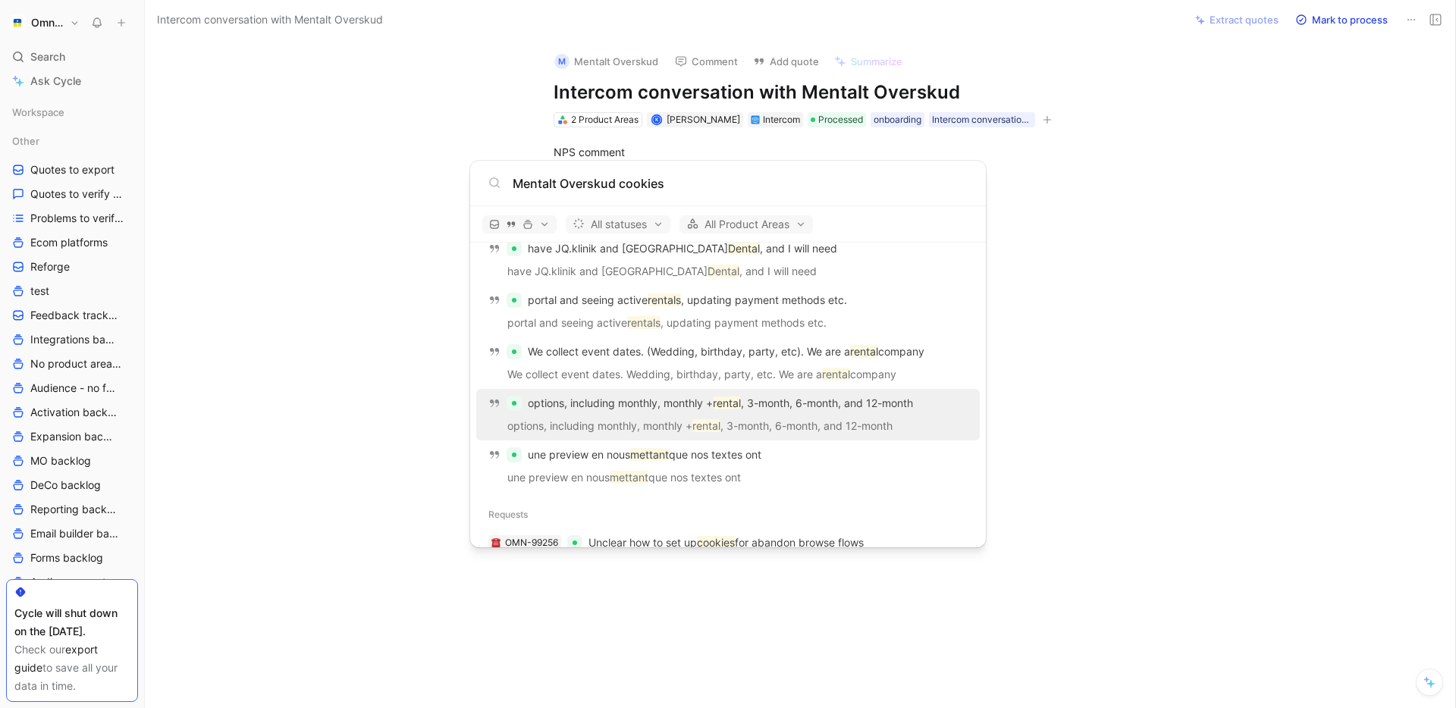
scroll to position [119, 0]
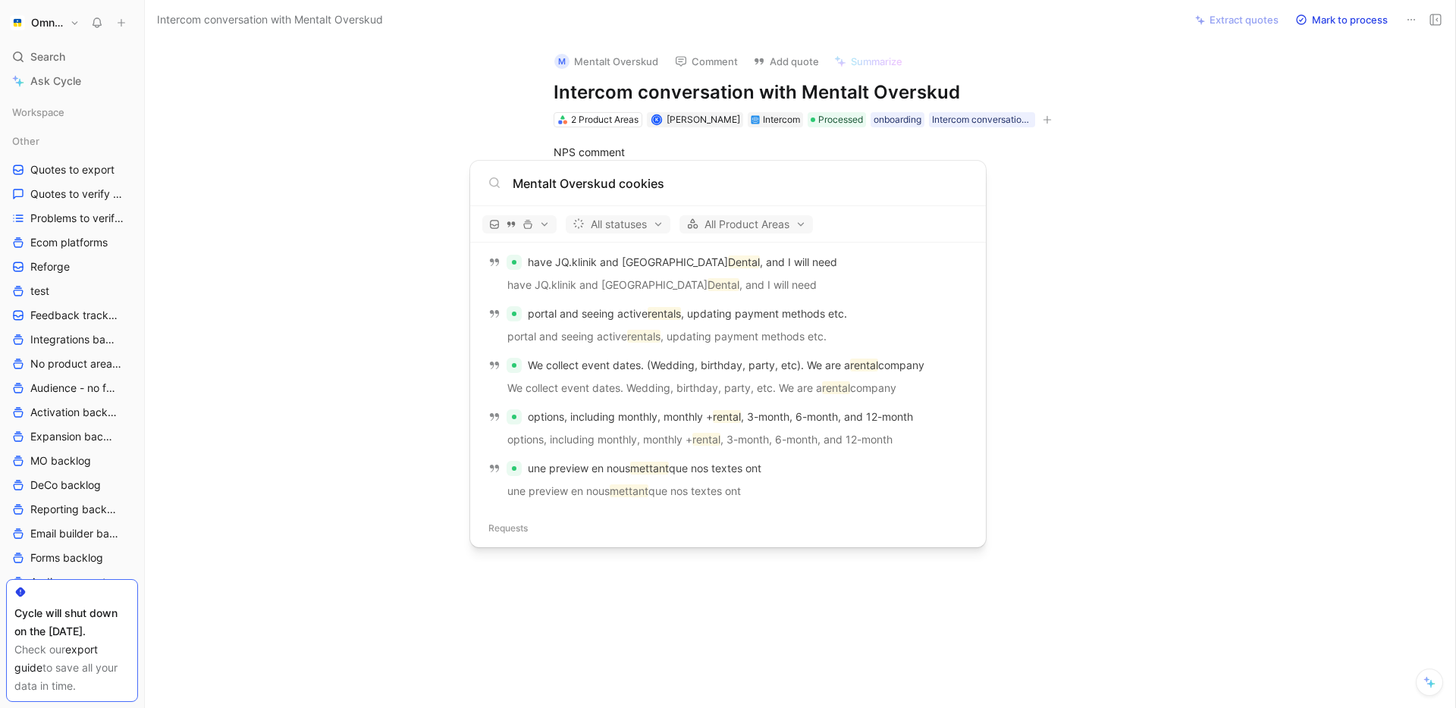
drag, startPoint x: 621, startPoint y: 180, endPoint x: 712, endPoint y: 180, distance: 91.0
click at [711, 180] on input "Mentalt Overskud cookies" at bounding box center [740, 183] width 455 height 18
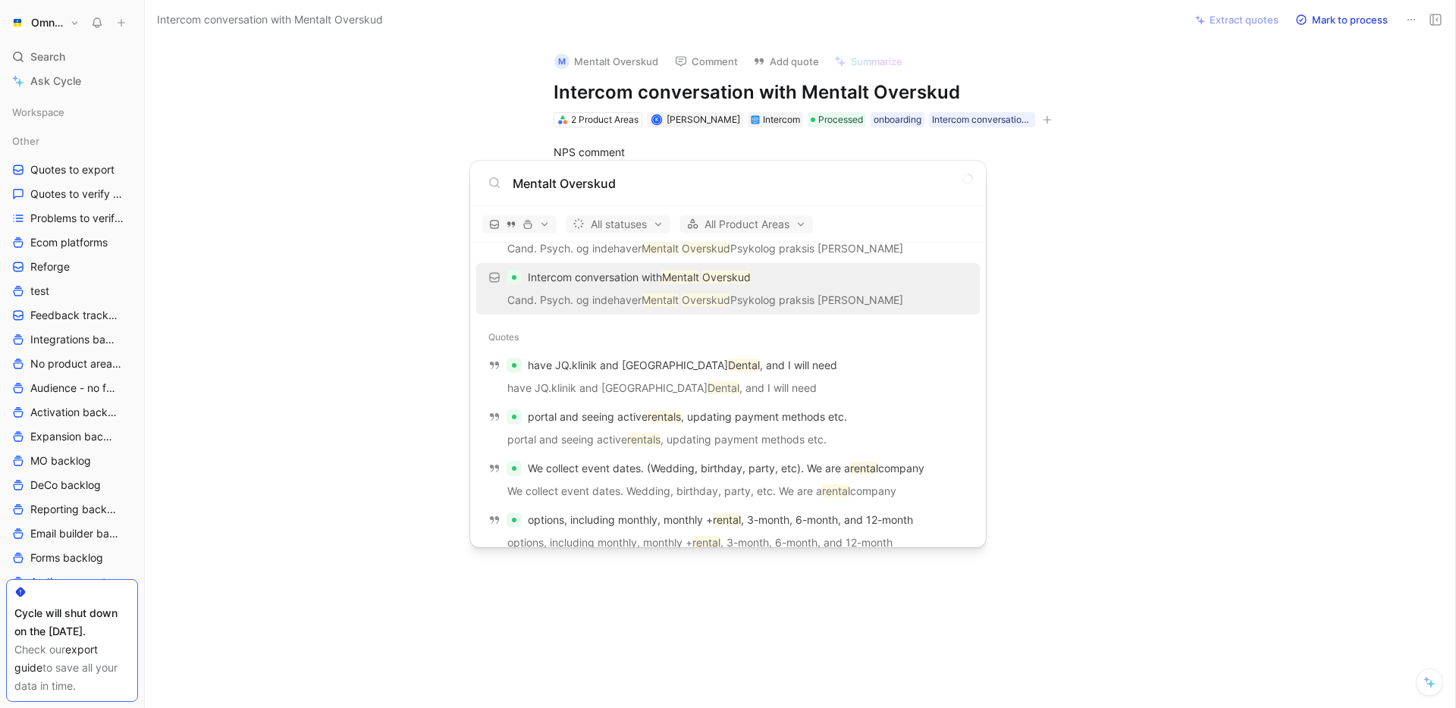
scroll to position [222, 0]
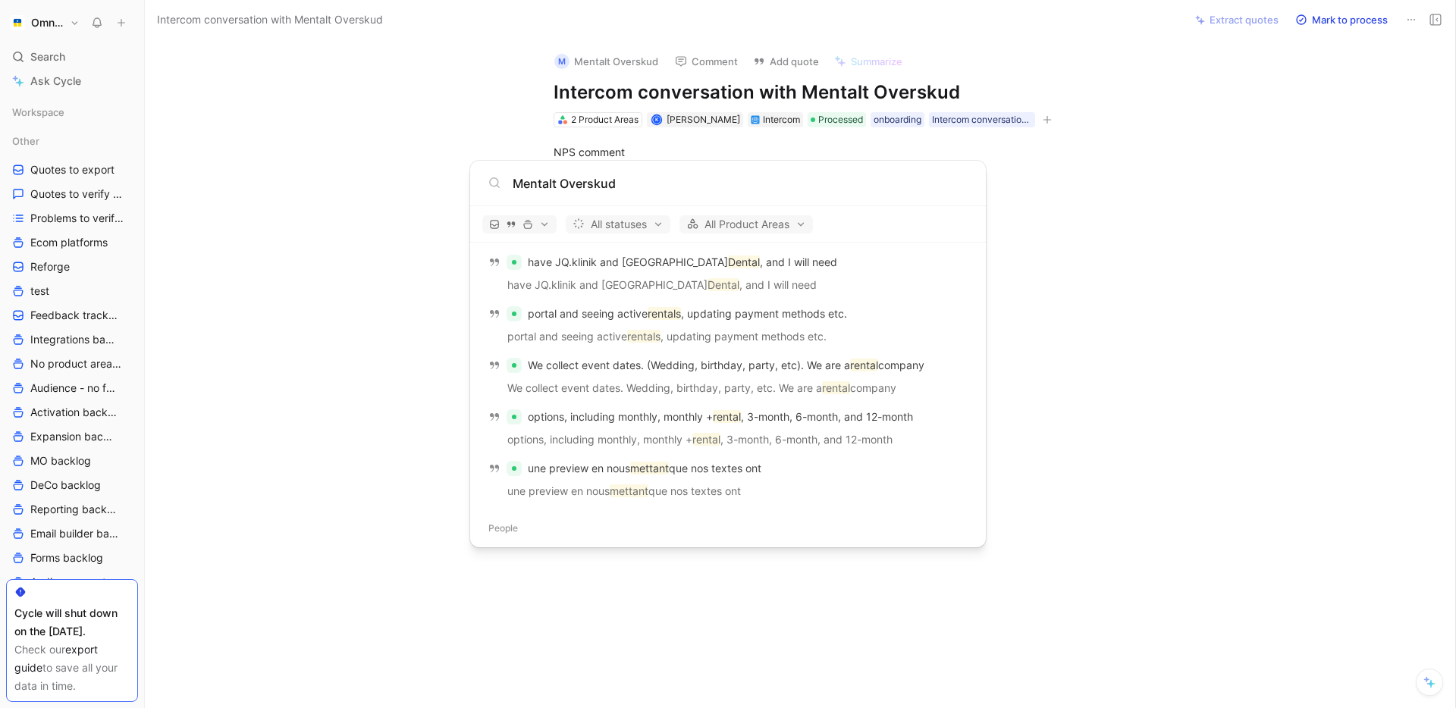
type input "Mentalt Overskud"
click at [802, 134] on body "Omnisend Search ⌘ K Ask Cycle Workspace Other Quotes to export Quotes to verify…" at bounding box center [728, 354] width 1456 height 708
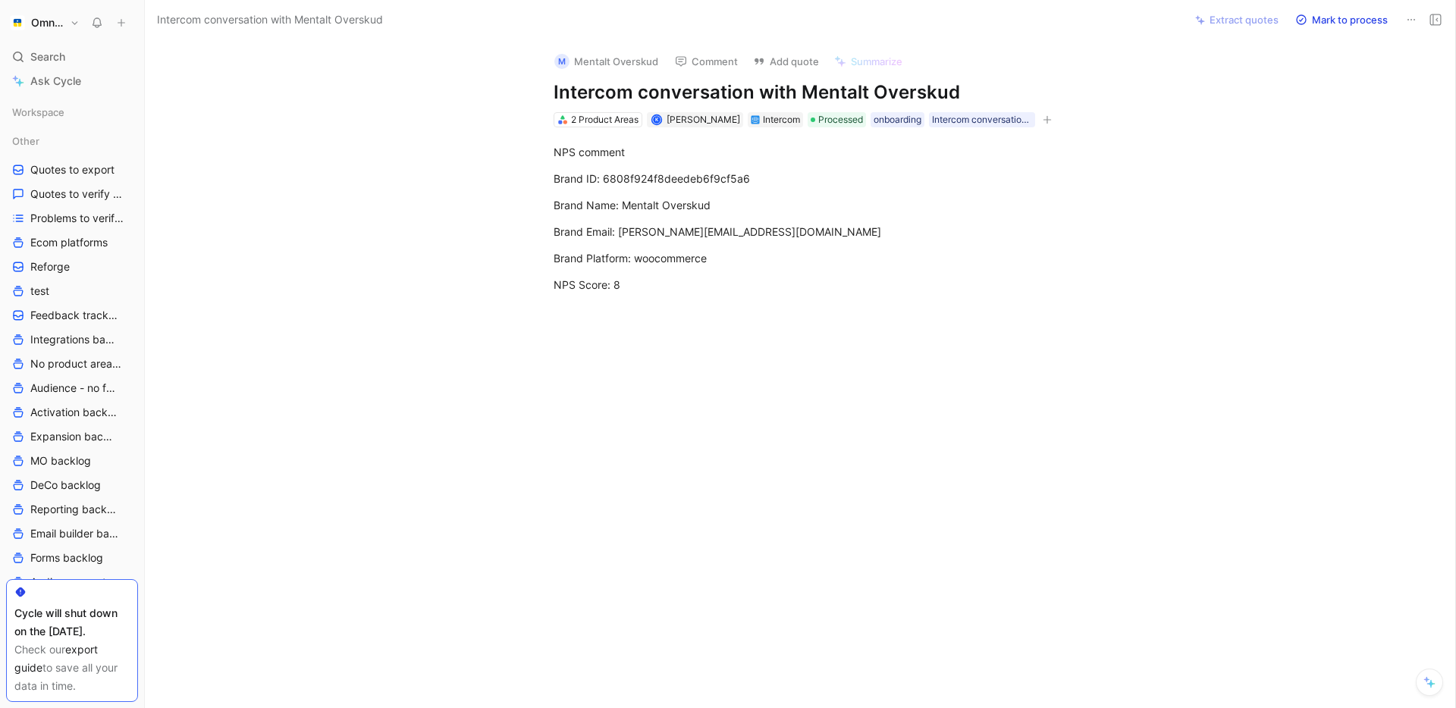
click at [610, 56] on button "M Mentalt Overskud" at bounding box center [606, 61] width 118 height 23
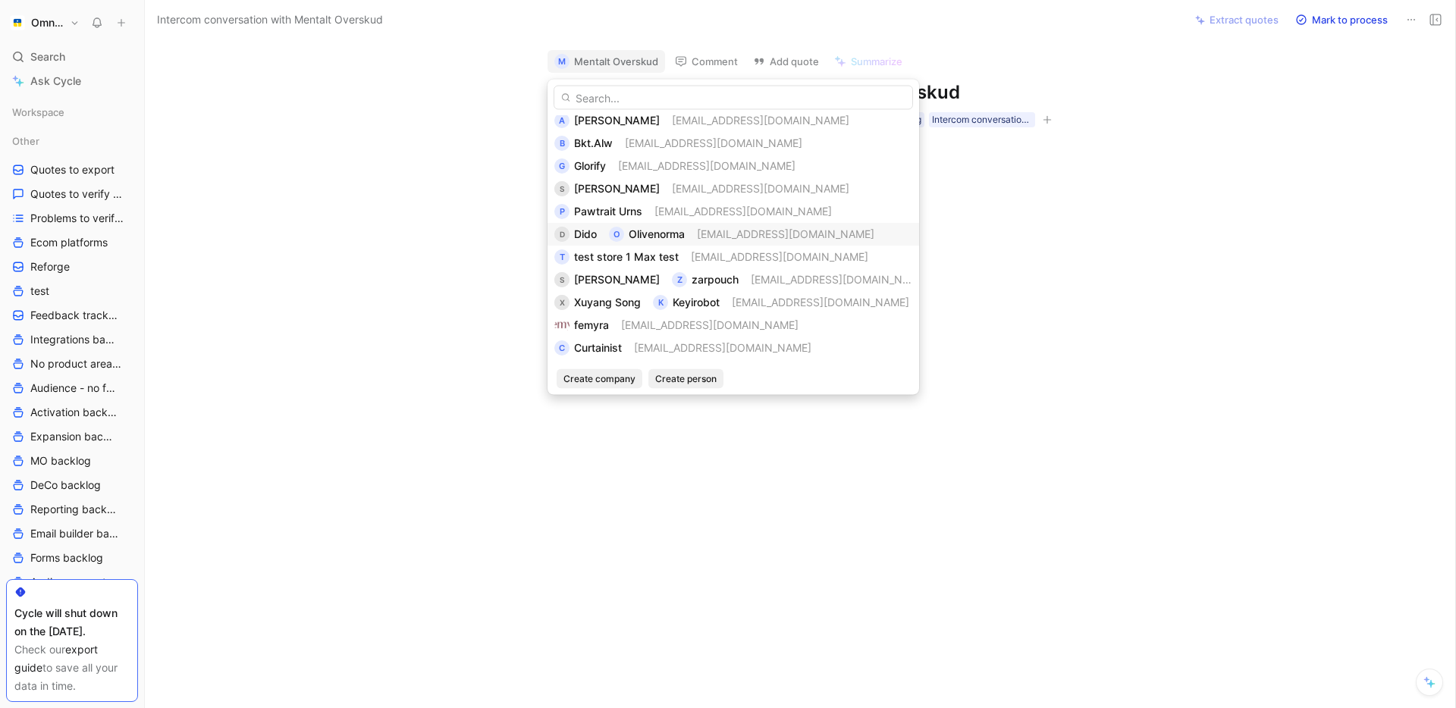
scroll to position [0, 0]
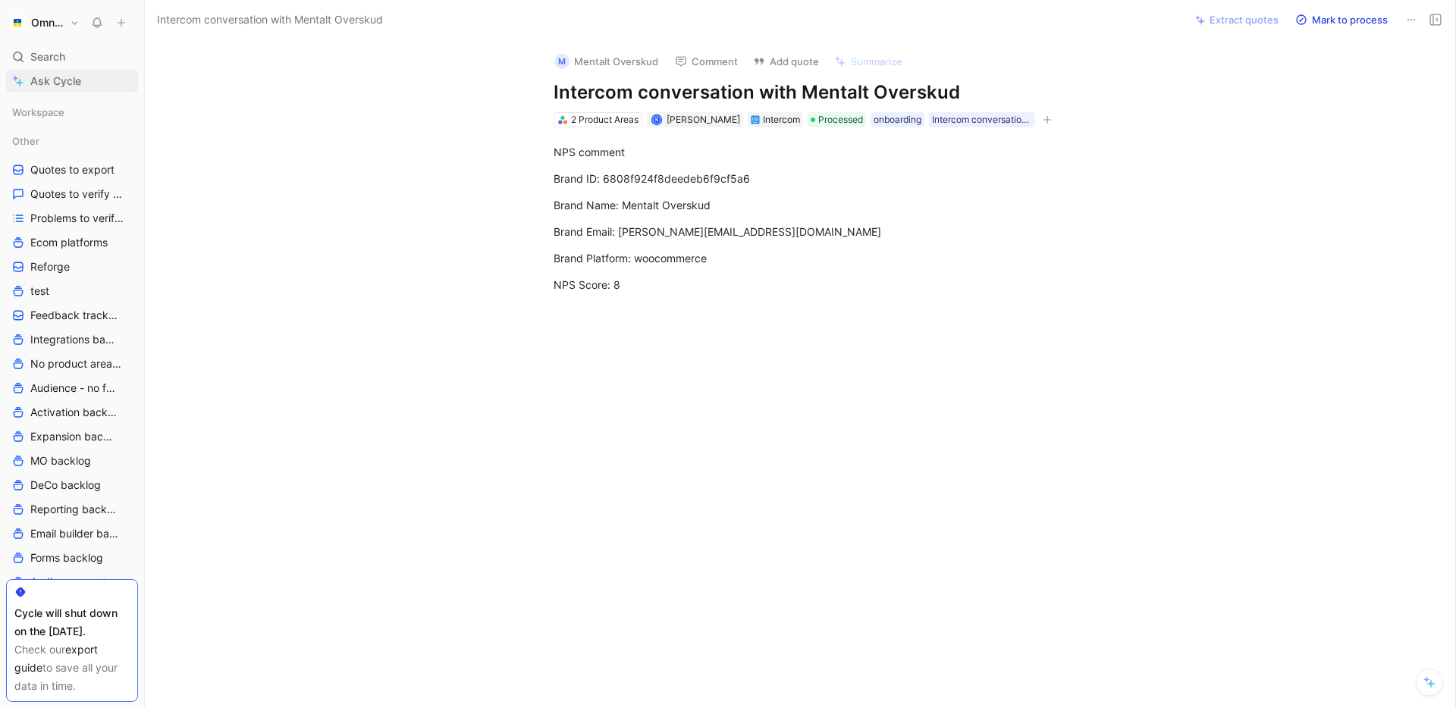
click at [56, 83] on span "Ask Cycle" at bounding box center [55, 81] width 51 height 18
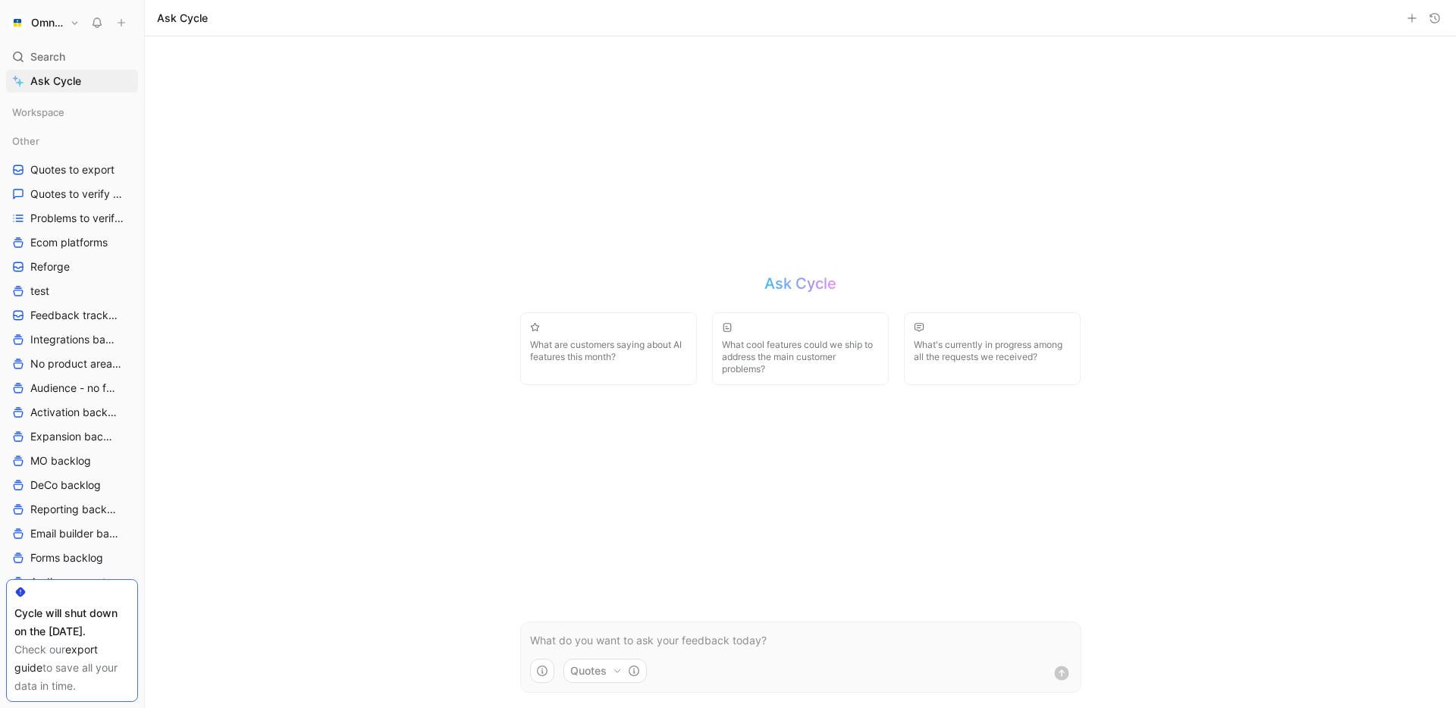
click at [610, 628] on form "Quotes" at bounding box center [800, 657] width 561 height 71
click at [593, 640] on p at bounding box center [800, 641] width 541 height 18
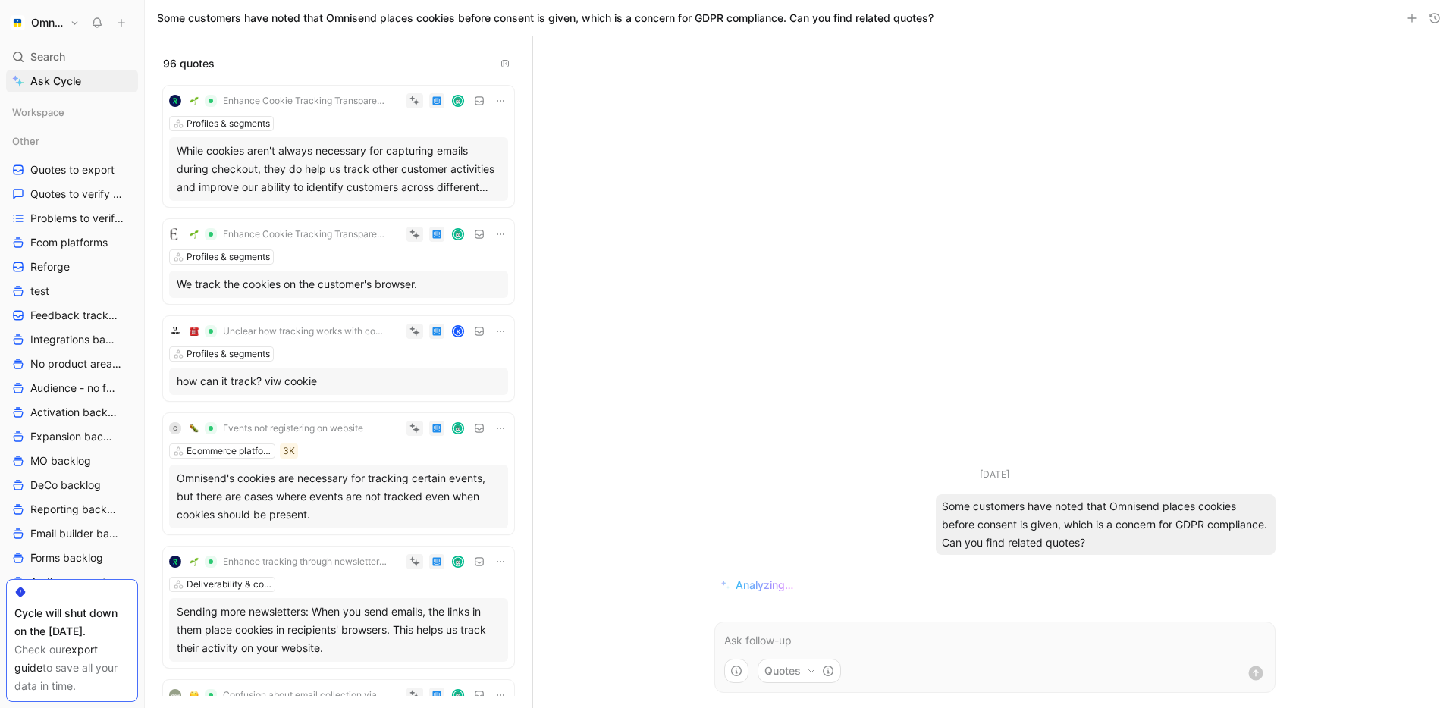
click at [403, 181] on div "While cookies aren't always necessary for capturing emails during checkout, the…" at bounding box center [339, 169] width 324 height 55
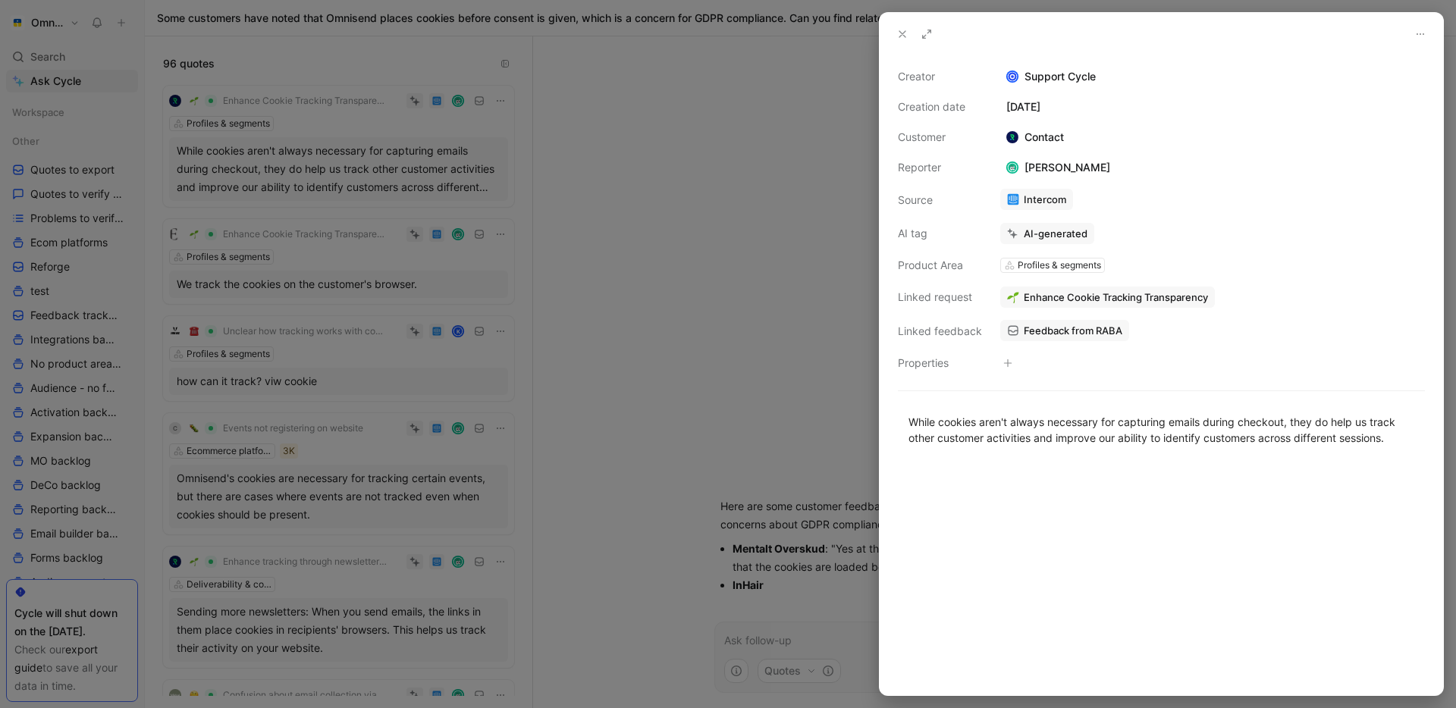
click at [727, 289] on div at bounding box center [728, 354] width 1456 height 708
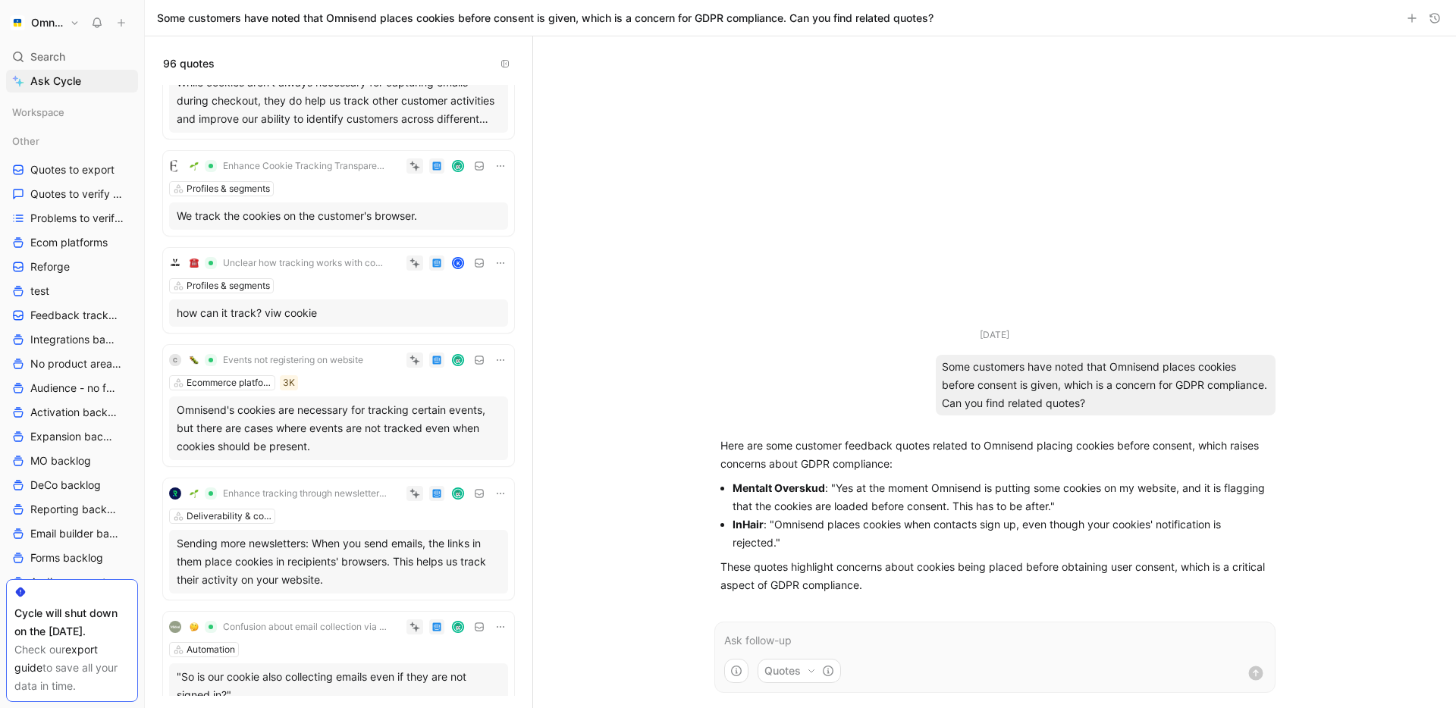
scroll to position [74, 0]
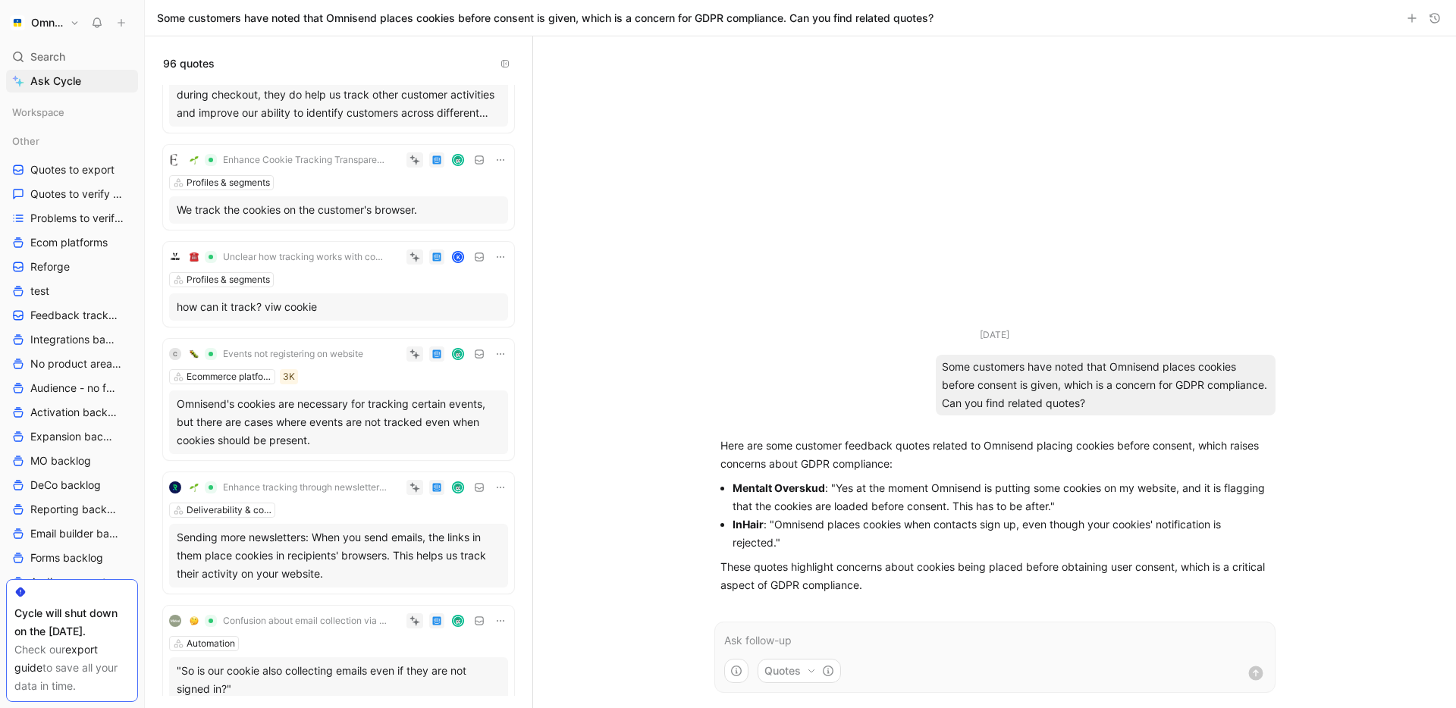
click at [323, 180] on div "Profiles & segments" at bounding box center [338, 182] width 339 height 15
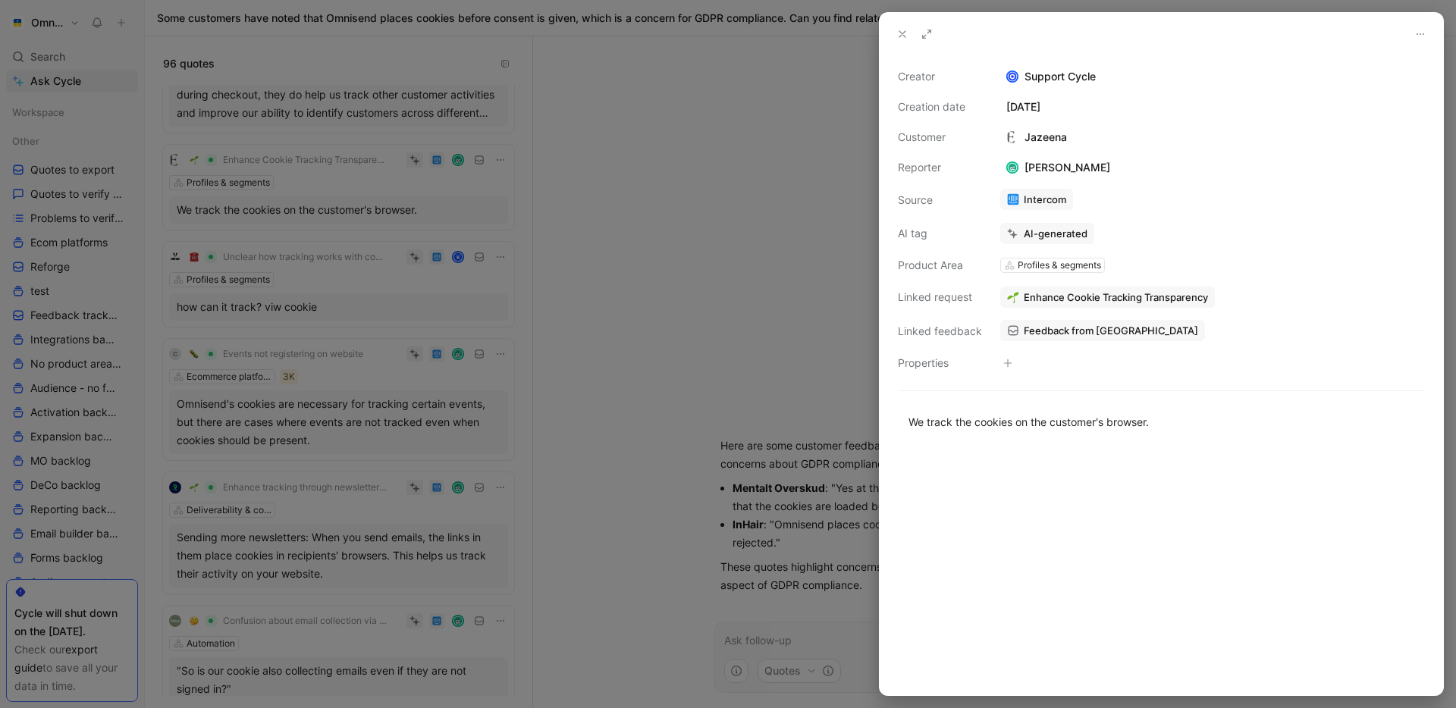
click at [731, 212] on div at bounding box center [728, 354] width 1456 height 708
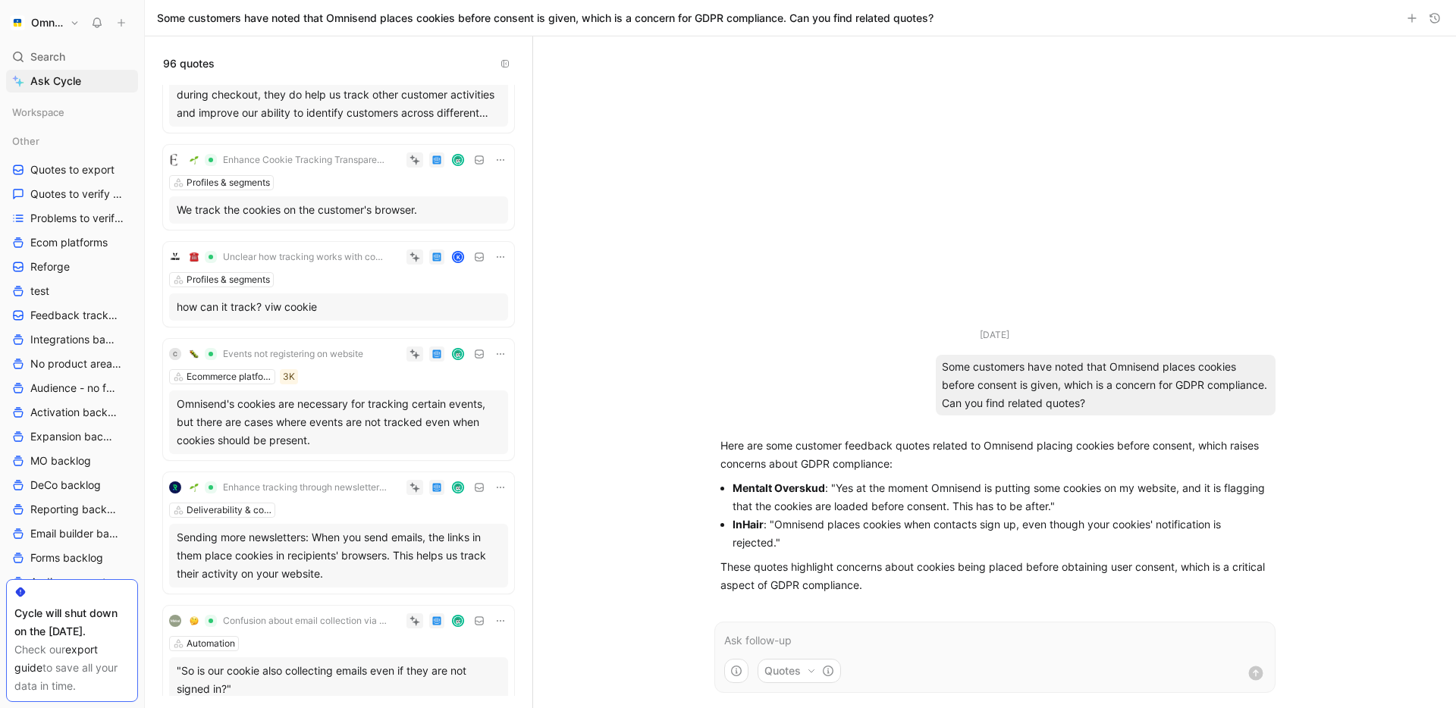
click at [745, 522] on strong "InHair" at bounding box center [747, 524] width 31 height 13
click at [844, 530] on li "InHair : "Omnisend places cookies when contacts sign up, even though your cooki…" at bounding box center [1000, 534] width 537 height 36
click at [729, 525] on ul "Mentalt Overskud : "Yes at the moment Omnisend is putting some cookies on my we…" at bounding box center [994, 515] width 549 height 73
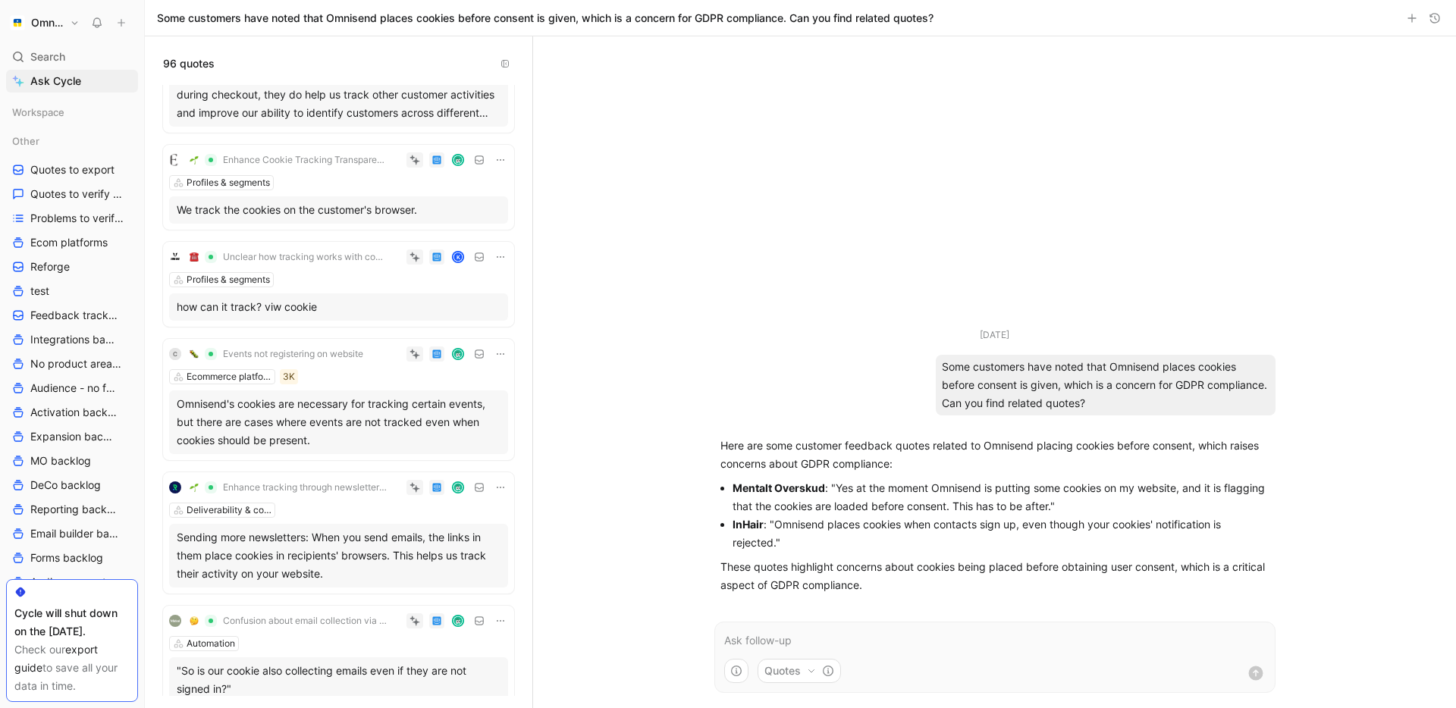
copy strong "InHair"
click at [773, 492] on strong "Mentalt Overskud" at bounding box center [778, 487] width 93 height 13
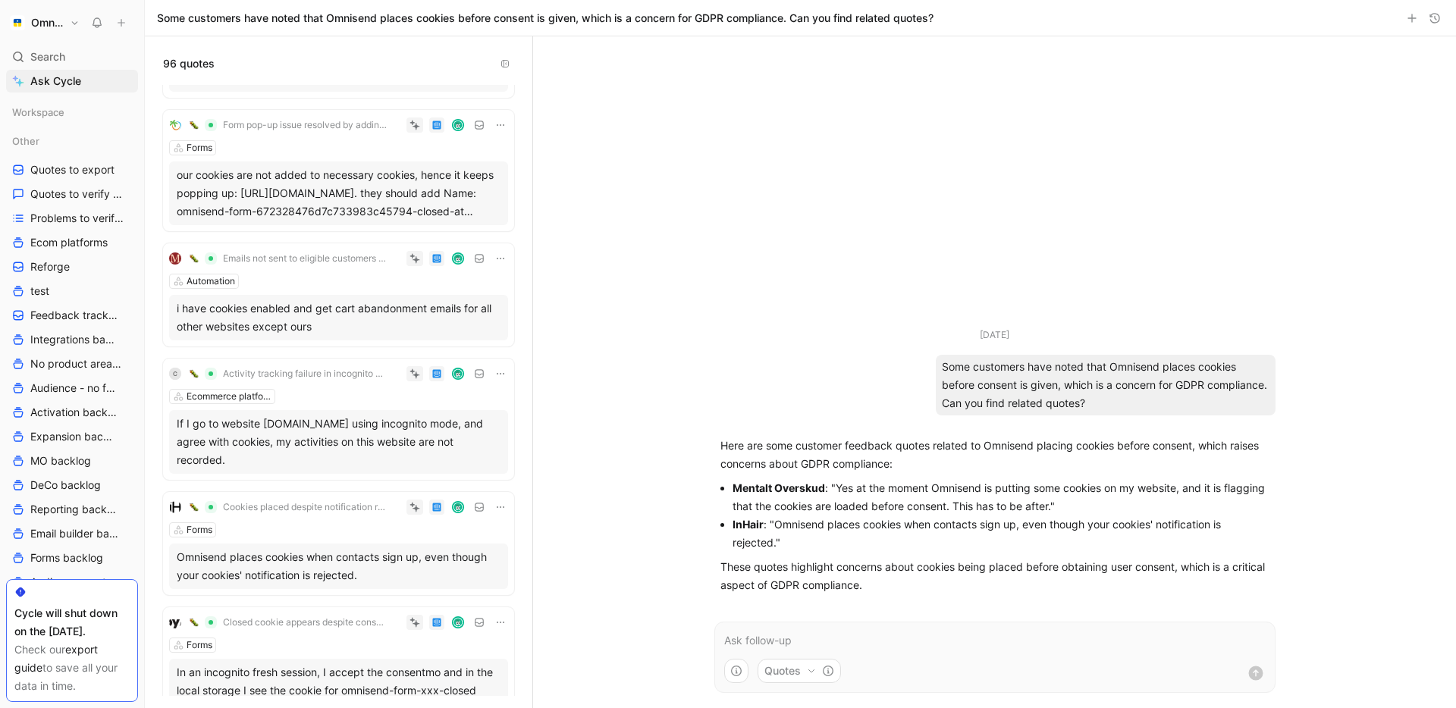
scroll to position [735, 0]
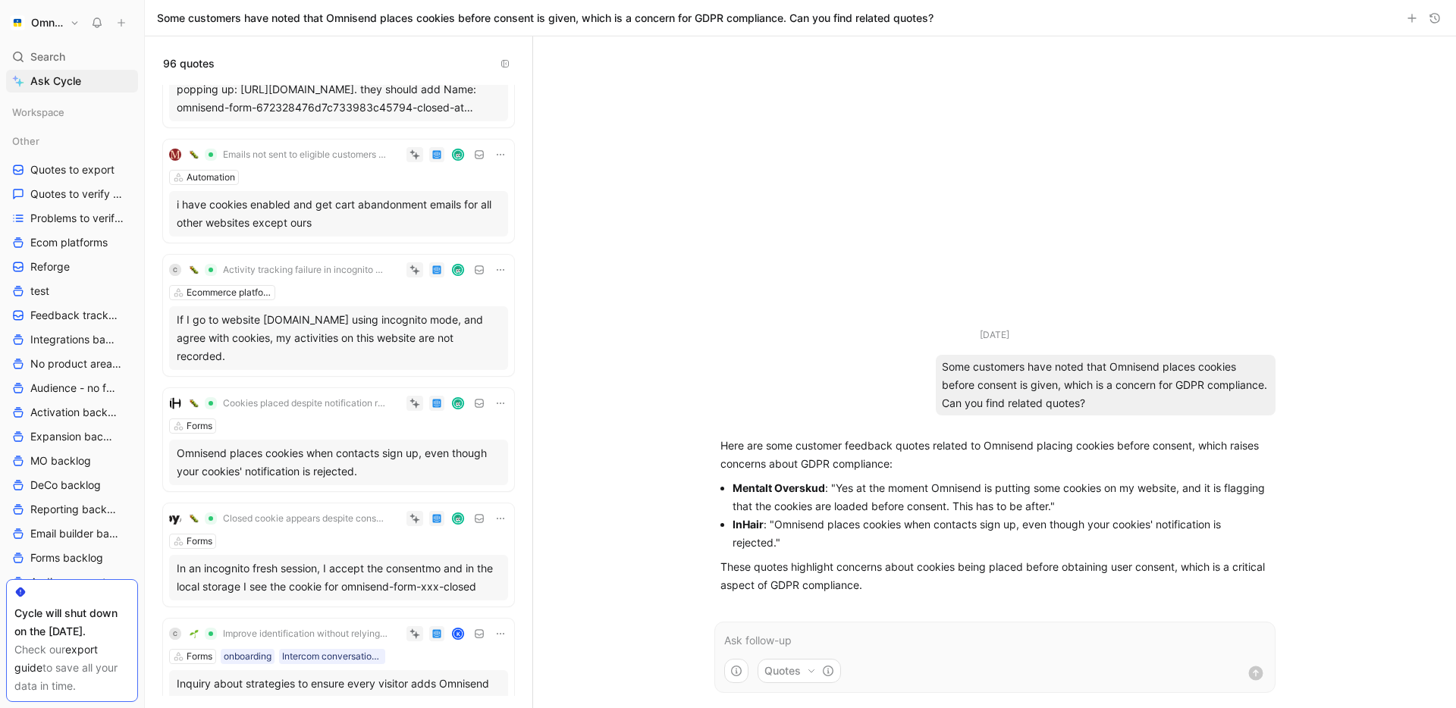
click at [283, 444] on div "Omnisend places cookies when contacts sign up, even though your cookies' notifi…" at bounding box center [339, 462] width 324 height 36
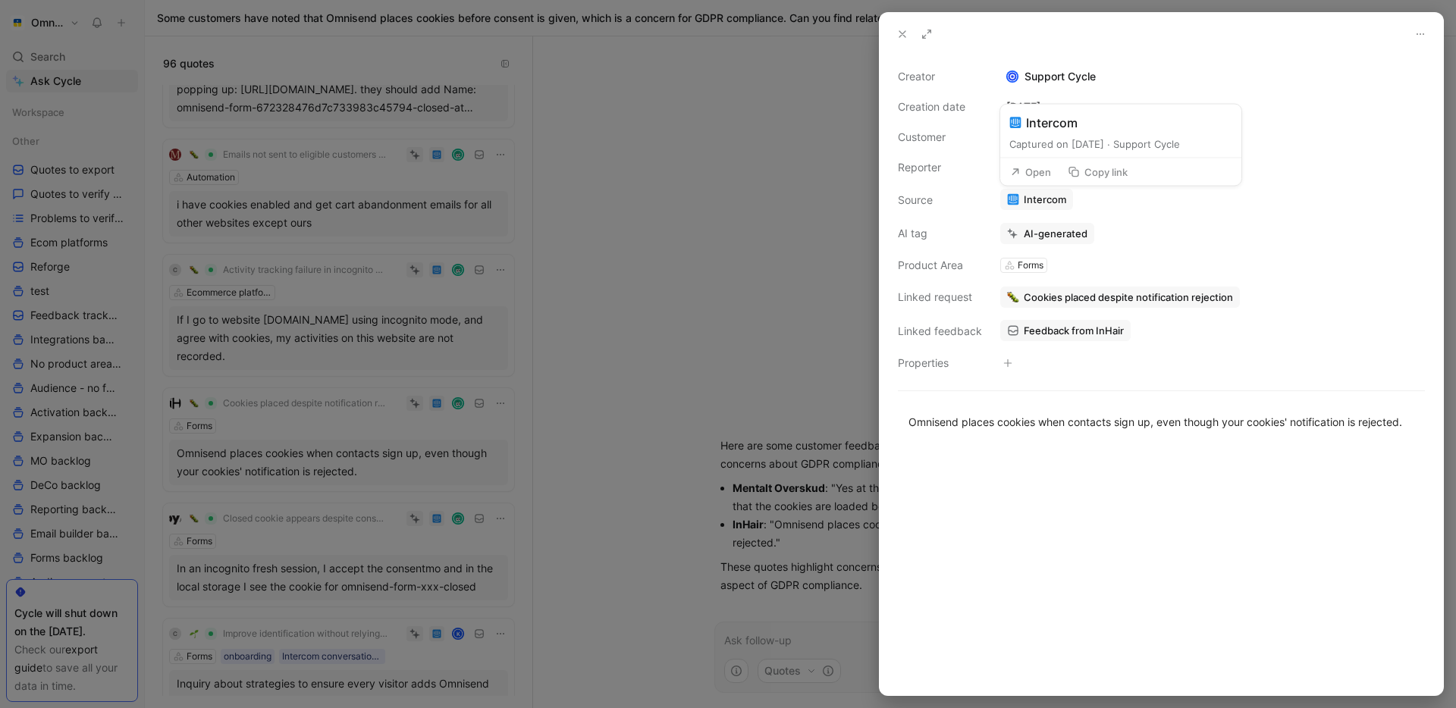
click at [1040, 204] on link "Intercom" at bounding box center [1036, 199] width 73 height 21
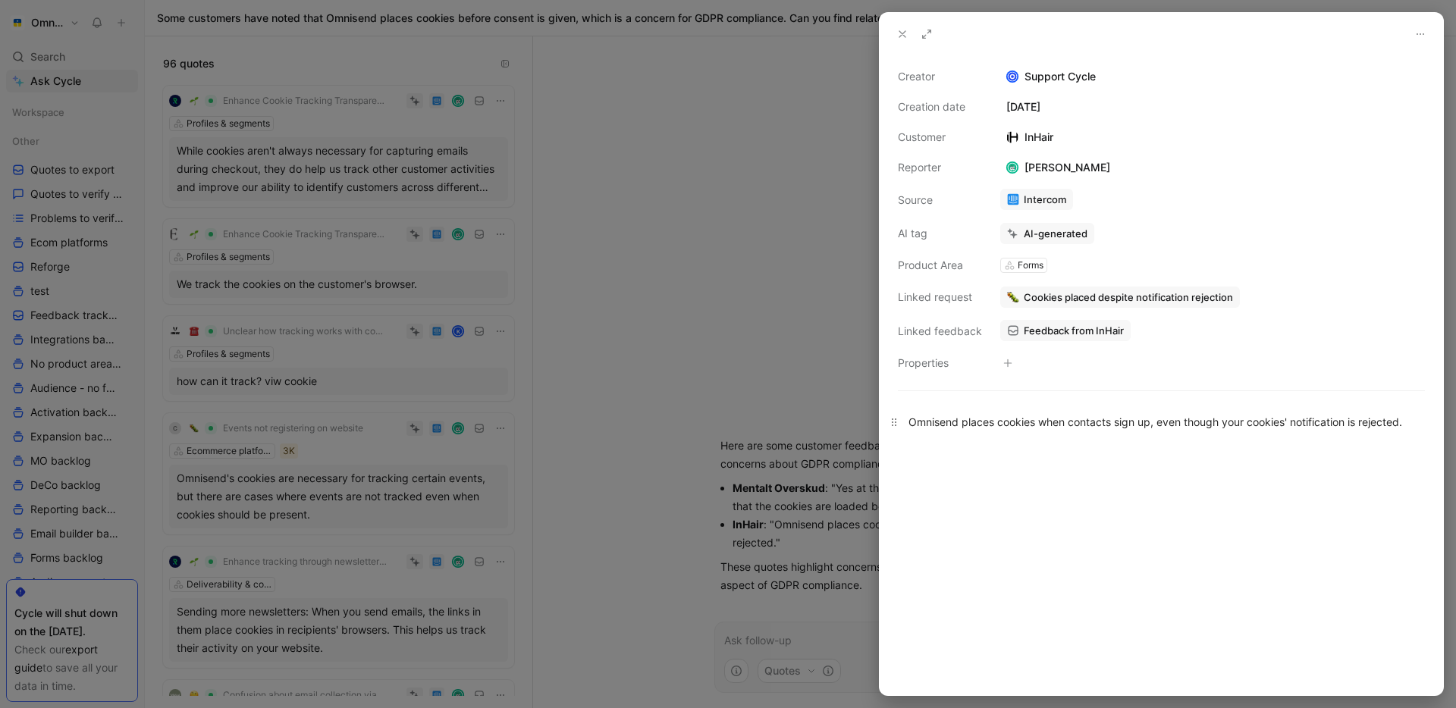
click at [1041, 419] on div "Omnisend places cookies when contacts sign up, even though your cookies' notifi…" at bounding box center [1161, 422] width 506 height 16
click at [1056, 325] on span "Feedback from InHair" at bounding box center [1074, 331] width 100 height 14
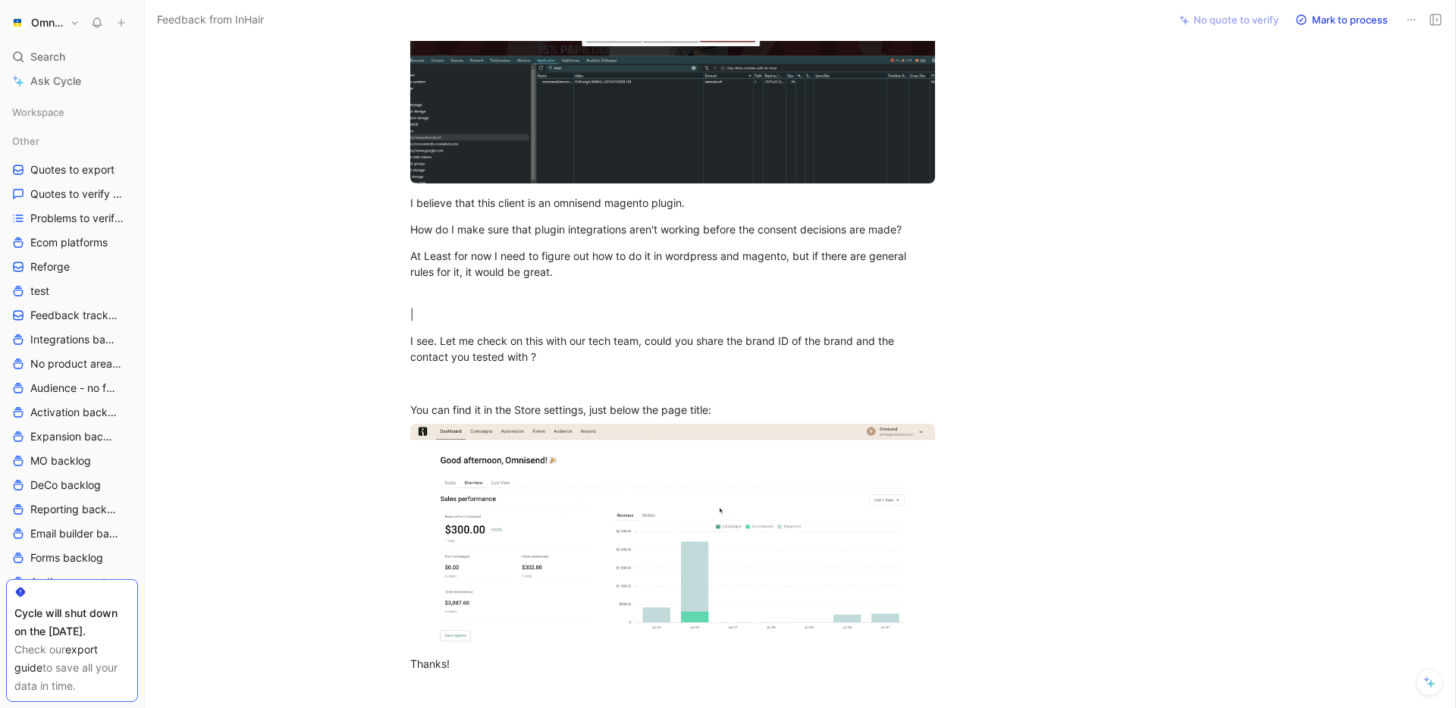
scroll to position [2334, 0]
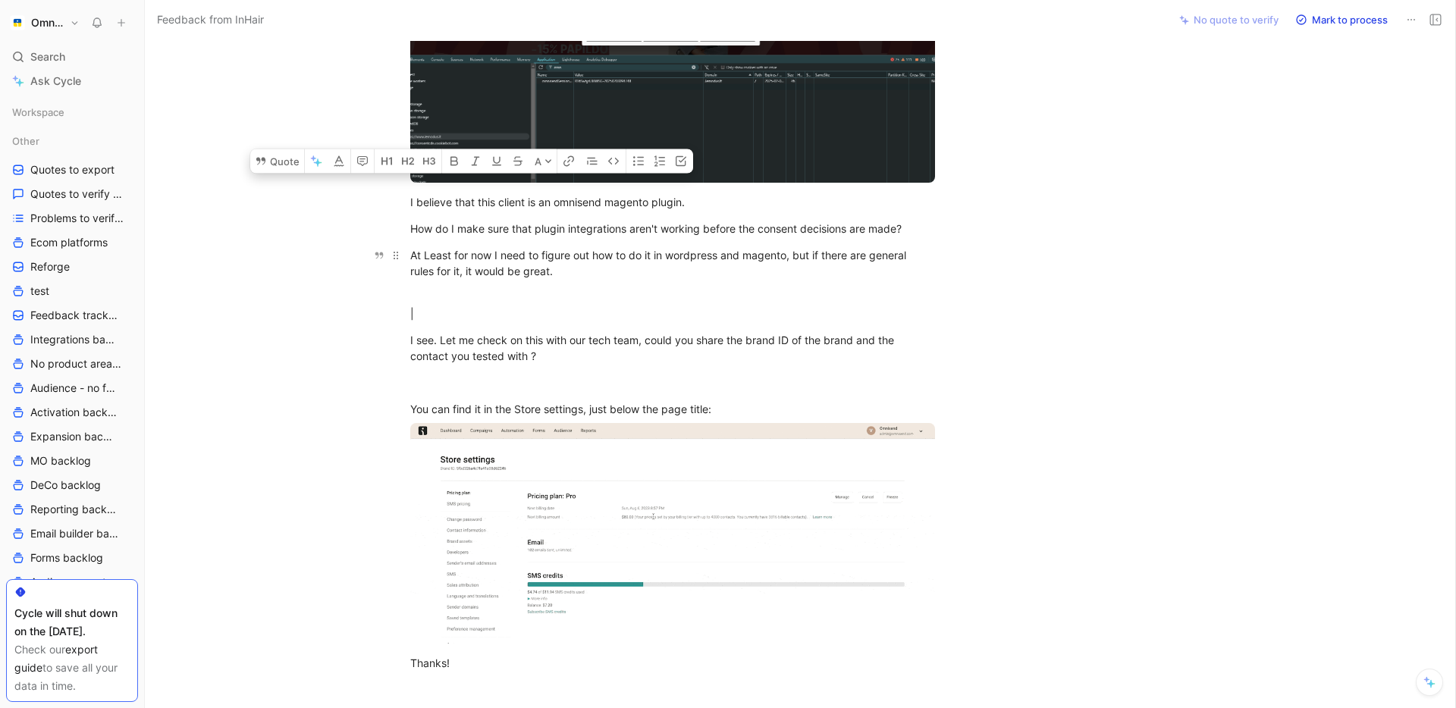
drag, startPoint x: 412, startPoint y: 205, endPoint x: 530, endPoint y: 257, distance: 128.3
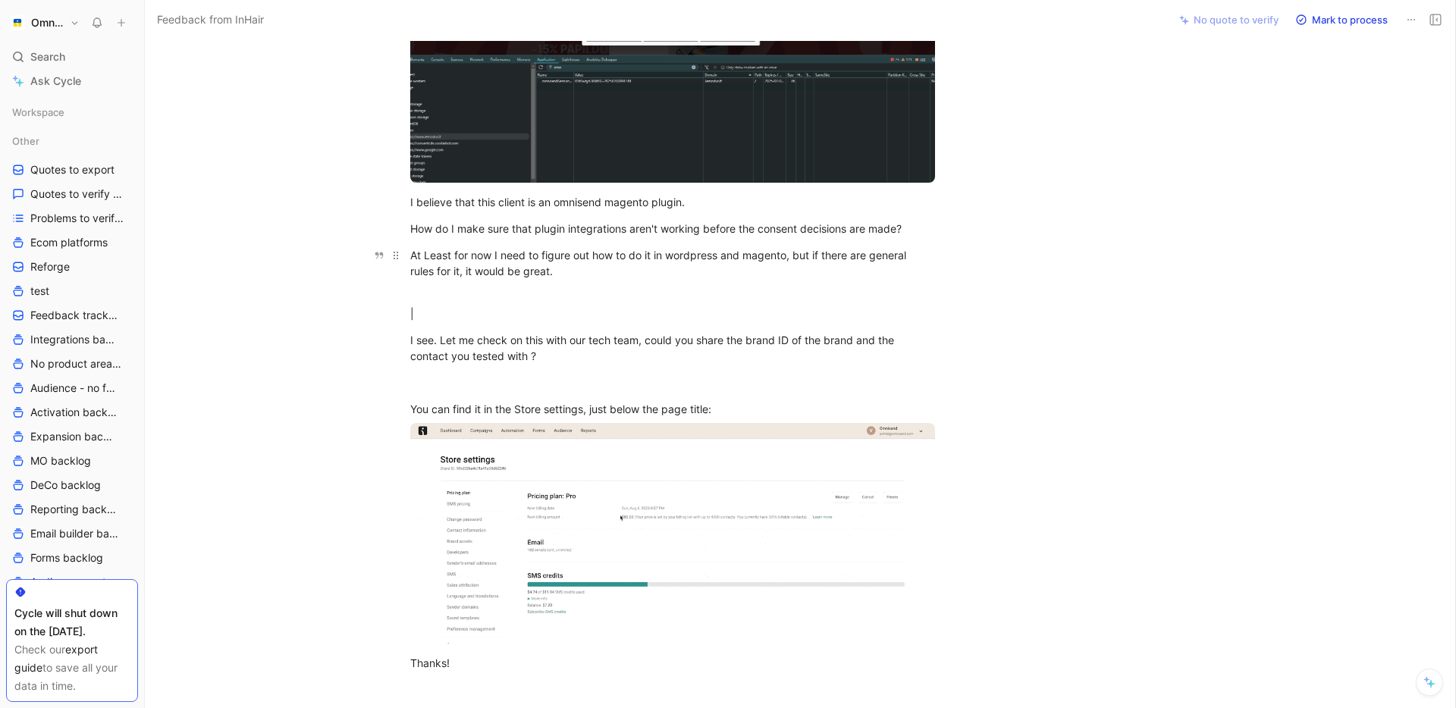
click at [597, 287] on div "At Least for now I need to figure out how to do it in wordpress and magento, bu…" at bounding box center [672, 271] width 525 height 48
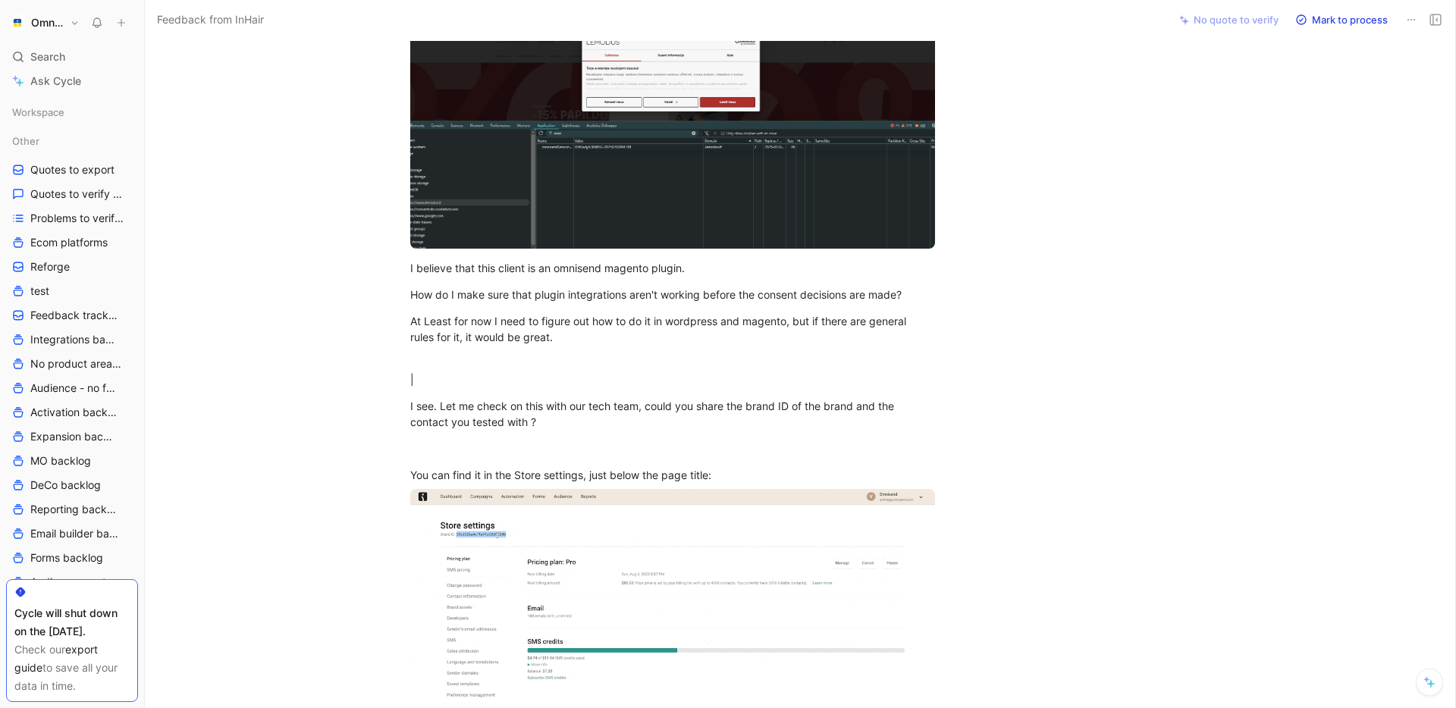
scroll to position [2269, 0]
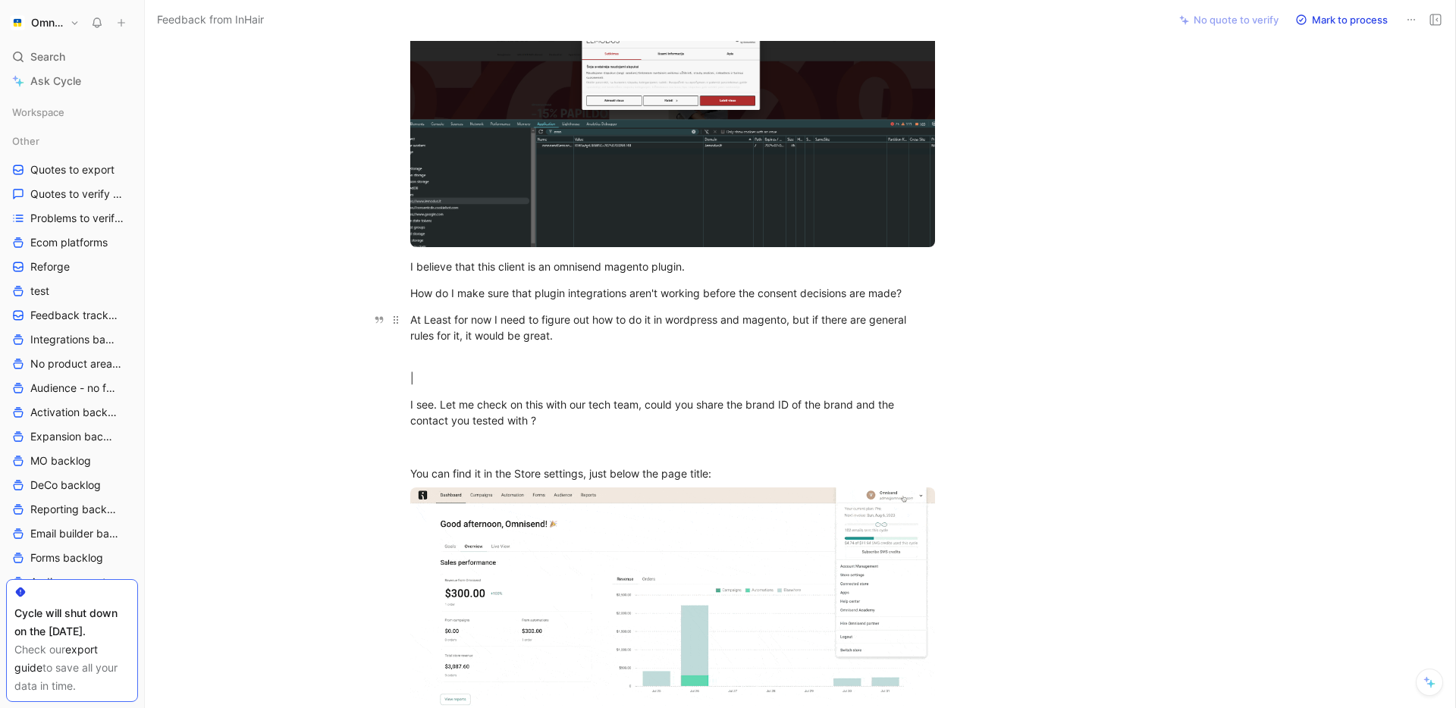
click at [472, 356] on div "At Least for now I need to figure out how to do it in wordpress and magento, bu…" at bounding box center [672, 336] width 525 height 48
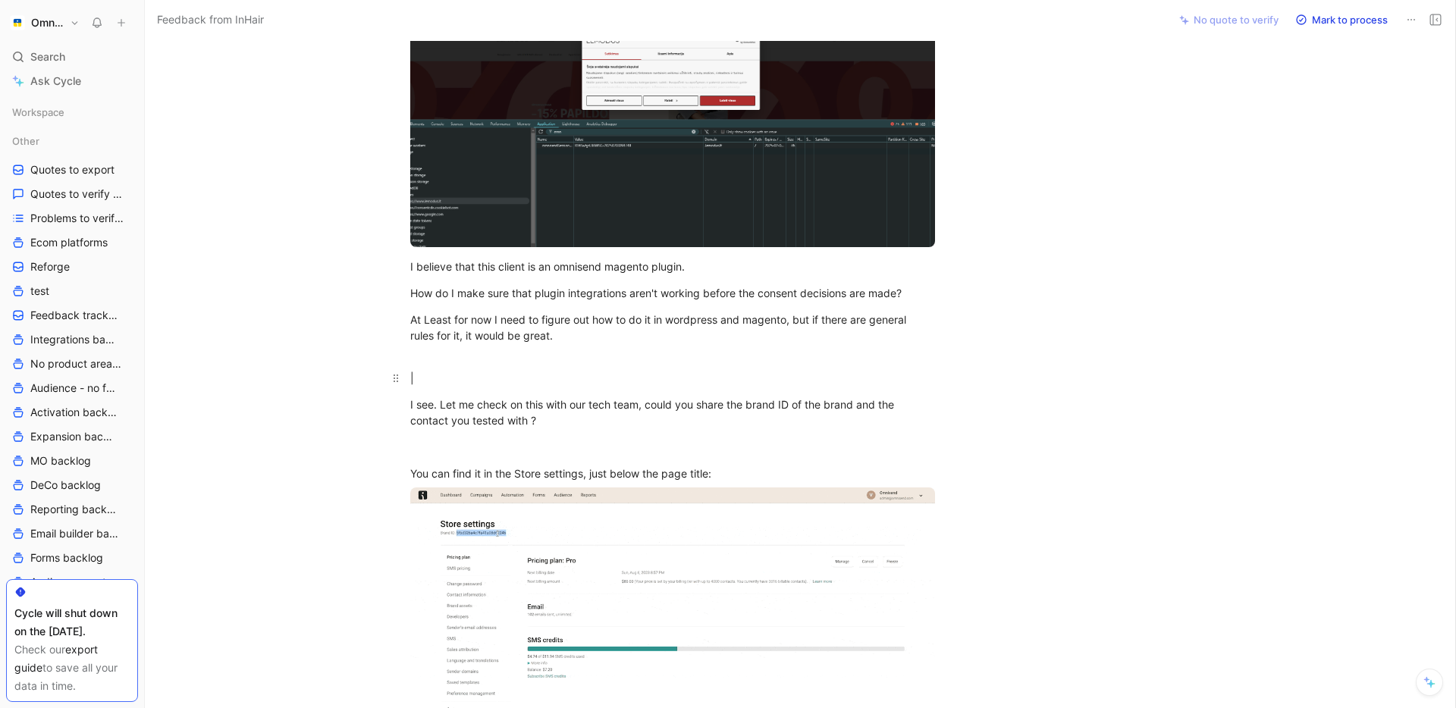
click at [459, 384] on div "|" at bounding box center [672, 378] width 525 height 16
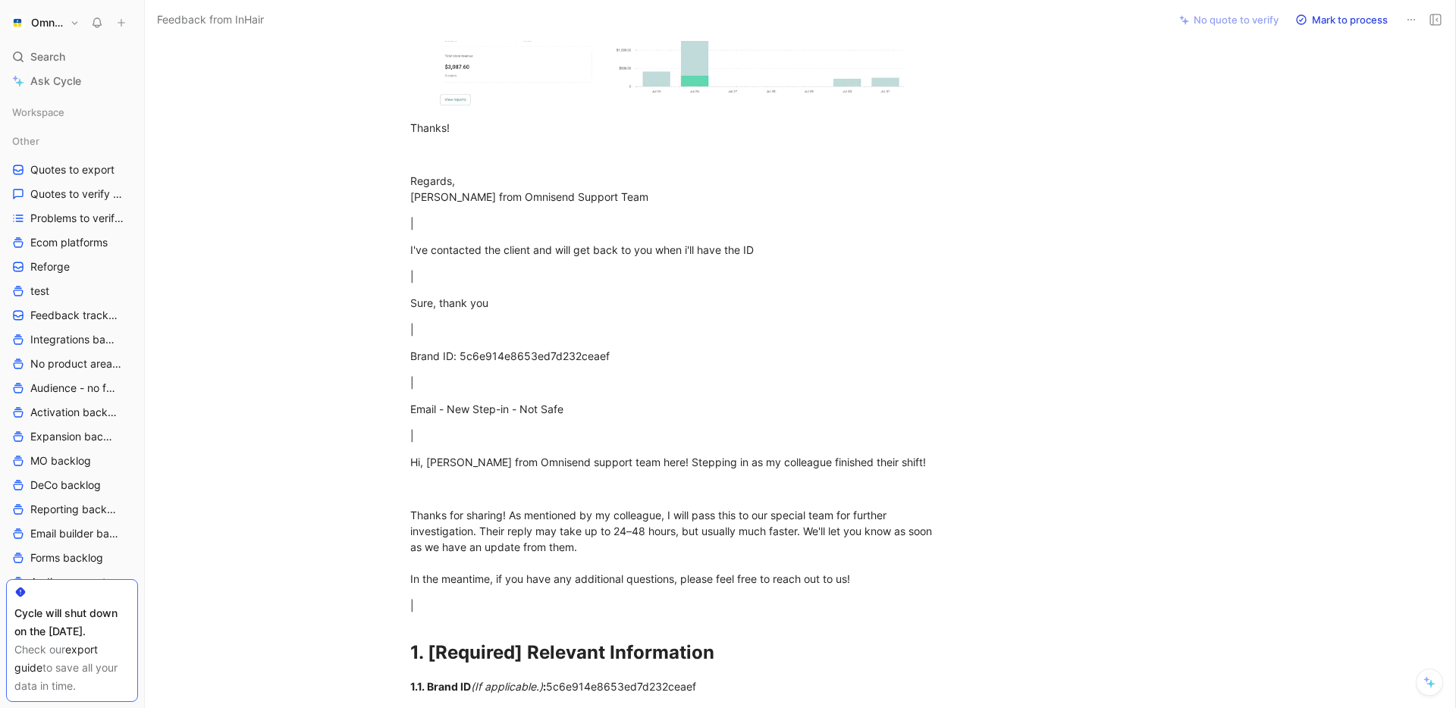
scroll to position [2881, 0]
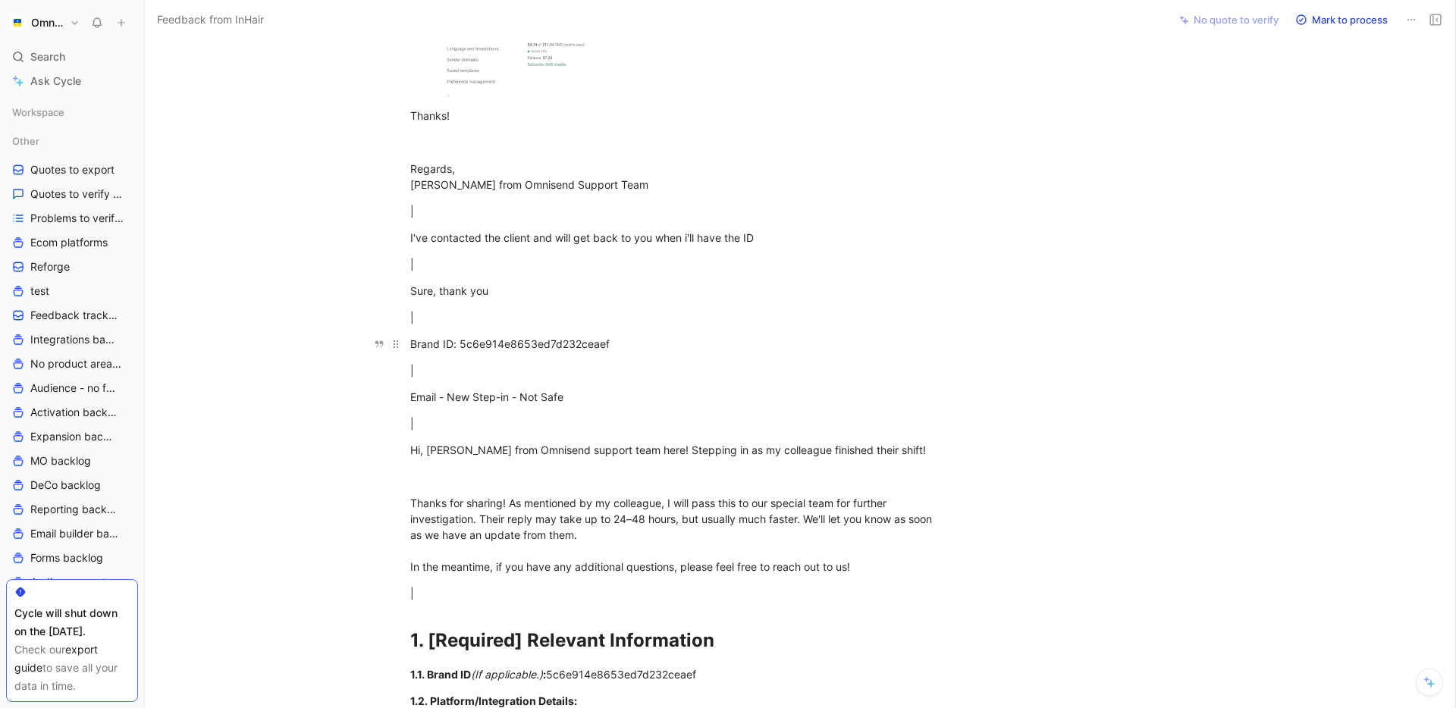
click at [497, 344] on div "Brand ID: 5c6e914e8653ed7d232ceaef" at bounding box center [672, 344] width 525 height 16
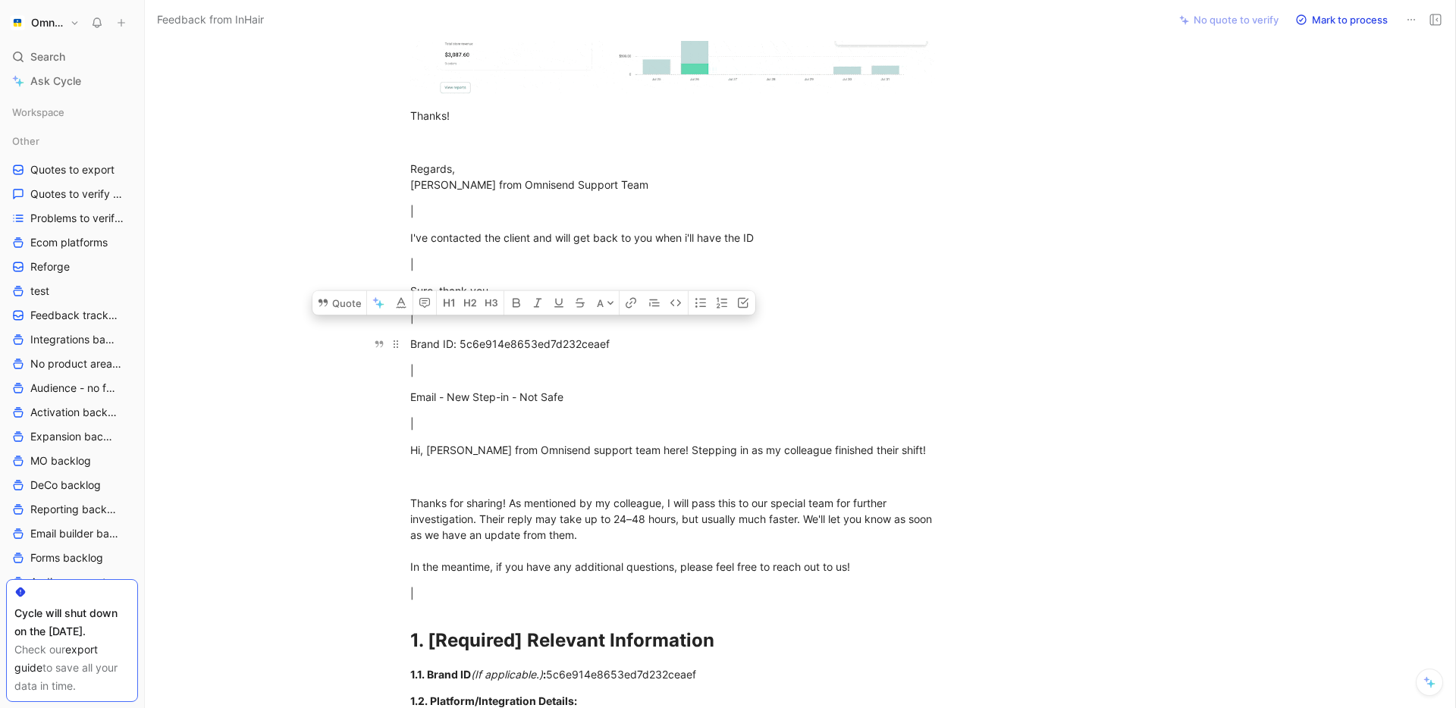
copy div "5c6e914e8653ed7d232ceaef"
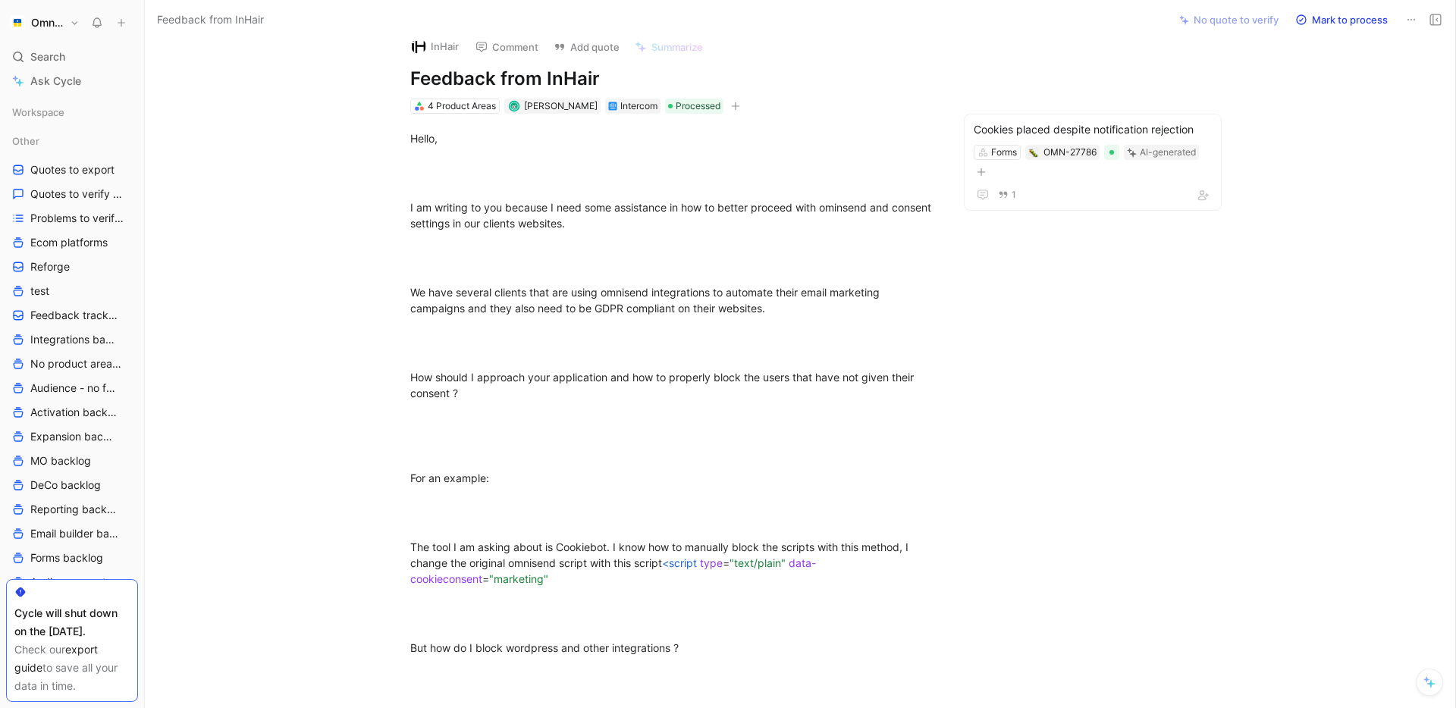
scroll to position [0, 0]
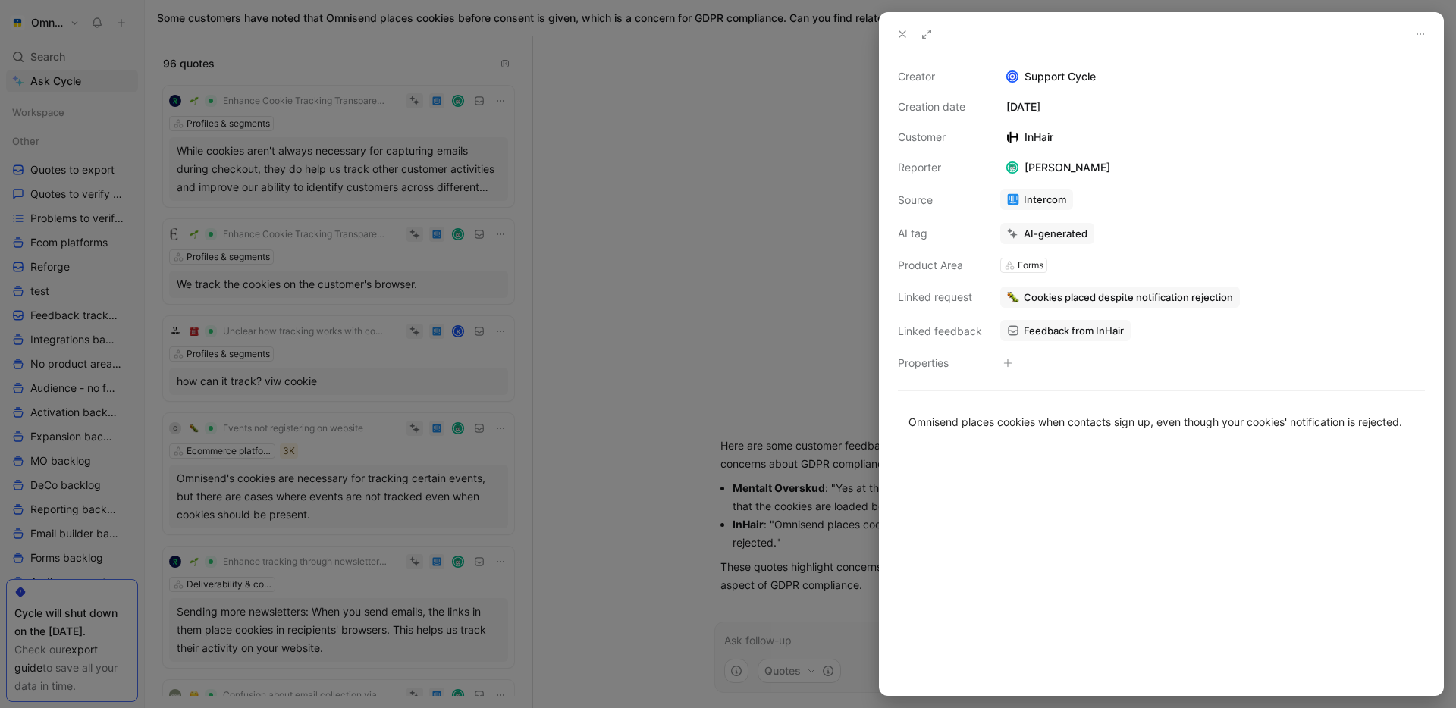
click at [717, 144] on div at bounding box center [728, 354] width 1456 height 708
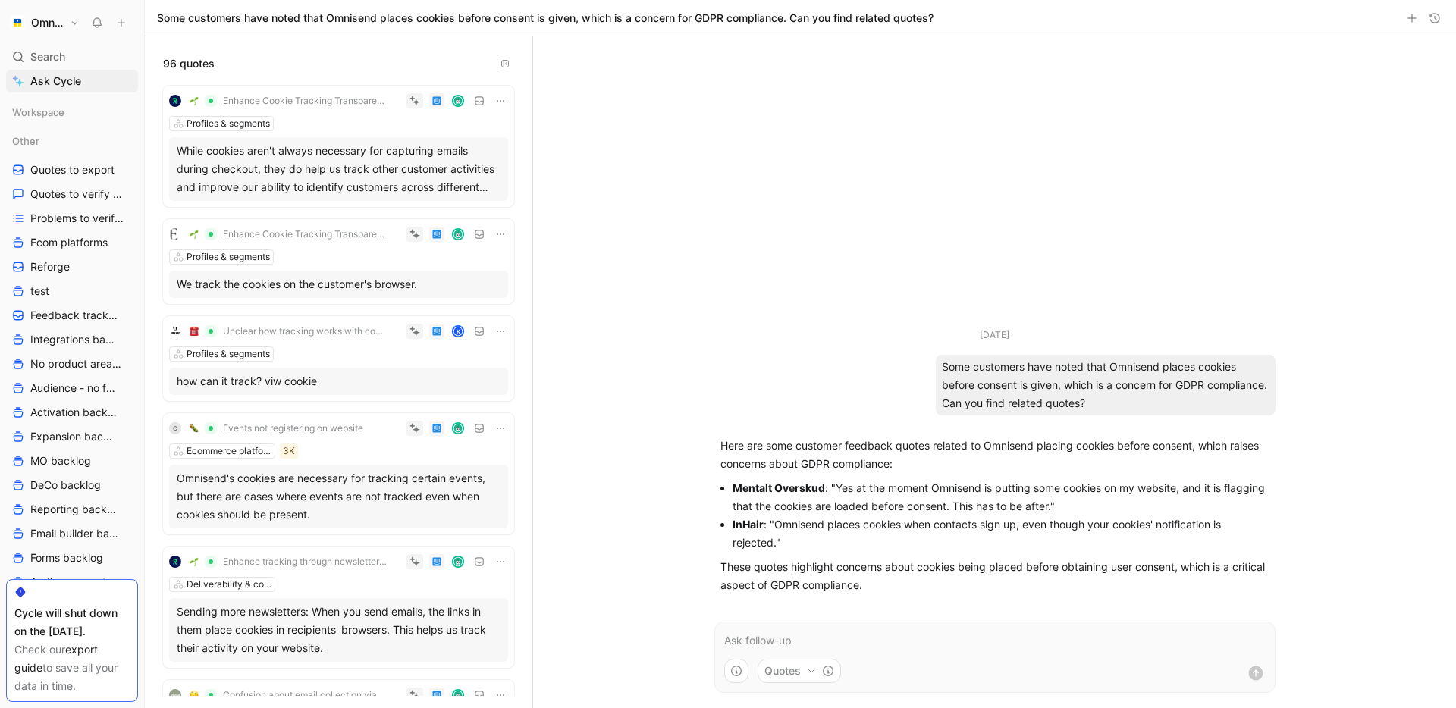
click at [366, 168] on div "While cookies aren't always necessary for capturing emails during checkout, the…" at bounding box center [339, 169] width 324 height 55
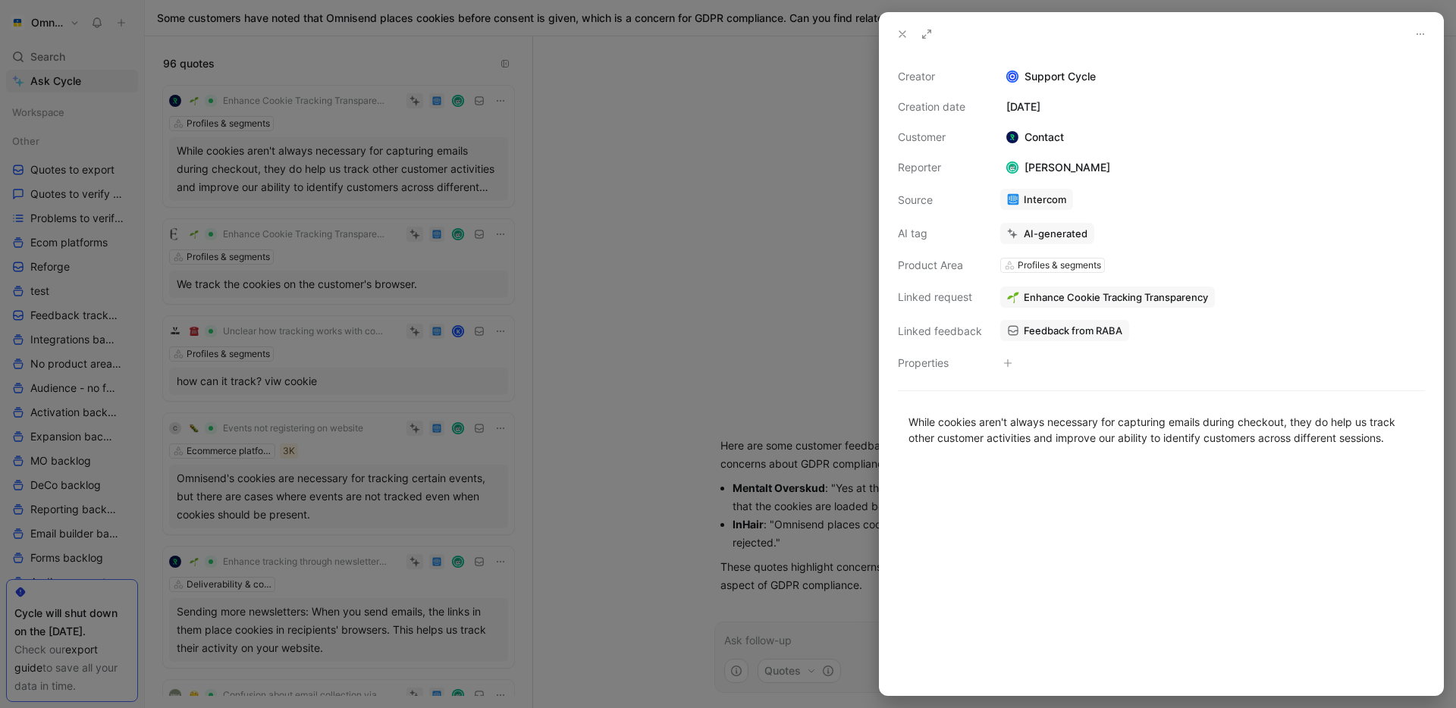
click at [466, 174] on div at bounding box center [728, 354] width 1456 height 708
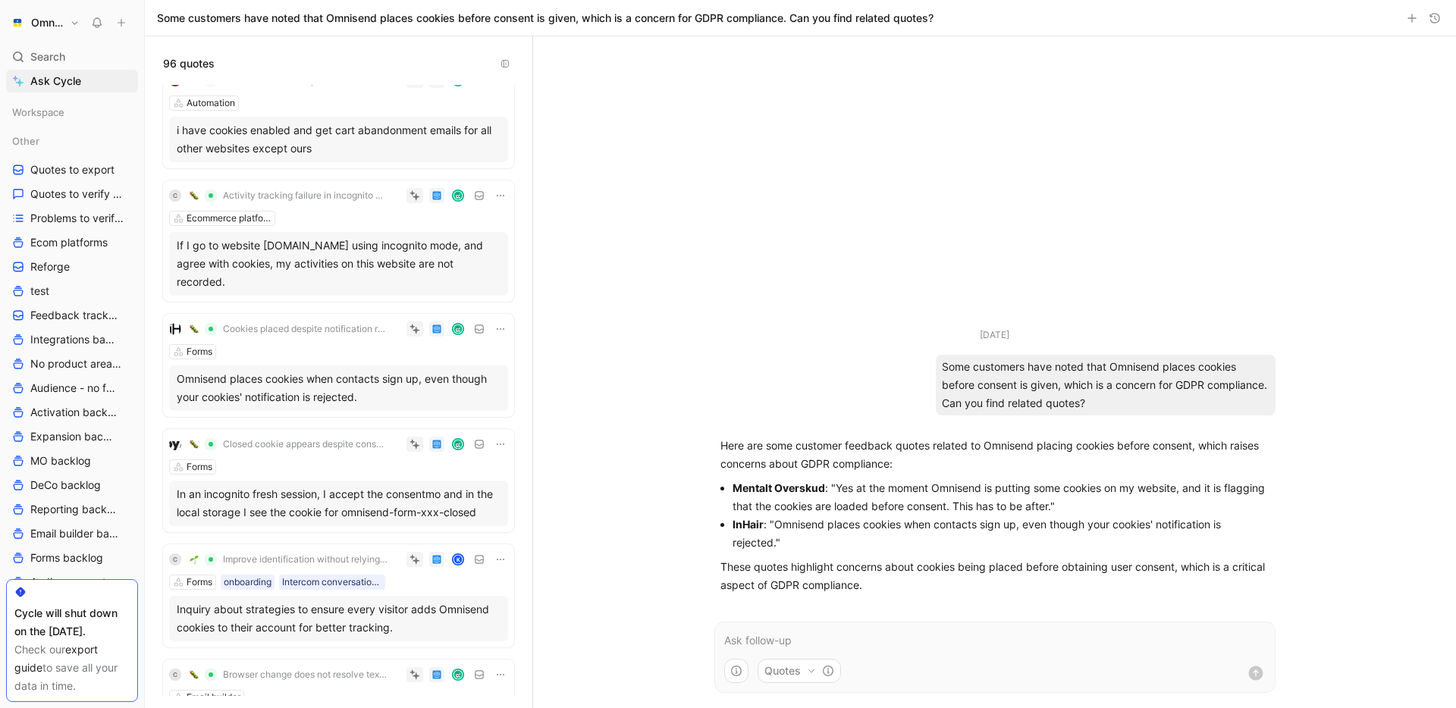
scroll to position [811, 0]
click at [331, 254] on div "If I go to website negaminsiu.lt using incognito mode, and agree with cookies, …" at bounding box center [339, 262] width 324 height 55
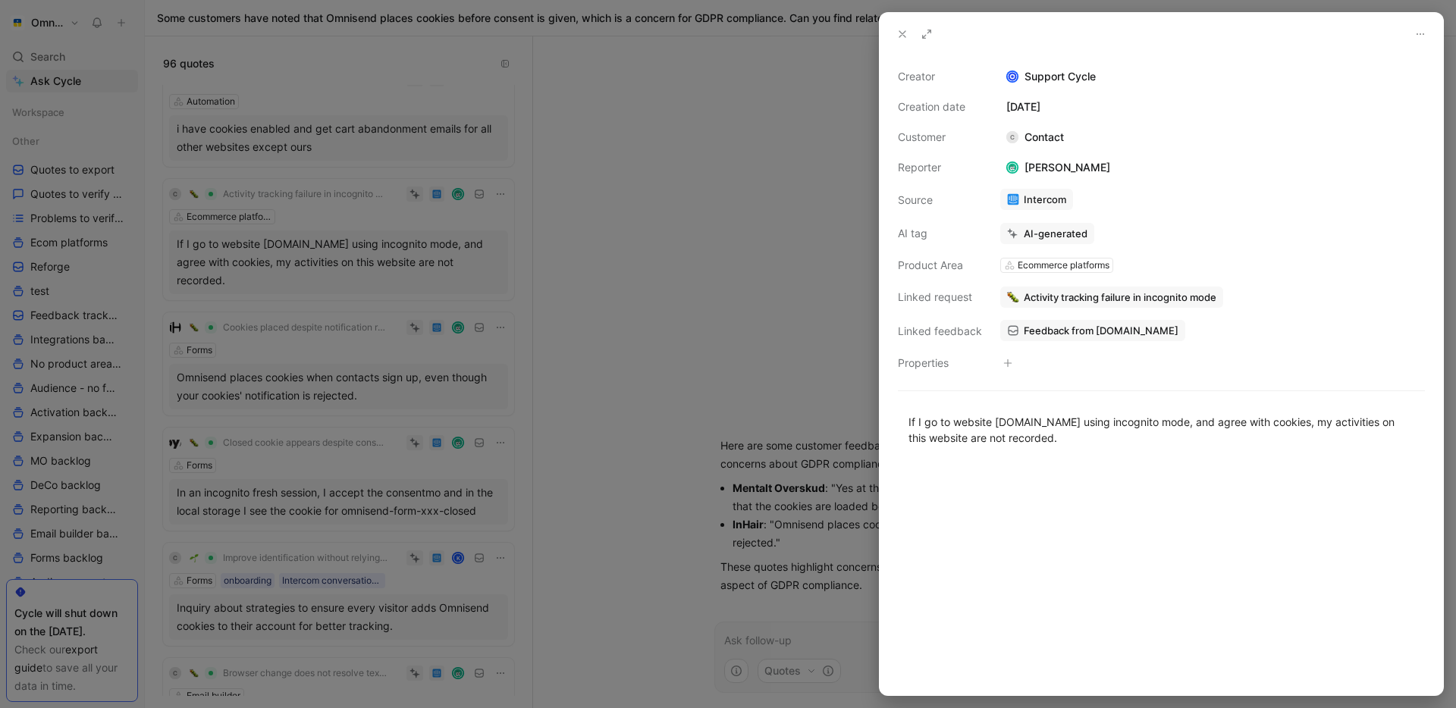
click at [697, 313] on div at bounding box center [728, 354] width 1456 height 708
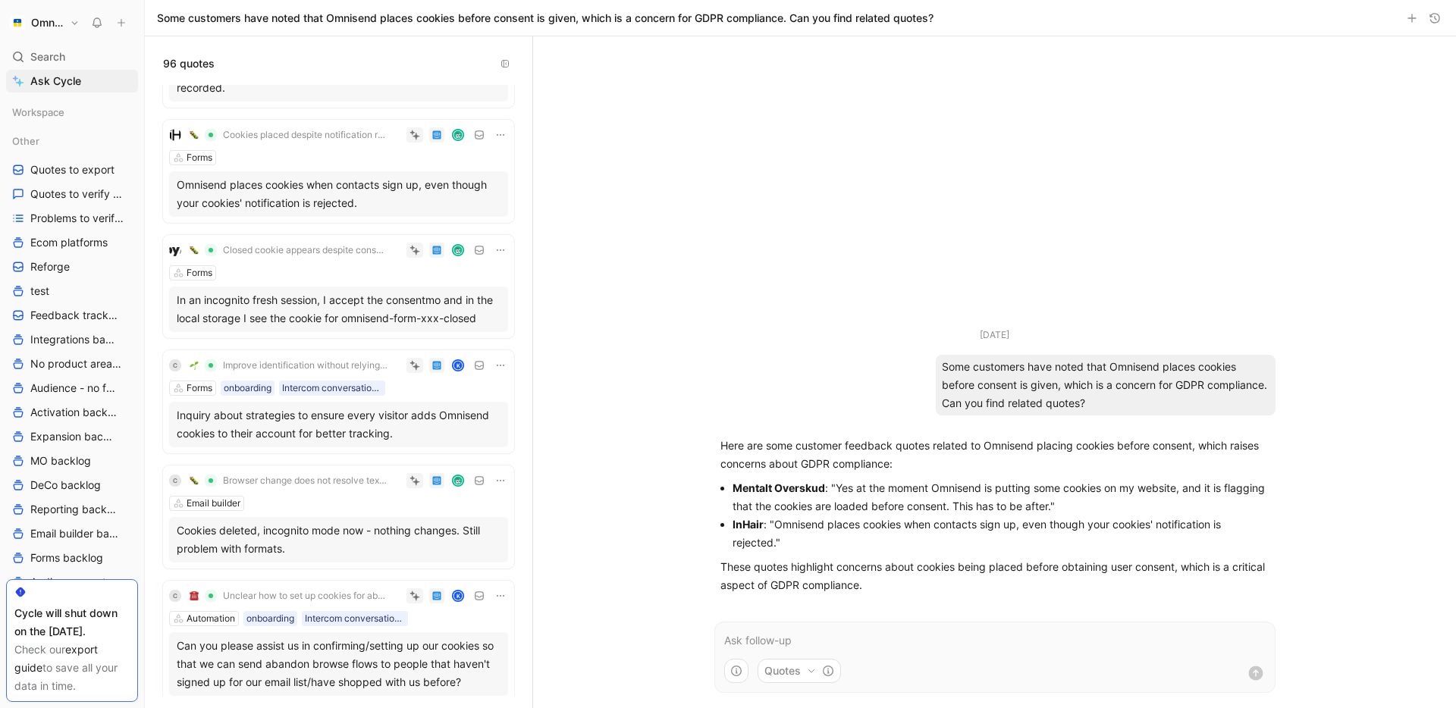
scroll to position [975, 0]
click at [337, 263] on div "Forms" at bounding box center [338, 270] width 339 height 15
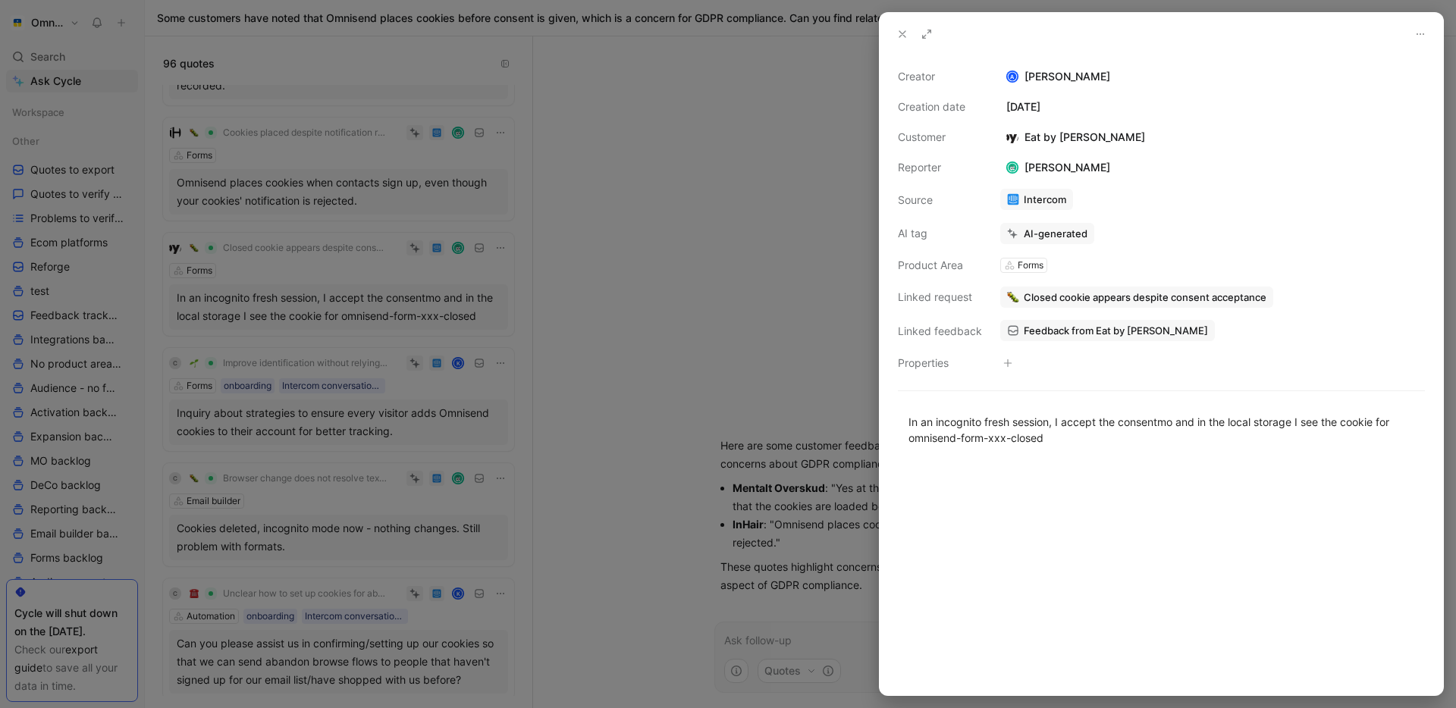
click at [763, 266] on div at bounding box center [728, 354] width 1456 height 708
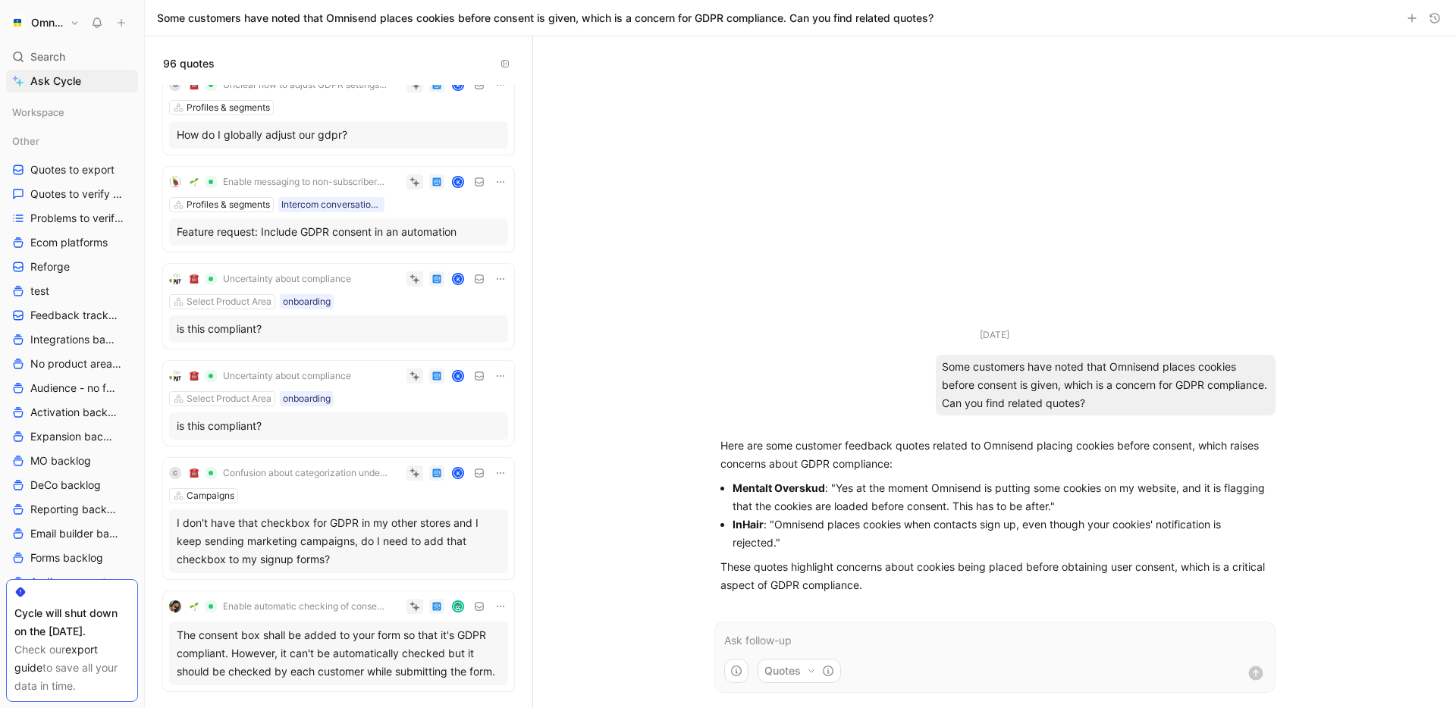
scroll to position [2211, 0]
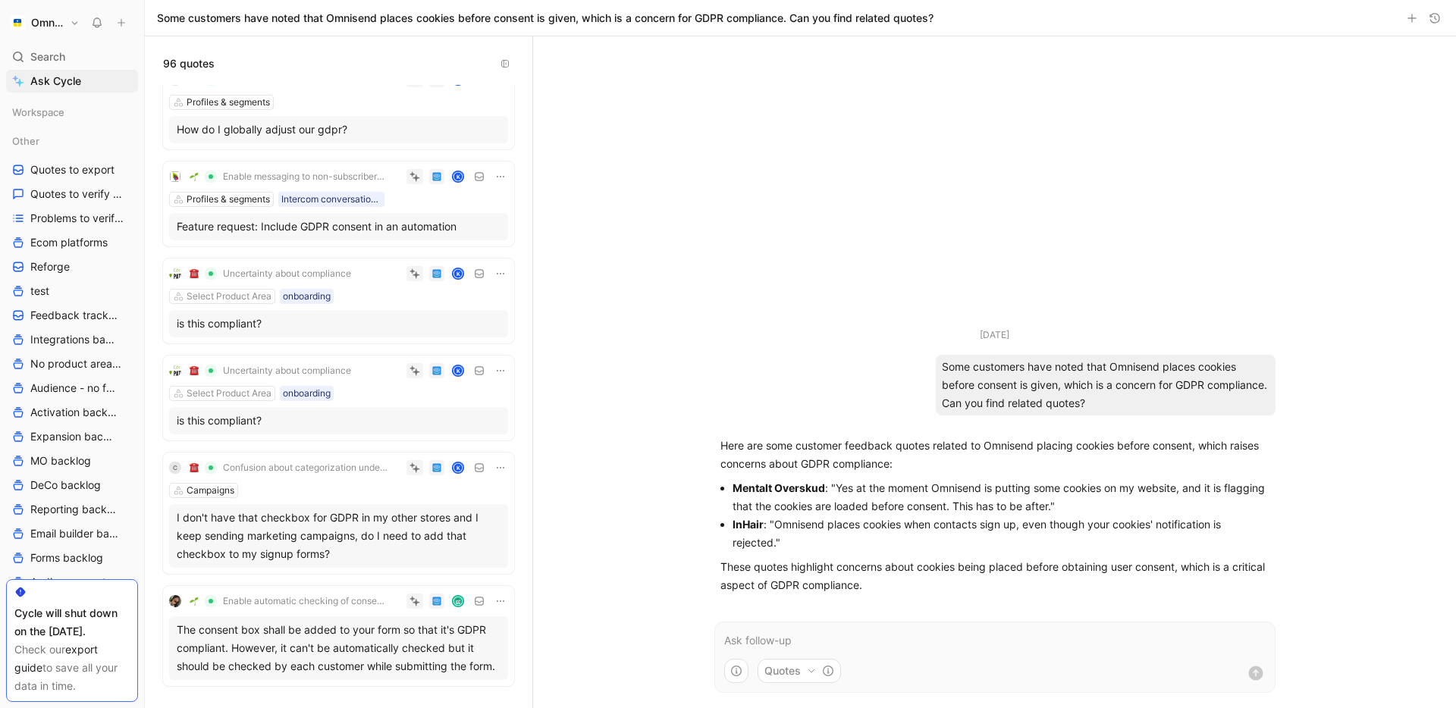
click at [247, 329] on div "is this compliant?" at bounding box center [339, 324] width 324 height 18
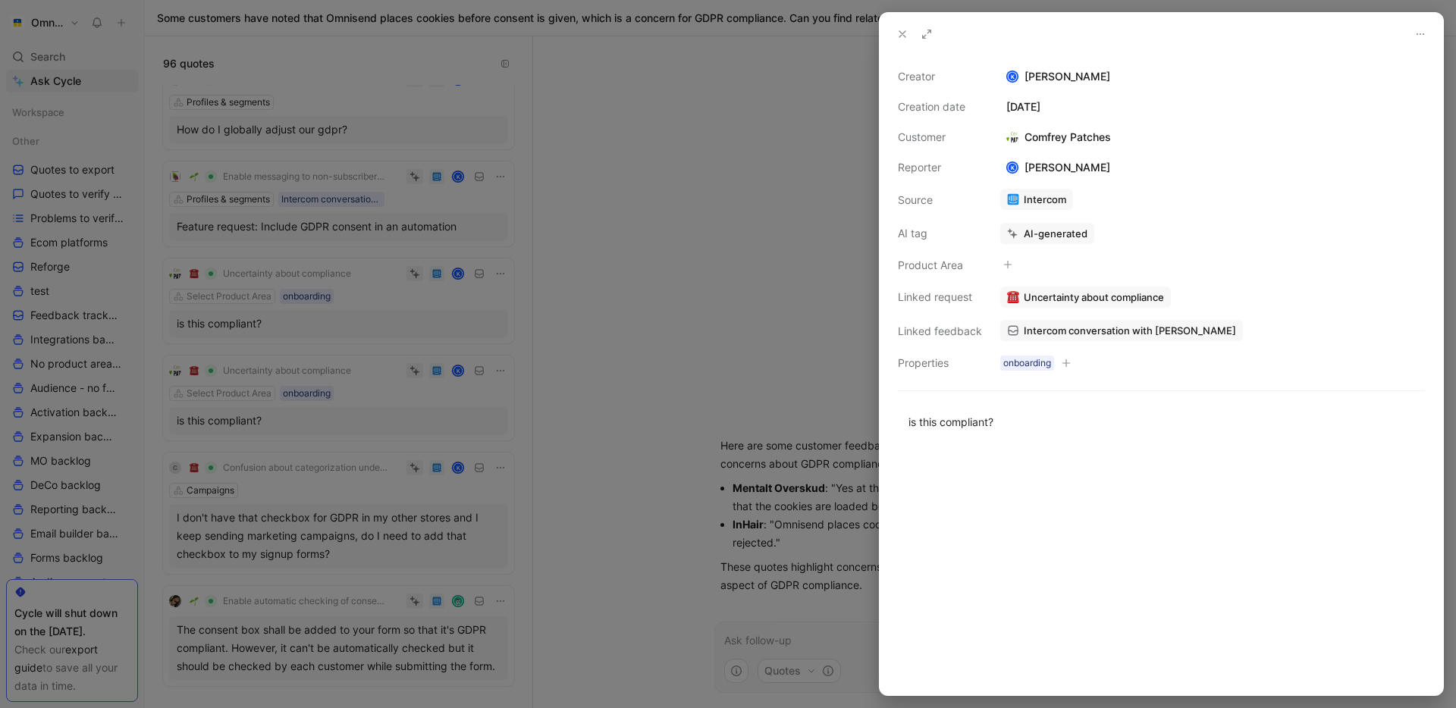
click at [726, 331] on div at bounding box center [728, 354] width 1456 height 708
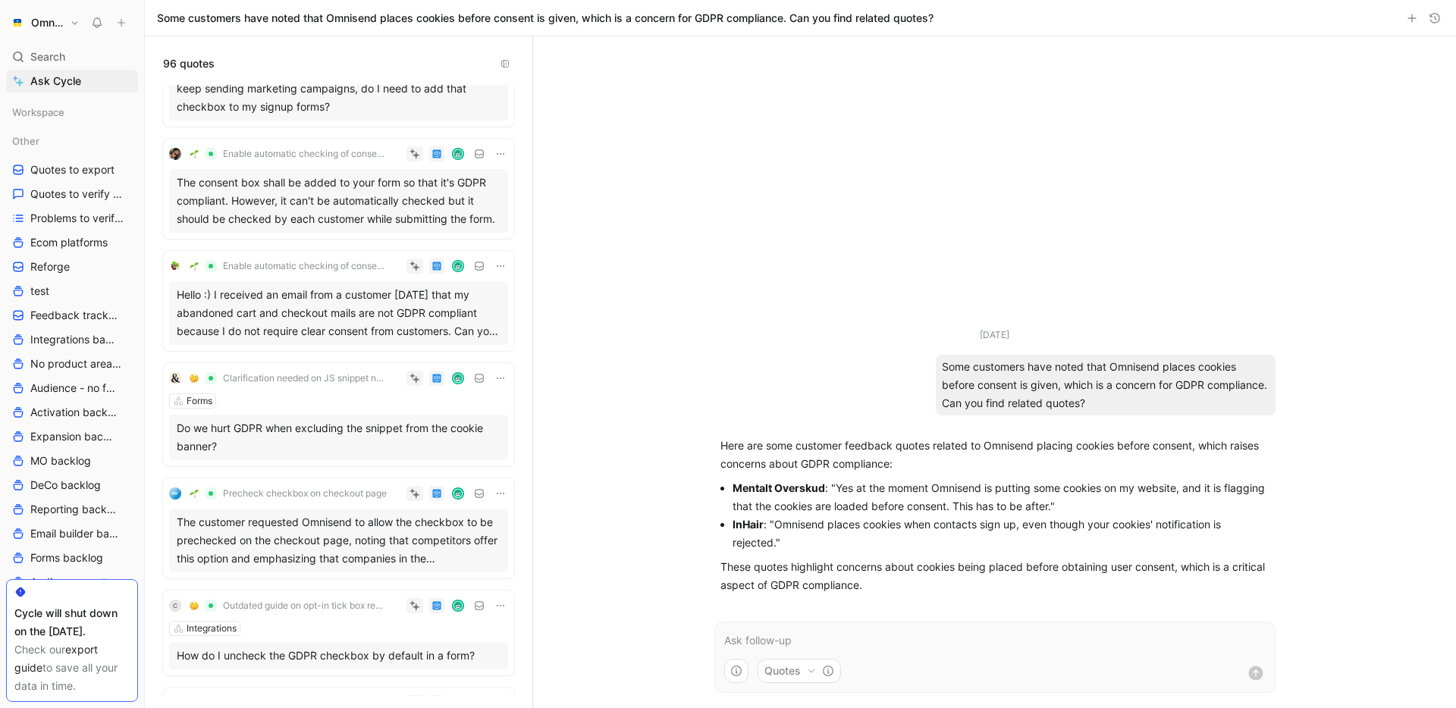
scroll to position [2702, 0]
click at [354, 312] on div "Hello :) I received an email from a customer today that my abandoned cart and c…" at bounding box center [339, 311] width 324 height 55
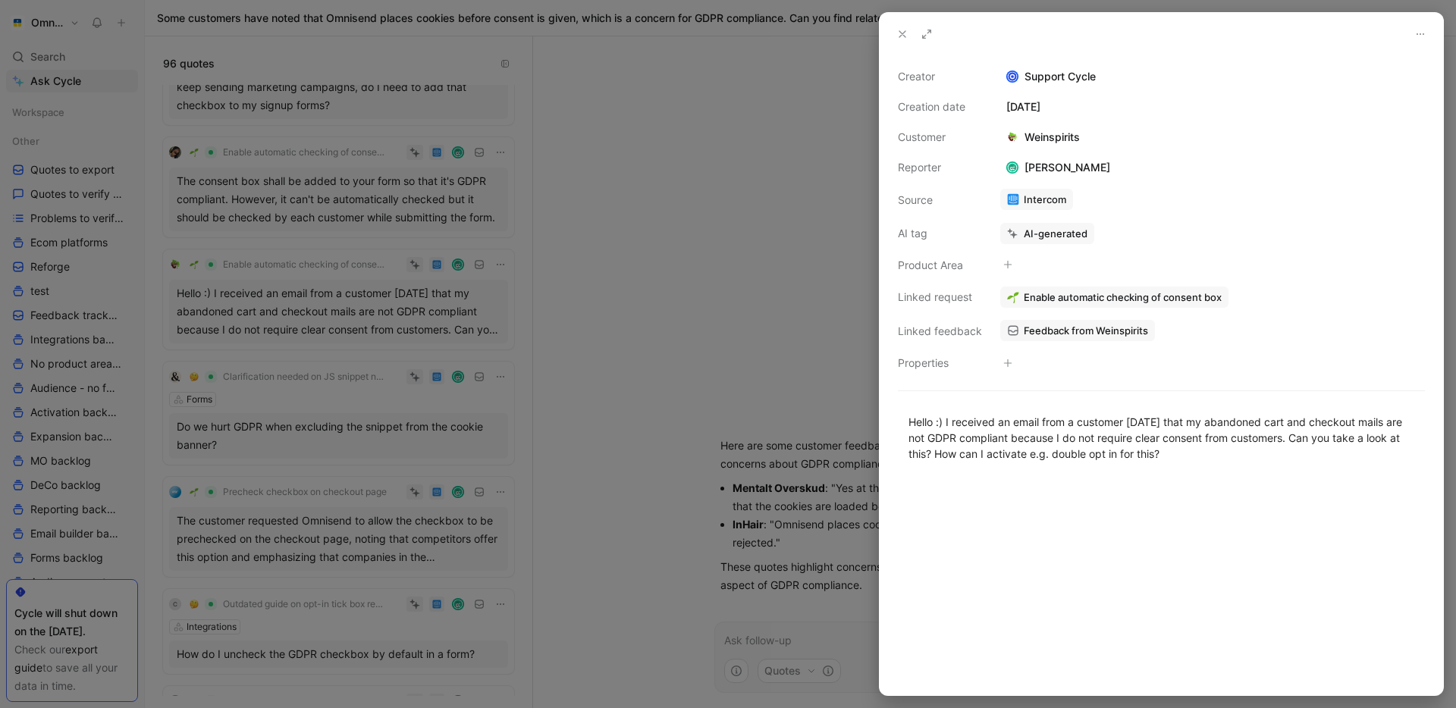
click at [741, 270] on div at bounding box center [728, 354] width 1456 height 708
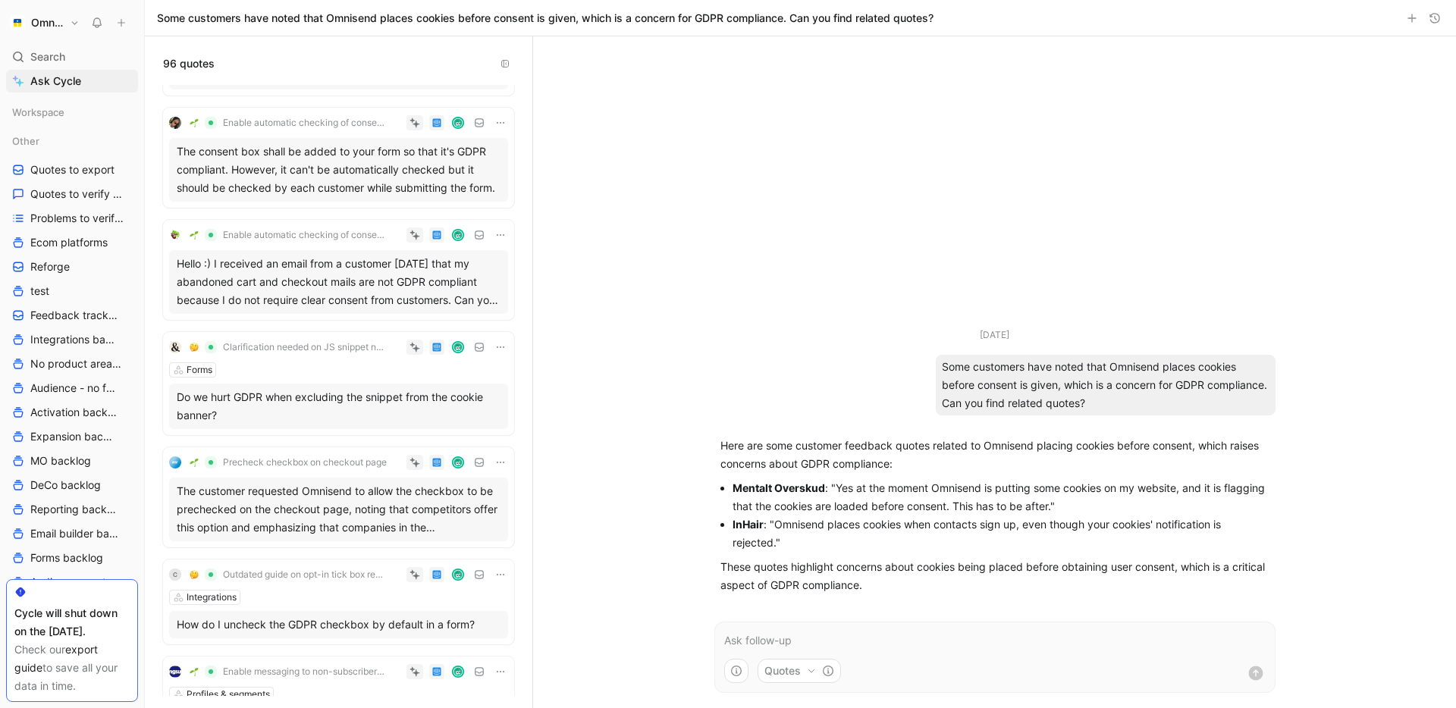
scroll to position [2730, 0]
click at [390, 403] on div "Do we hurt GDPR when excluding the snippet from the cookie banner?" at bounding box center [339, 408] width 324 height 36
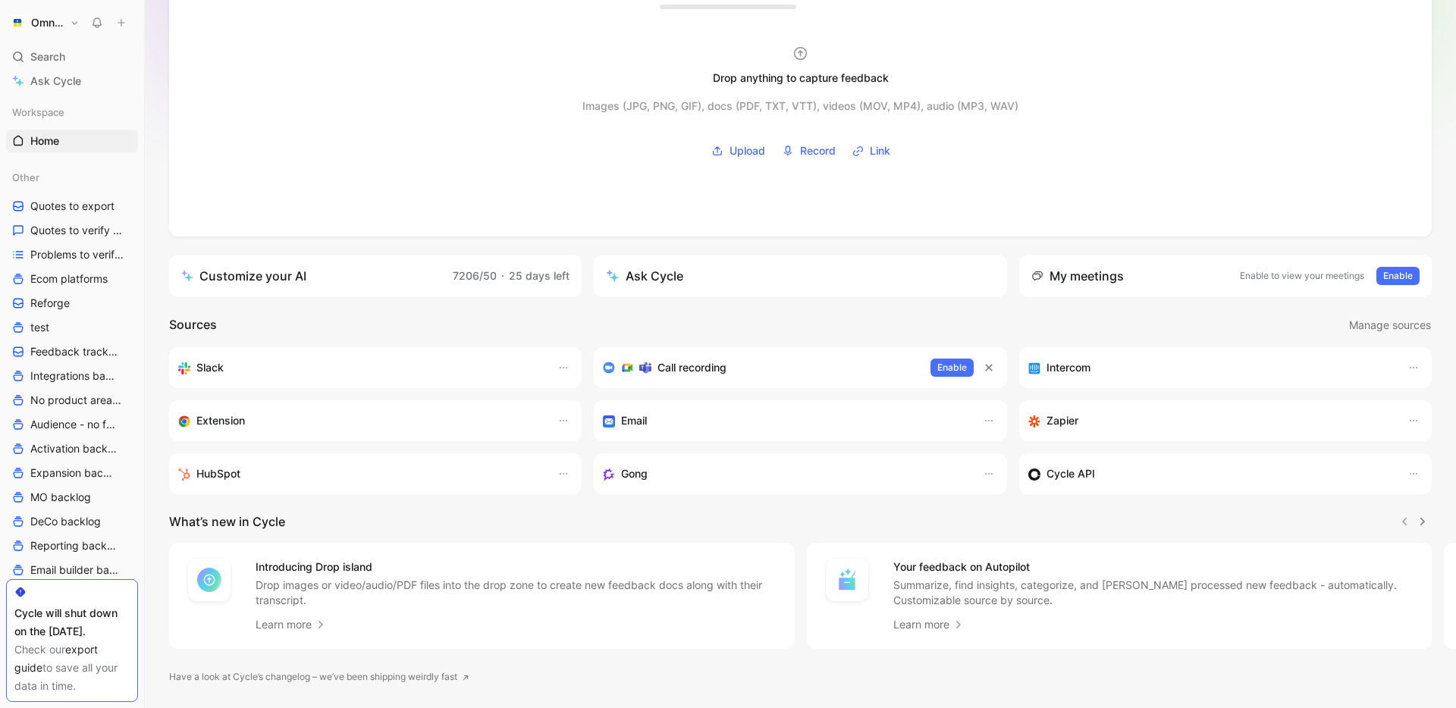
scroll to position [101, 0]
click at [1082, 369] on h3 "Intercom" at bounding box center [1068, 364] width 44 height 18
click at [1030, 360] on use at bounding box center [1033, 364] width 11 height 11
click at [1410, 363] on use "button" at bounding box center [1414, 364] width 8 height 2
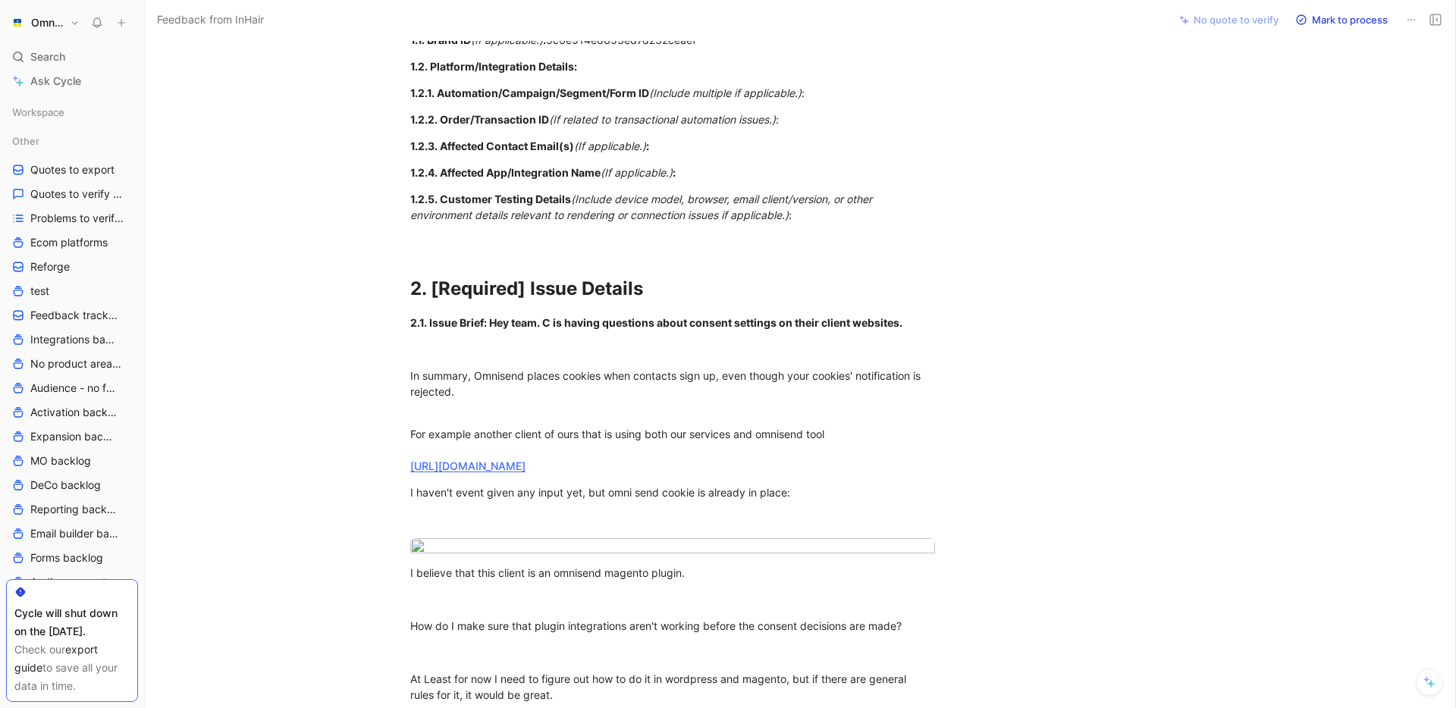
scroll to position [3483, 0]
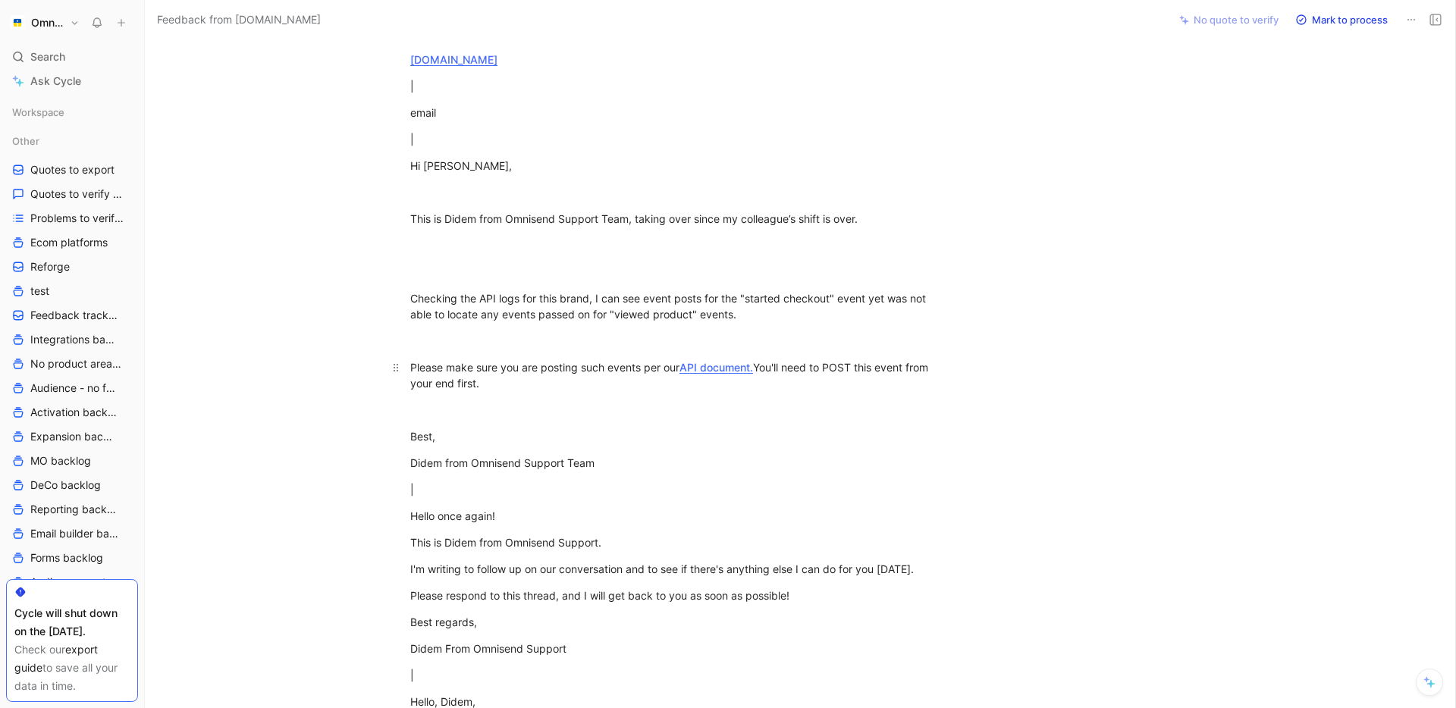
scroll to position [3155, 0]
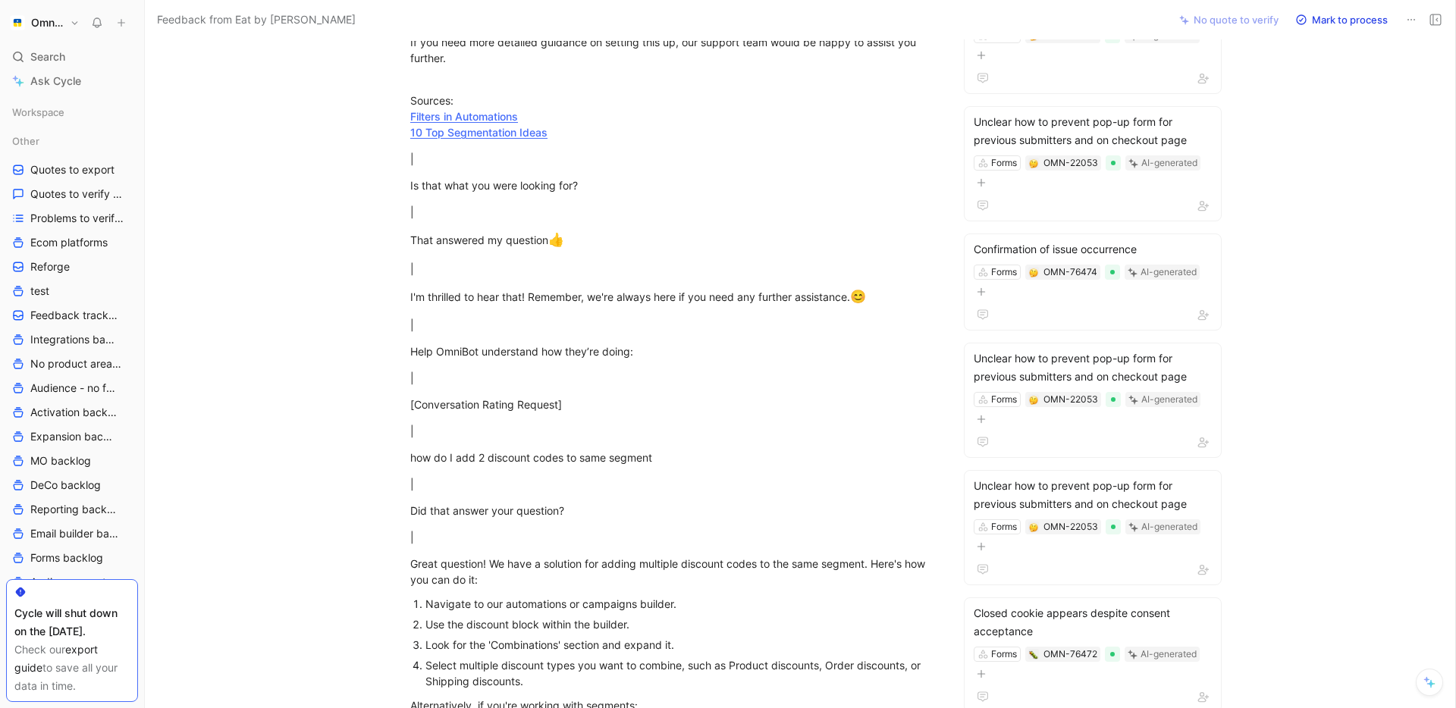
scroll to position [953, 0]
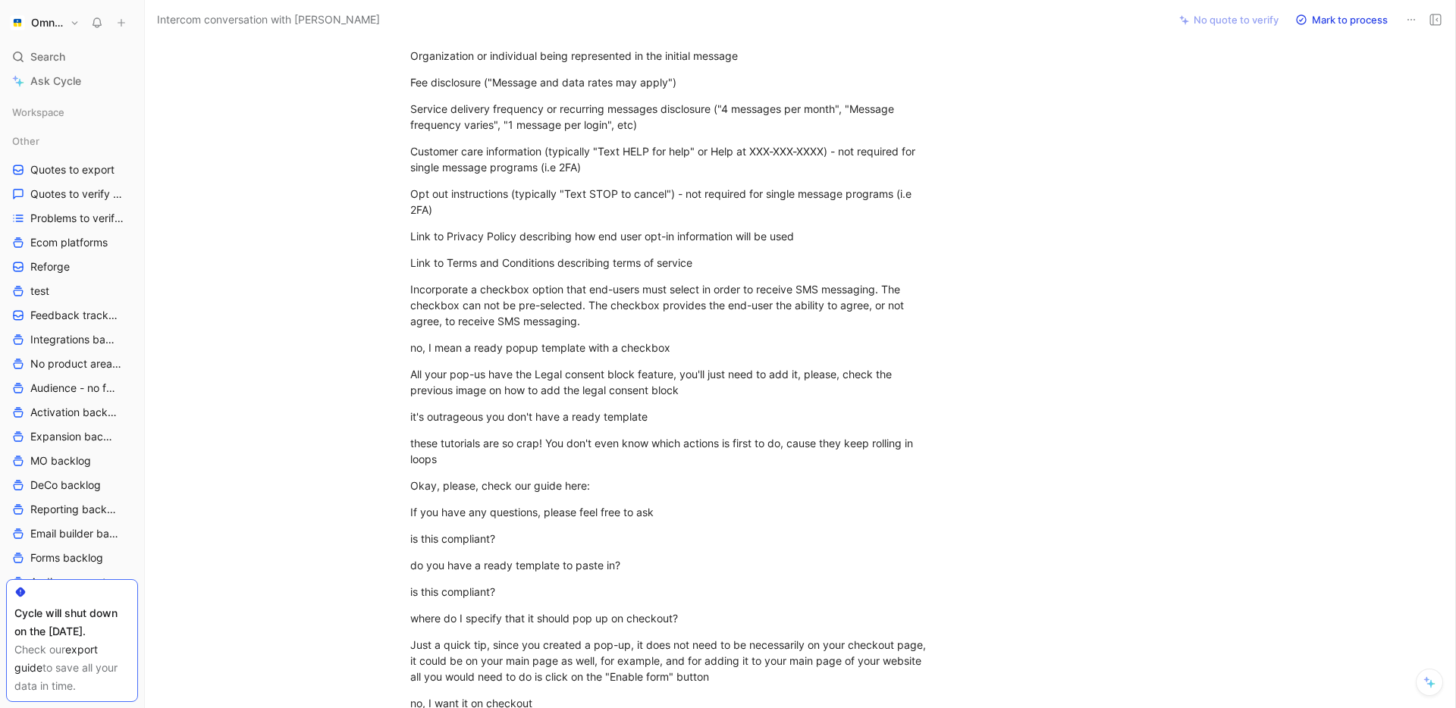
scroll to position [3560, 0]
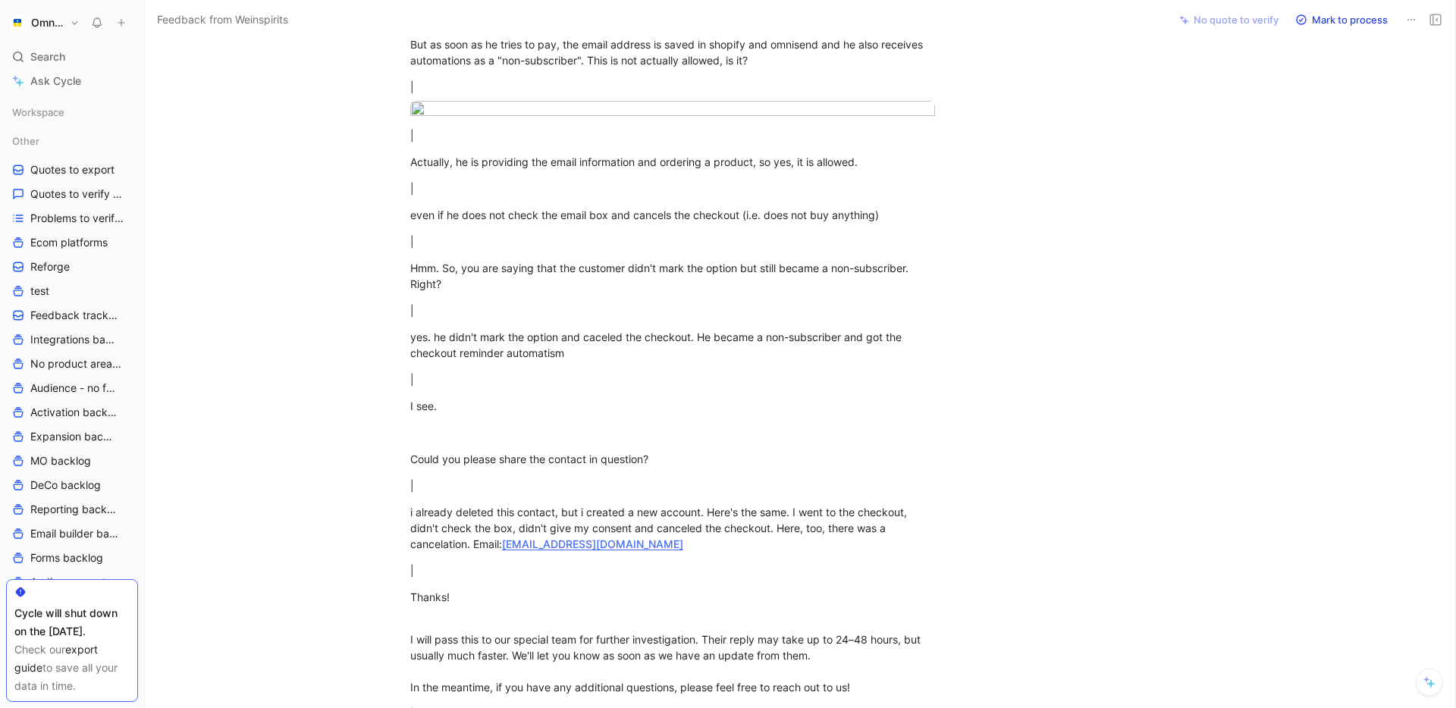
scroll to position [6430, 0]
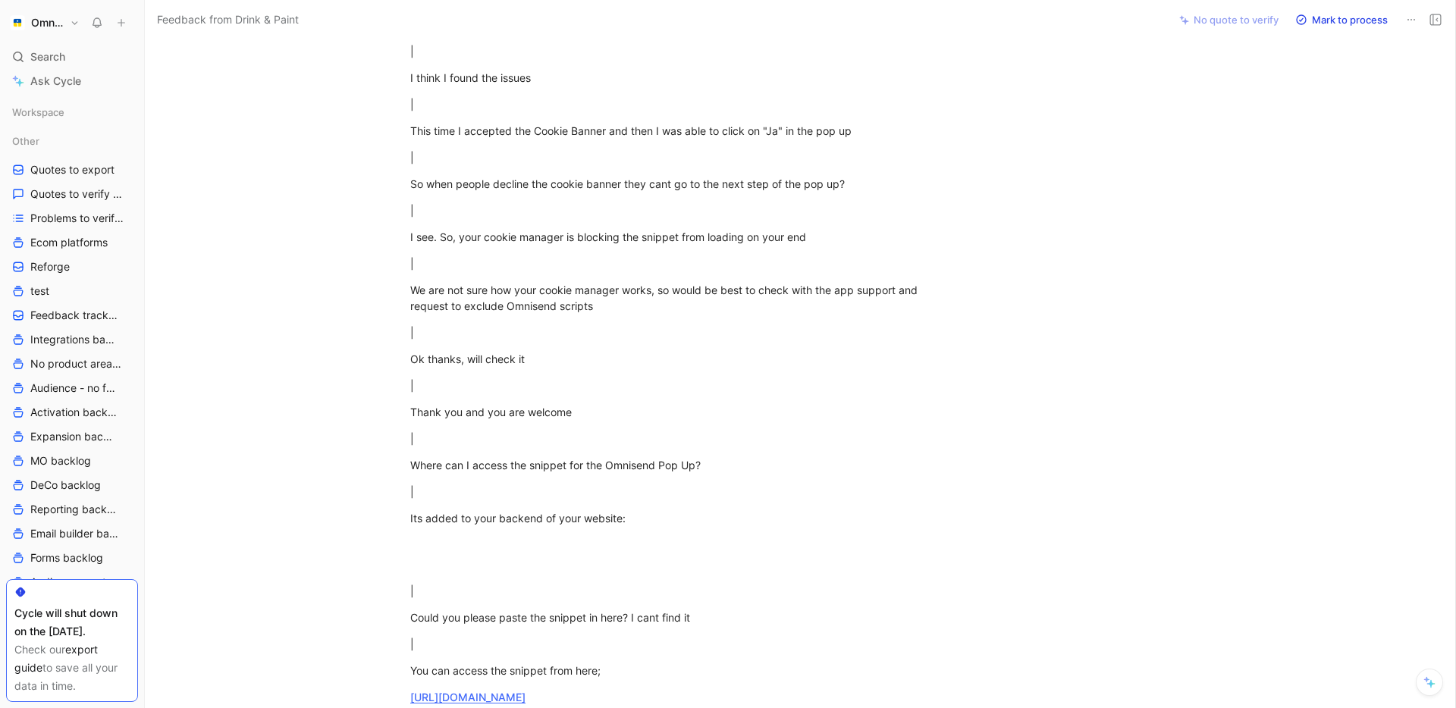
scroll to position [4267, 0]
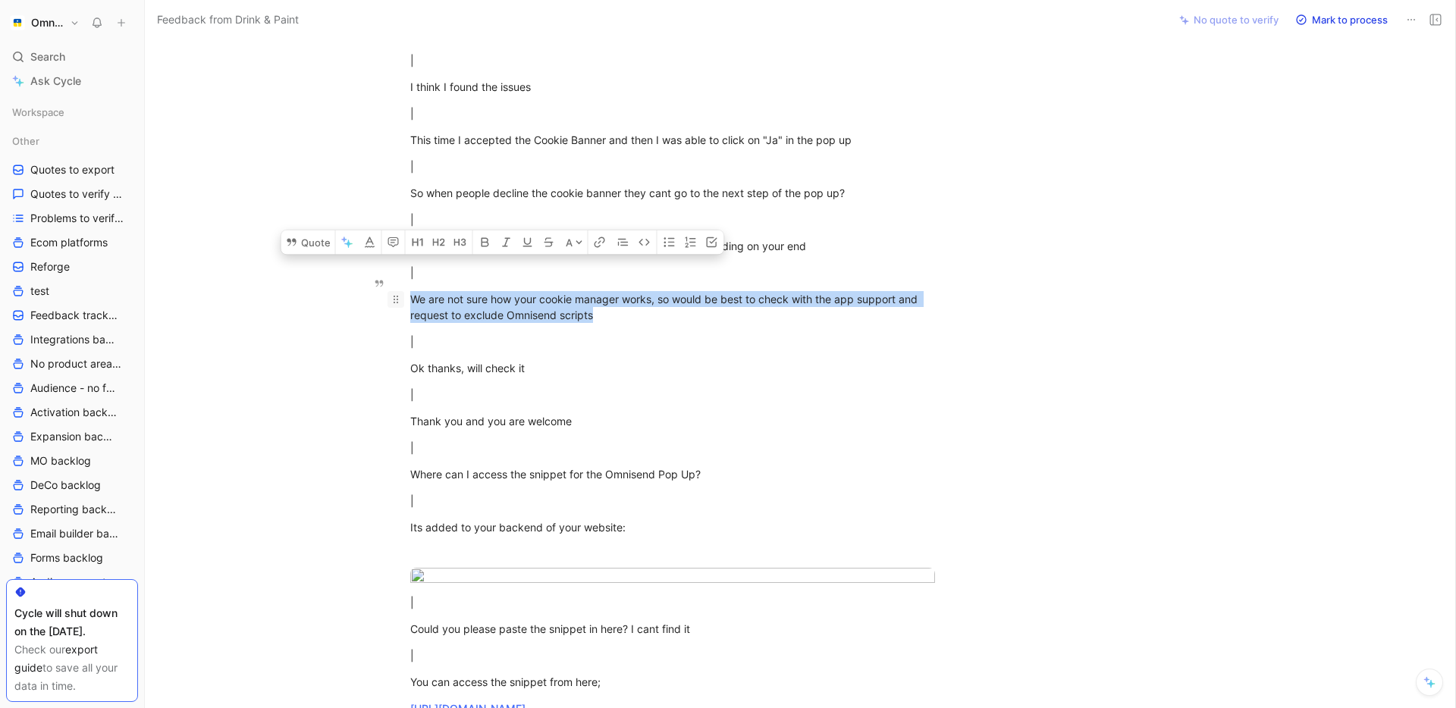
drag, startPoint x: 606, startPoint y: 297, endPoint x: 403, endPoint y: 289, distance: 202.6
click at [403, 289] on p "We are not sure how your cookie manager works, so would be best to check with t…" at bounding box center [672, 307] width 582 height 41
copy div "We are not sure how your cookie manager works, so would be best to check with t…"
click at [472, 291] on div "We are not sure how your cookie manager works, so would be best to check with t…" at bounding box center [672, 307] width 525 height 32
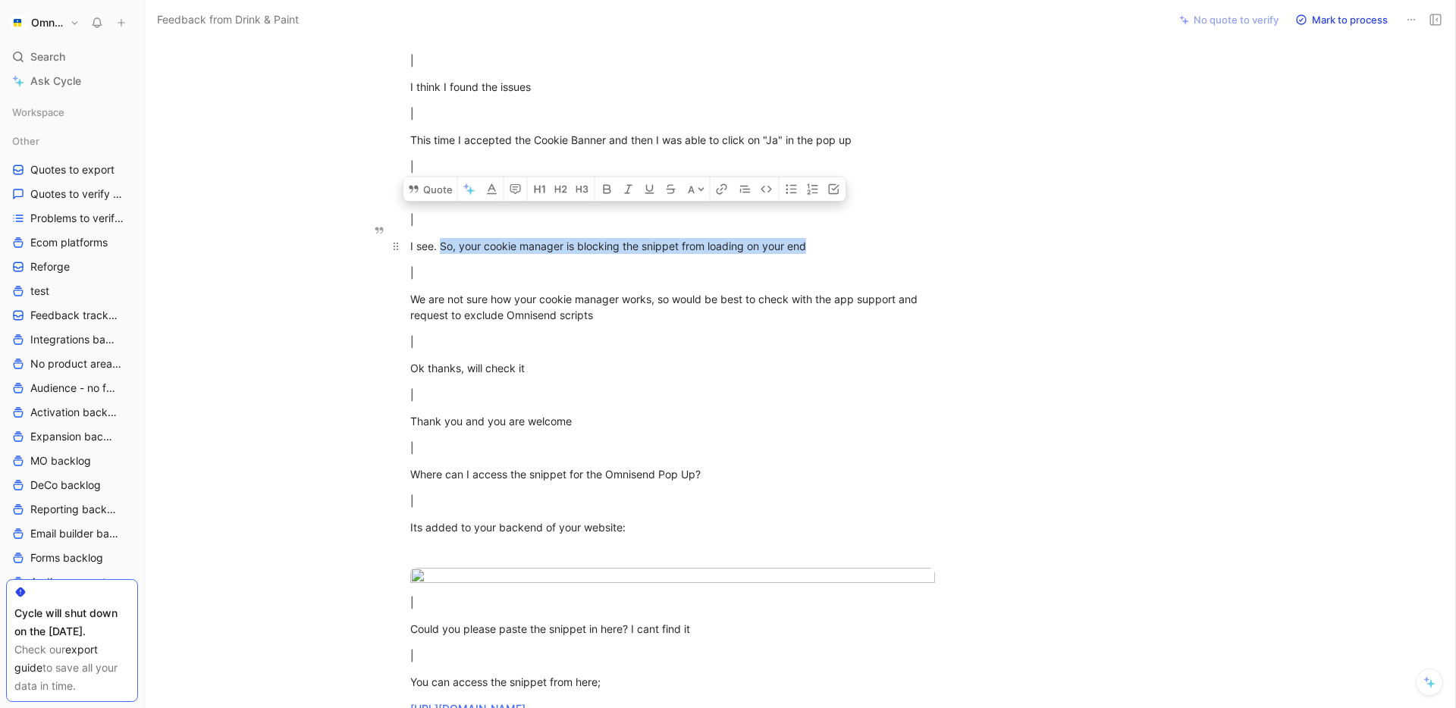
drag, startPoint x: 440, startPoint y: 230, endPoint x: 814, endPoint y: 225, distance: 373.8
click at [815, 238] on div "I see. So, your cookie manager is blocking the snippet from loading on your end" at bounding box center [672, 246] width 525 height 16
copy div "So, your cookie manager is blocking the snippet from loading on your end"
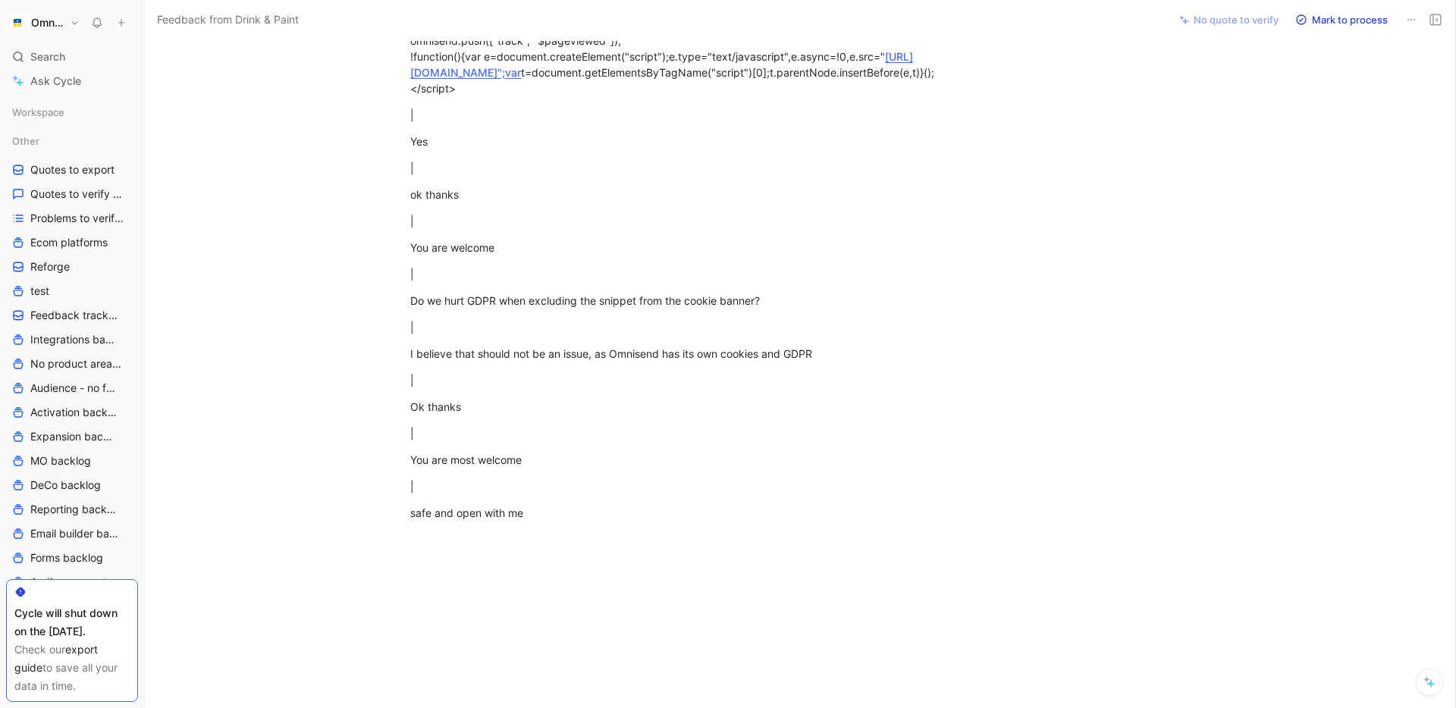
scroll to position [5034, 0]
click at [638, 364] on div "I believe that should not be an issue, as Omnisend has its own cookies and GDPR" at bounding box center [672, 356] width 525 height 16
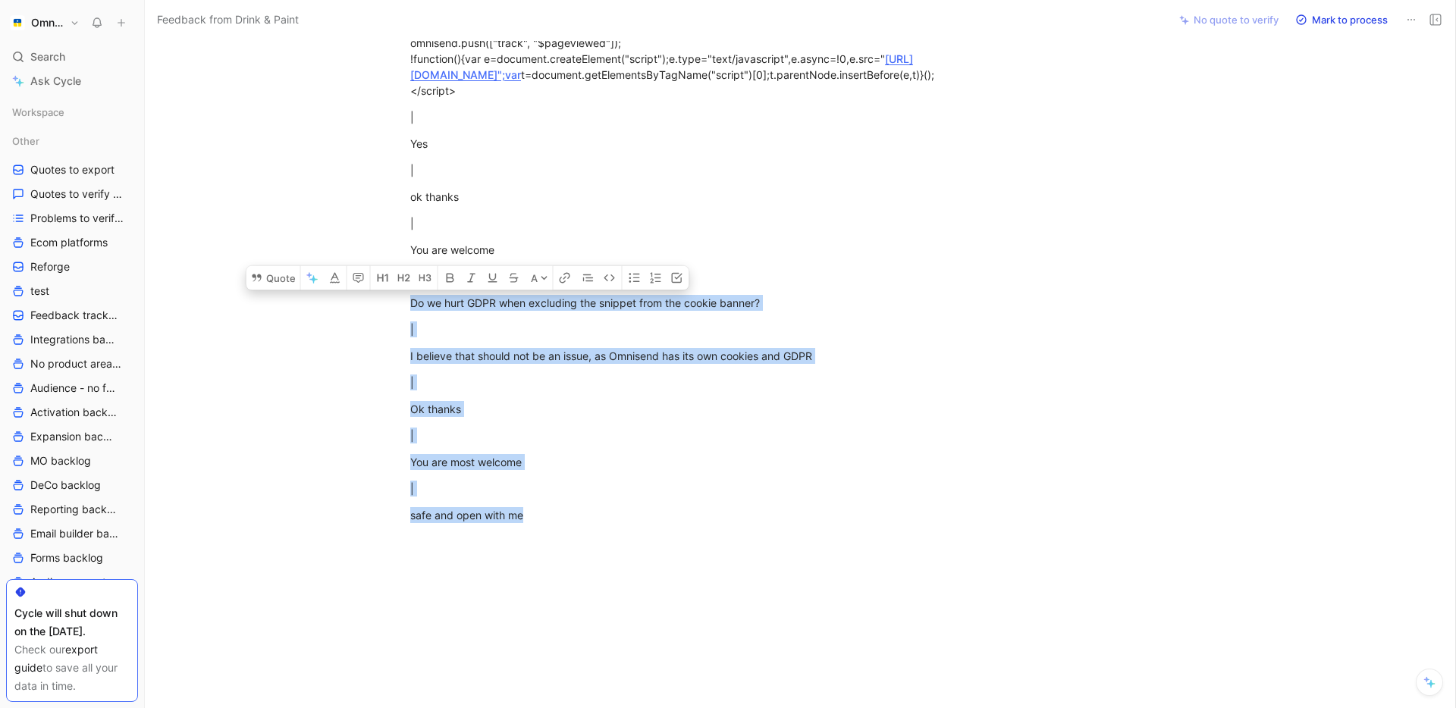
drag, startPoint x: 410, startPoint y: 318, endPoint x: 603, endPoint y: 554, distance: 305.0
copy div "Do we hurt GDPR when excluding the snippet from the cookie banner? | I believe …"
